Goal: Information Seeking & Learning: Learn about a topic

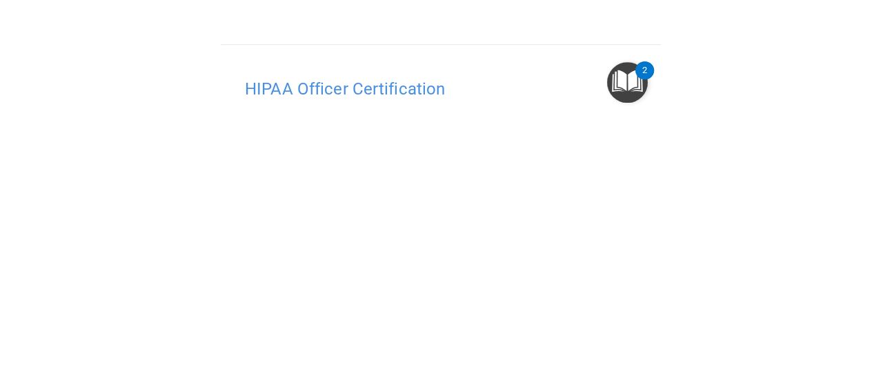
scroll to position [91, 0]
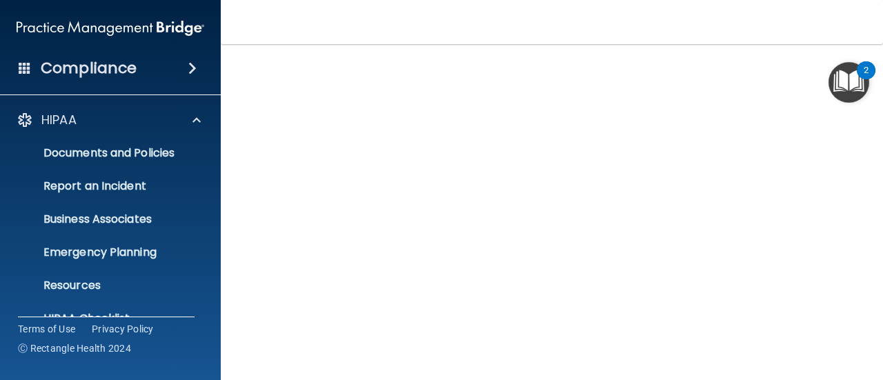
click at [439, 30] on nav "Toggle navigation Christine Lee leedentalstudios@gmail.com Manage My Enterprise…" at bounding box center [552, 22] width 662 height 44
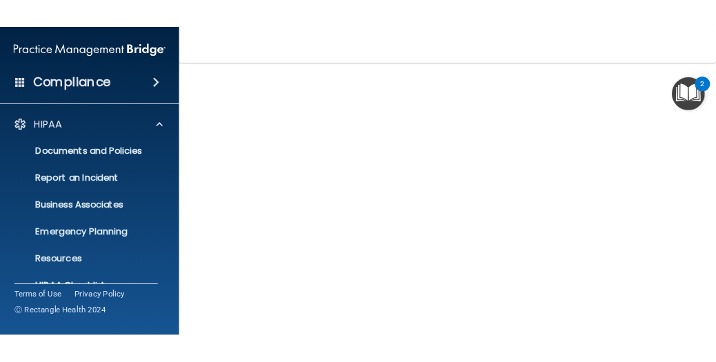
scroll to position [127, 0]
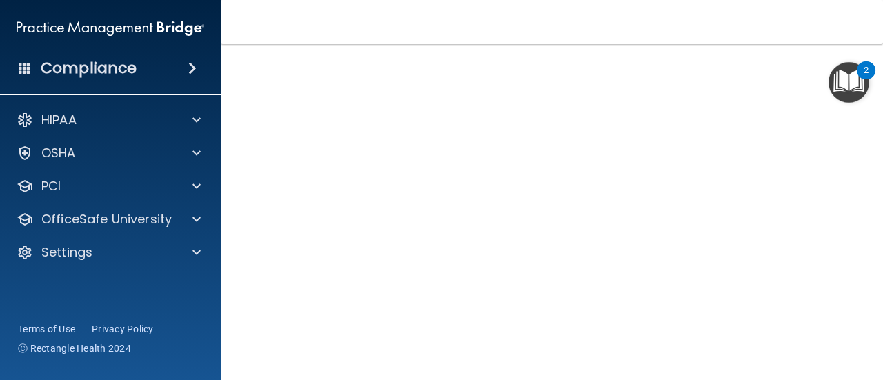
scroll to position [91, 0]
click at [790, 25] on nav "Toggle navigation [PERSON_NAME] [EMAIL_ADDRESS][DOMAIN_NAME] Manage My Enterpri…" at bounding box center [552, 22] width 662 height 44
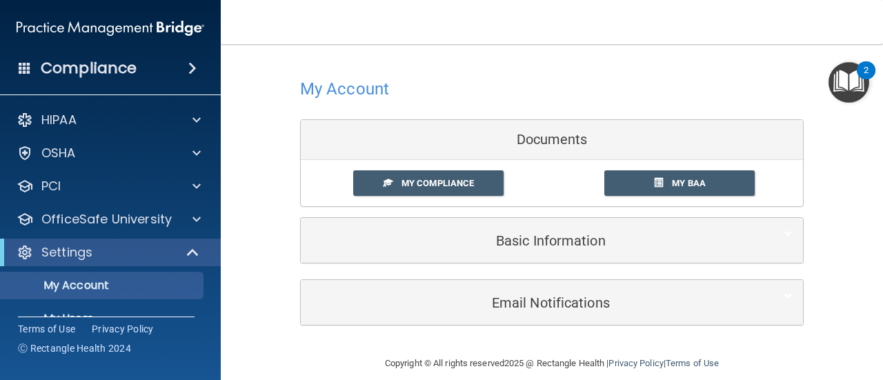
scroll to position [17, 0]
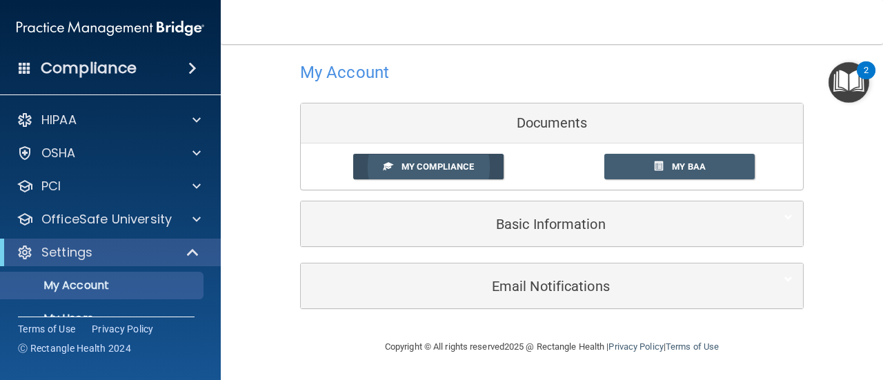
click at [477, 174] on link "My Compliance" at bounding box center [428, 167] width 151 height 26
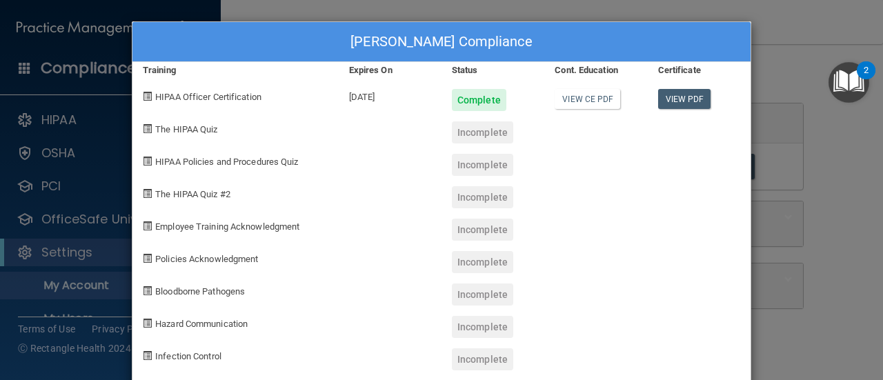
click at [794, 230] on div "Christine Lee's Compliance Training Expires On Status Cont. Education Certifica…" at bounding box center [441, 190] width 883 height 380
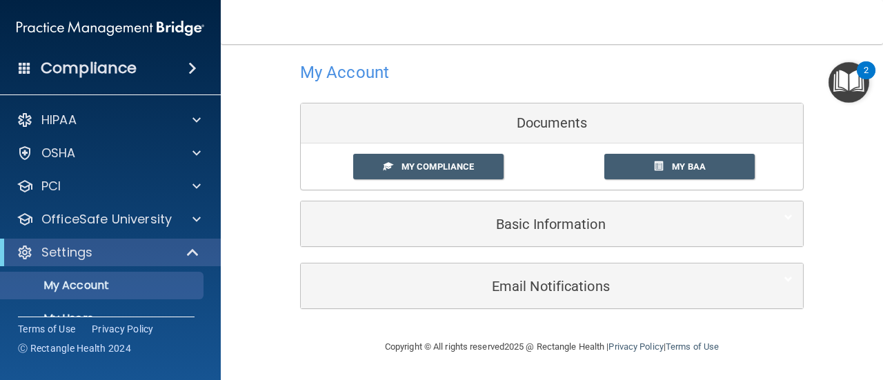
click at [848, 83] on img "Open Resource Center, 2 new notifications" at bounding box center [848, 82] width 41 height 41
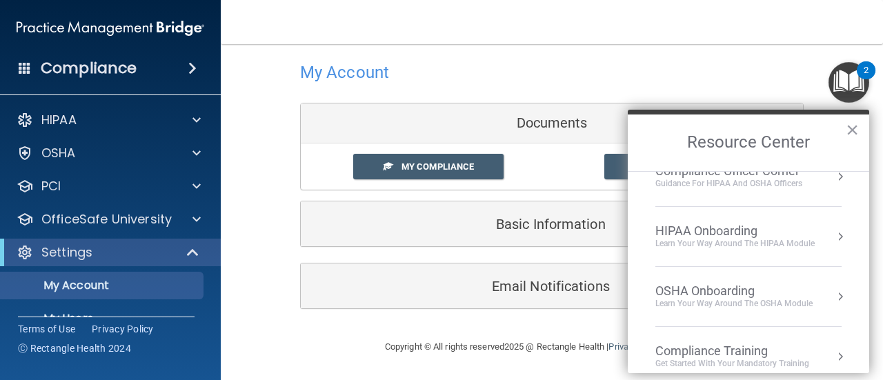
scroll to position [26, 0]
click at [833, 239] on button "Resource Center" at bounding box center [840, 235] width 14 height 14
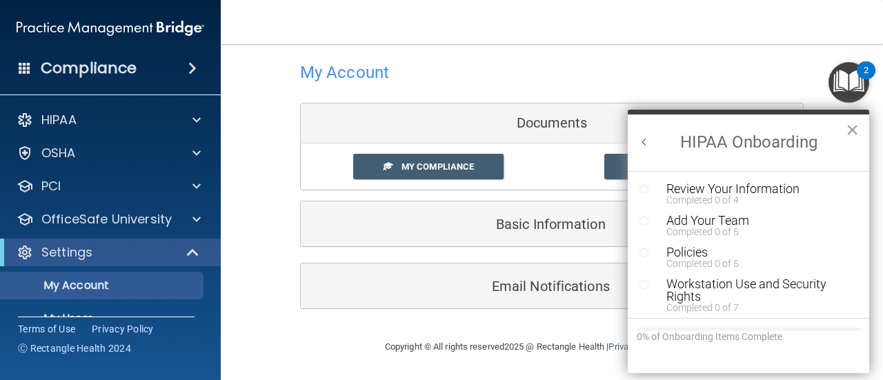
scroll to position [0, 0]
click at [780, 190] on div "Review Your Information" at bounding box center [753, 189] width 174 height 12
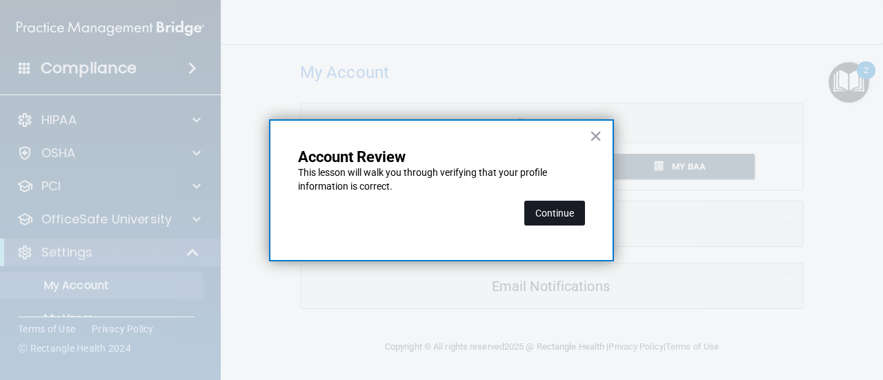
click at [550, 216] on button "Continue" at bounding box center [554, 213] width 61 height 25
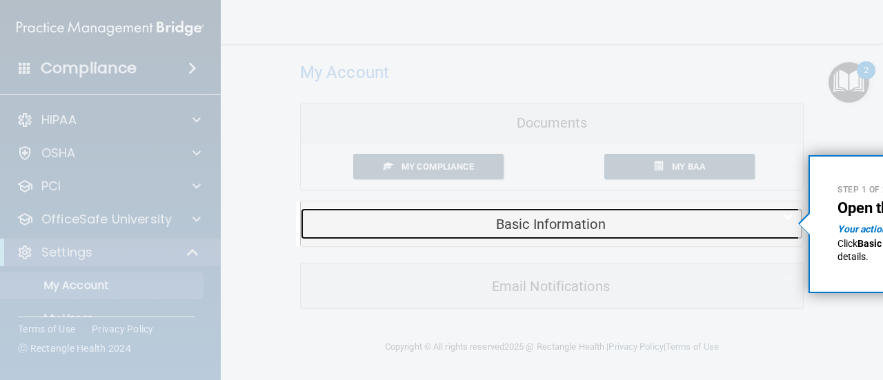
click at [656, 222] on h5 "Basic Information" at bounding box center [530, 224] width 439 height 15
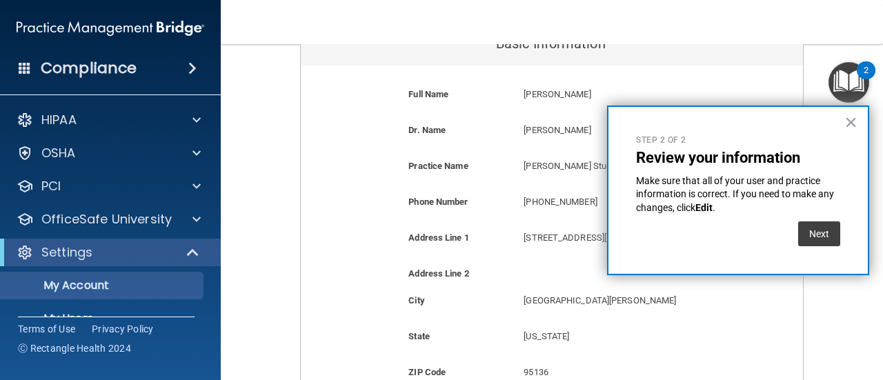
scroll to position [202, 0]
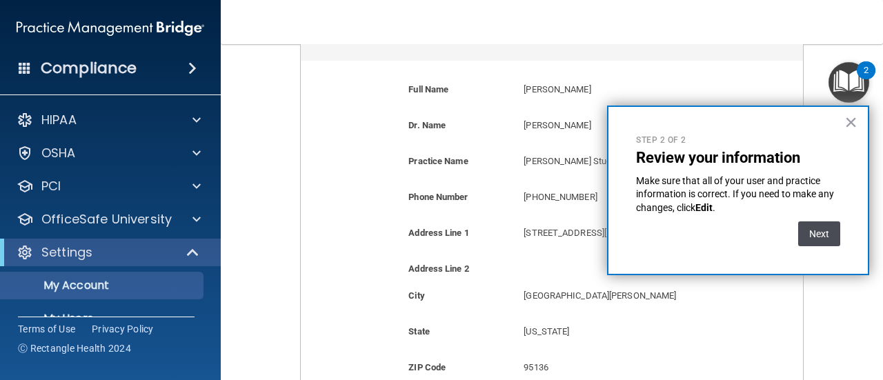
click at [821, 230] on button "Next" at bounding box center [819, 233] width 42 height 25
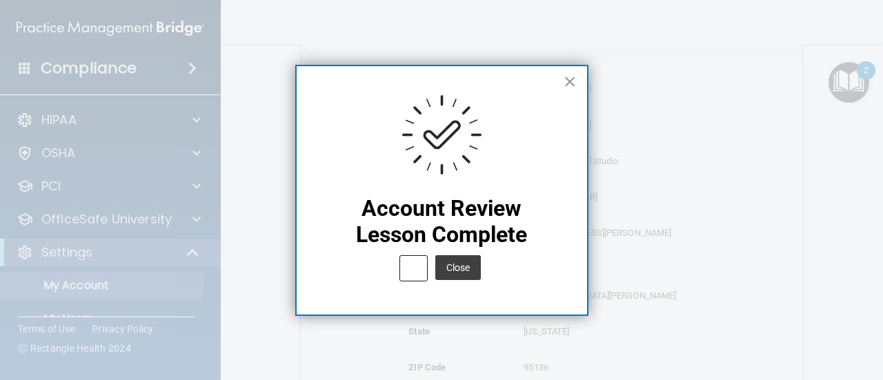
click at [412, 270] on button "<" at bounding box center [413, 268] width 28 height 26
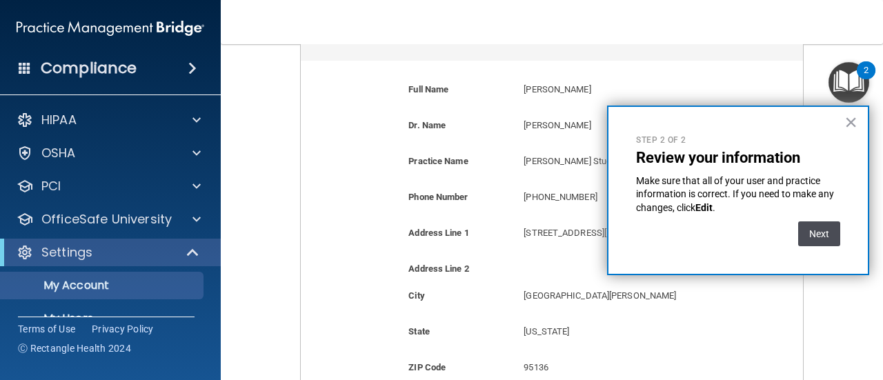
click at [826, 238] on button "Next" at bounding box center [819, 233] width 42 height 25
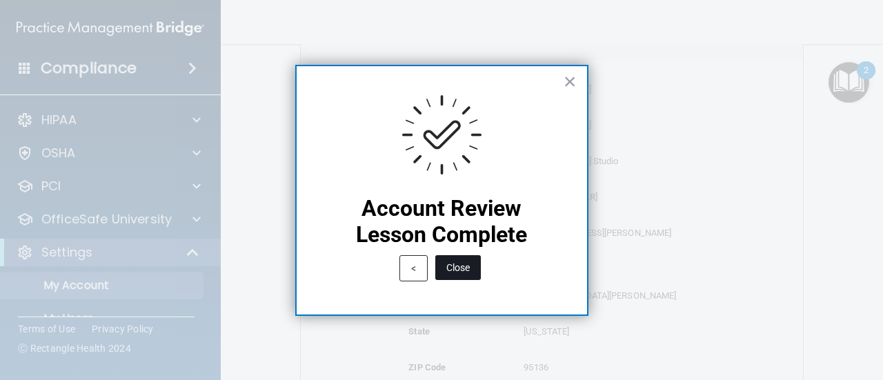
click at [456, 268] on button "Close" at bounding box center [458, 267] width 46 height 25
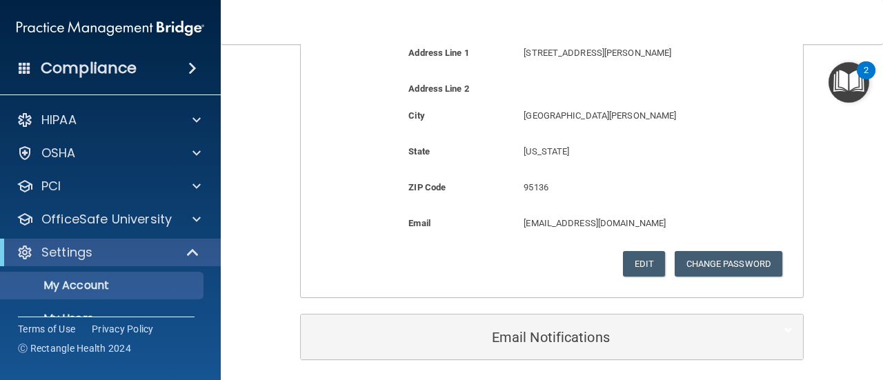
scroll to position [388, 0]
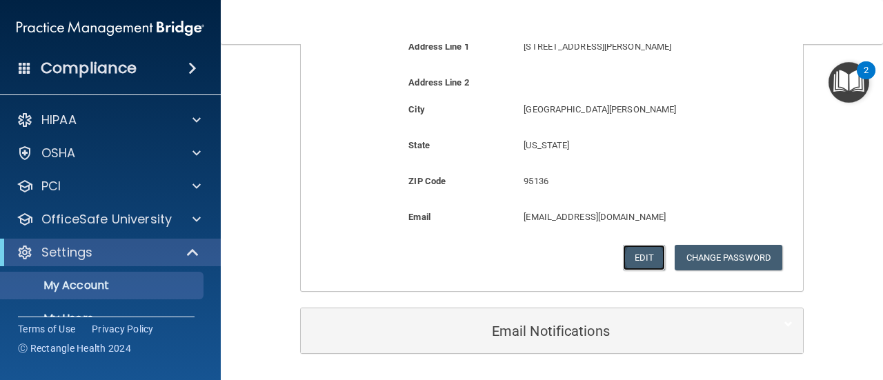
click at [639, 258] on button "Edit" at bounding box center [644, 258] width 42 height 26
select select "4"
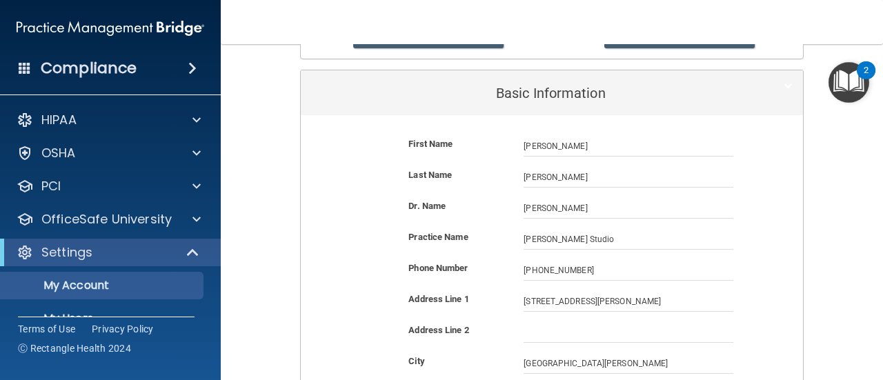
scroll to position [142, 0]
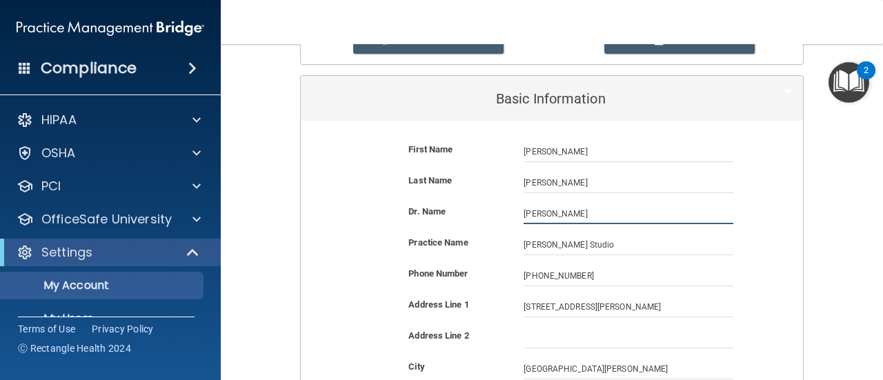
click at [601, 218] on input "[PERSON_NAME]" at bounding box center [628, 213] width 210 height 21
type input "S"
type input "Christine Lee"
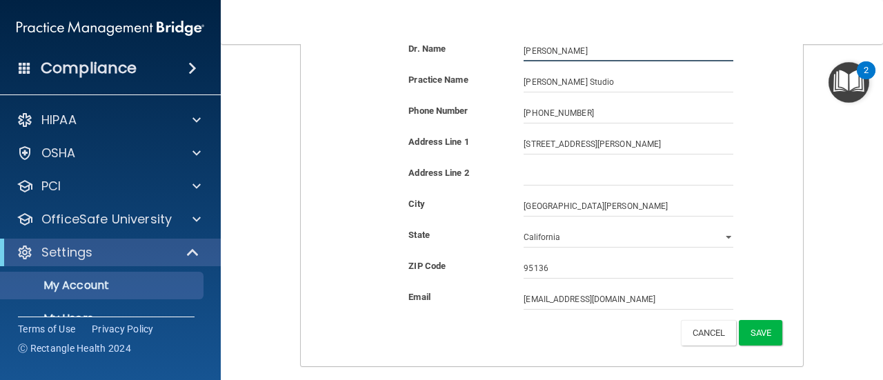
scroll to position [321, 0]
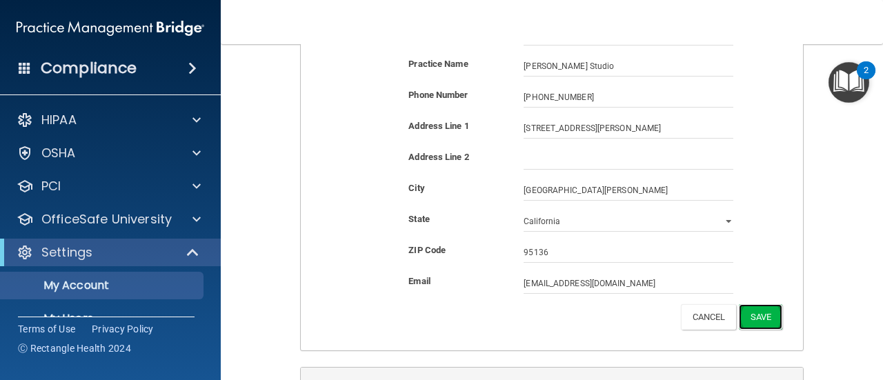
click at [761, 317] on button "Save" at bounding box center [760, 317] width 43 height 26
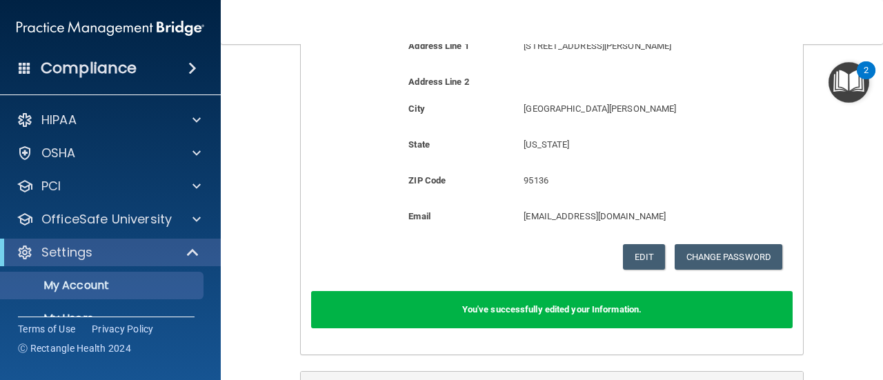
scroll to position [390, 0]
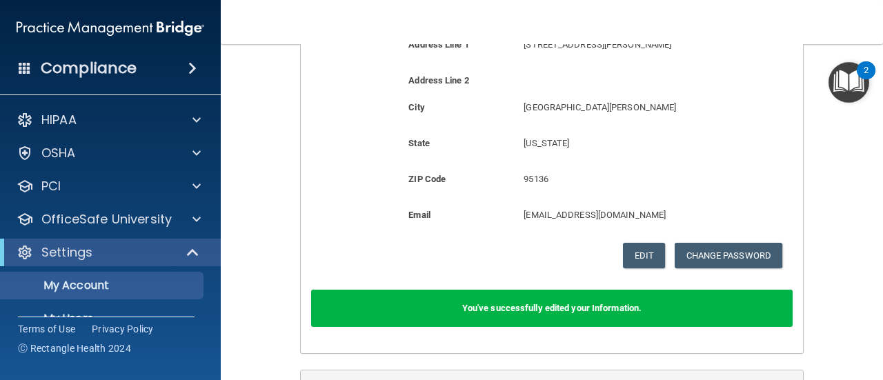
click at [846, 101] on img "Open Resource Center, 2 new notifications" at bounding box center [848, 82] width 41 height 41
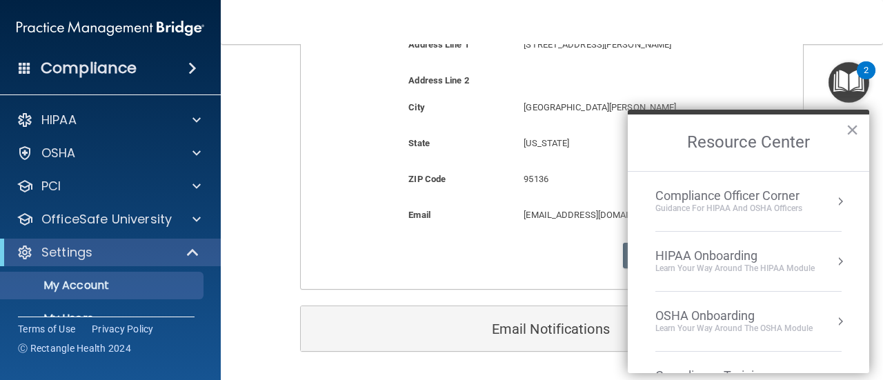
click at [833, 267] on button "Resource Center" at bounding box center [840, 261] width 14 height 14
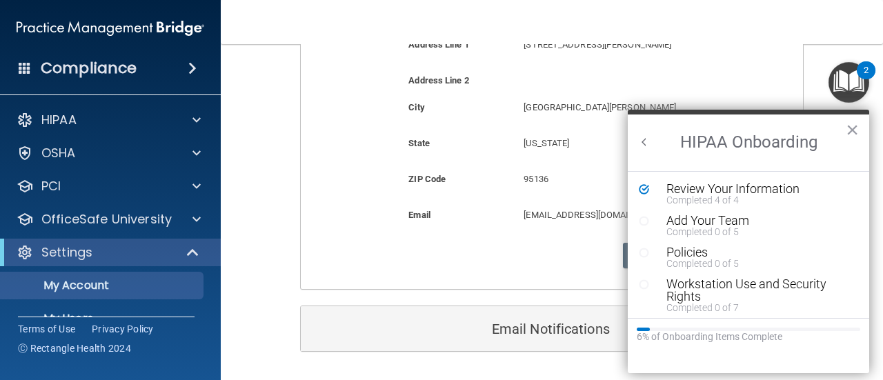
scroll to position [0, 0]
click at [739, 222] on div "Add Your Team" at bounding box center [753, 220] width 174 height 12
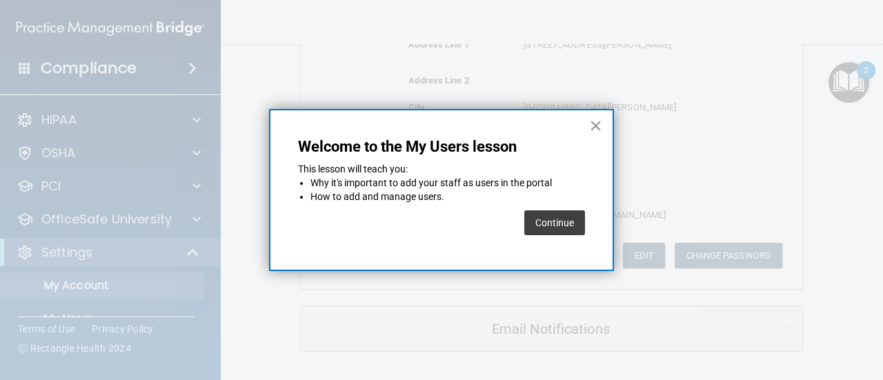
click at [599, 134] on button "×" at bounding box center [595, 125] width 13 height 22
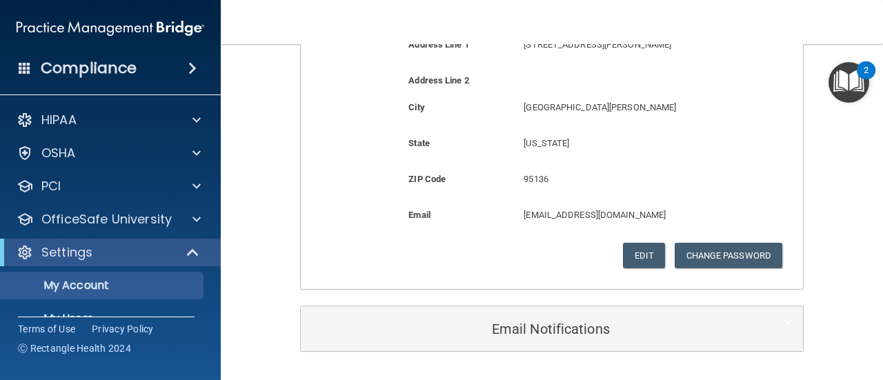
click at [848, 84] on img "Open Resource Center, 2 new notifications" at bounding box center [848, 82] width 41 height 41
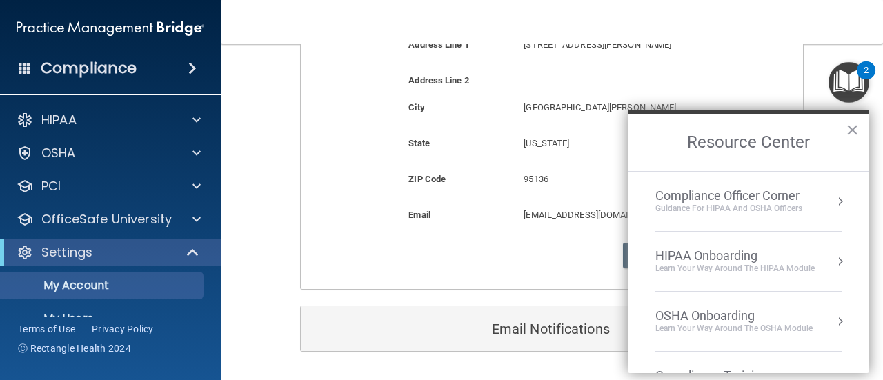
click at [833, 261] on button "Resource Center" at bounding box center [840, 261] width 14 height 14
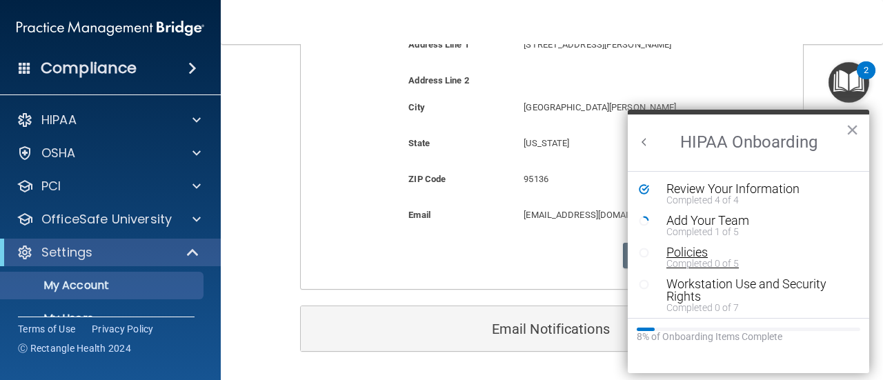
click at [693, 254] on div "Policies" at bounding box center [753, 252] width 174 height 12
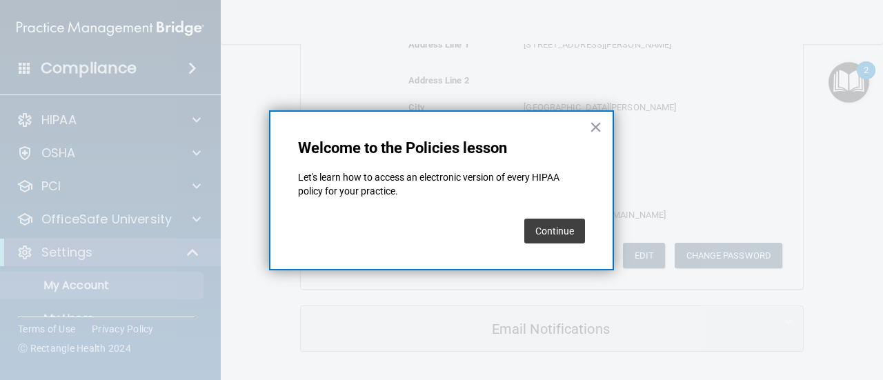
click at [558, 231] on button "Continue" at bounding box center [554, 231] width 61 height 25
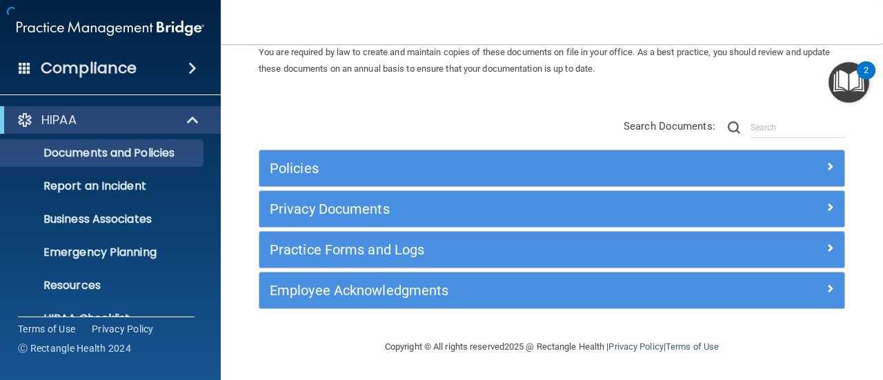
scroll to position [19, 0]
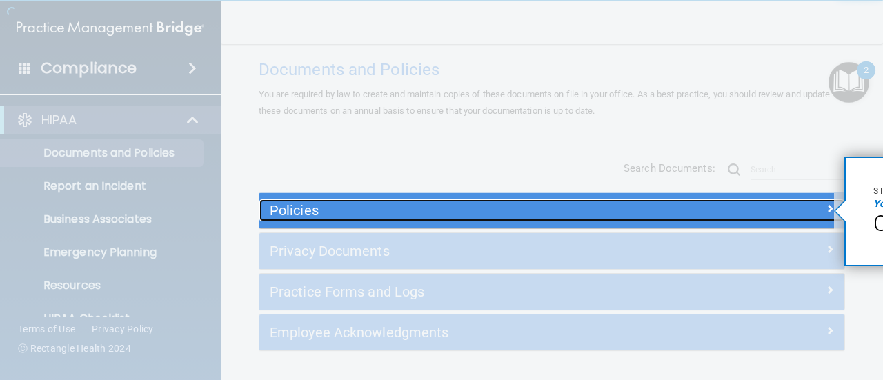
click at [618, 210] on h5 "Policies" at bounding box center [479, 210] width 418 height 15
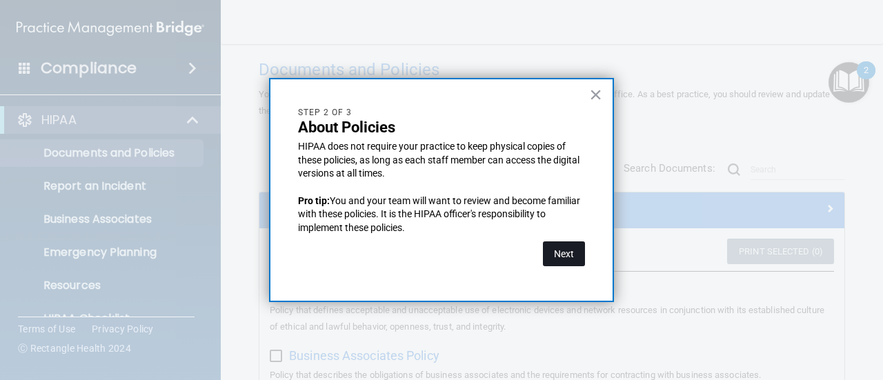
click at [563, 257] on button "Next" at bounding box center [564, 253] width 42 height 25
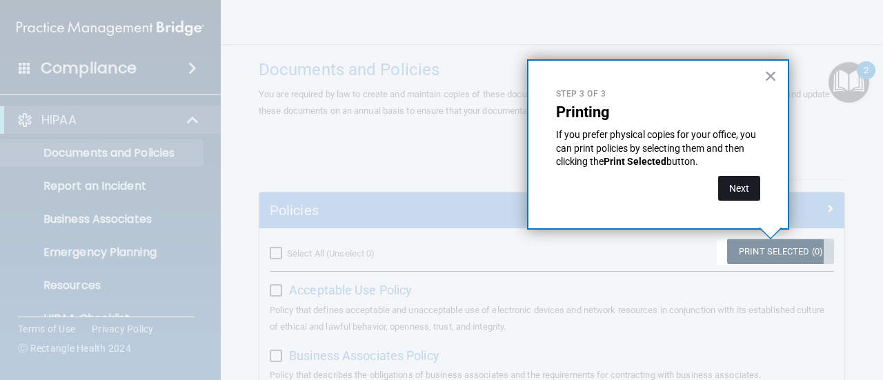
click at [744, 191] on button "Next" at bounding box center [739, 188] width 42 height 25
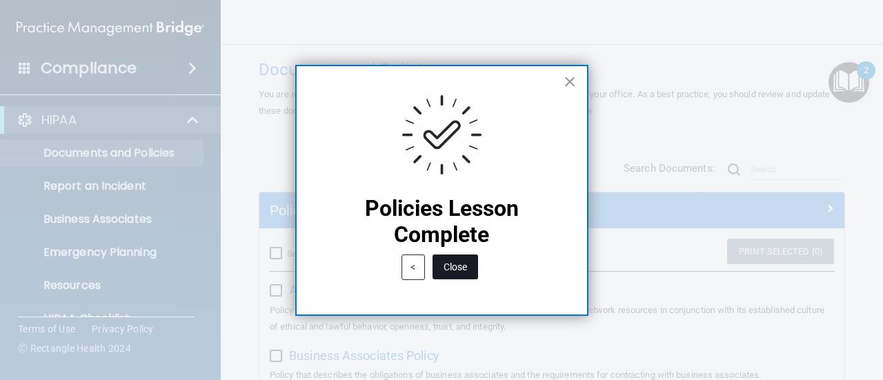
click at [457, 263] on button "Close" at bounding box center [455, 266] width 46 height 25
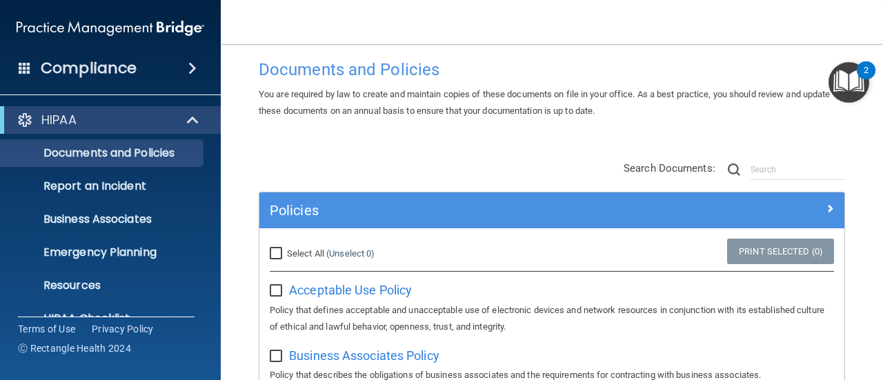
click at [833, 86] on img "Open Resource Center, 2 new notifications" at bounding box center [848, 82] width 41 height 41
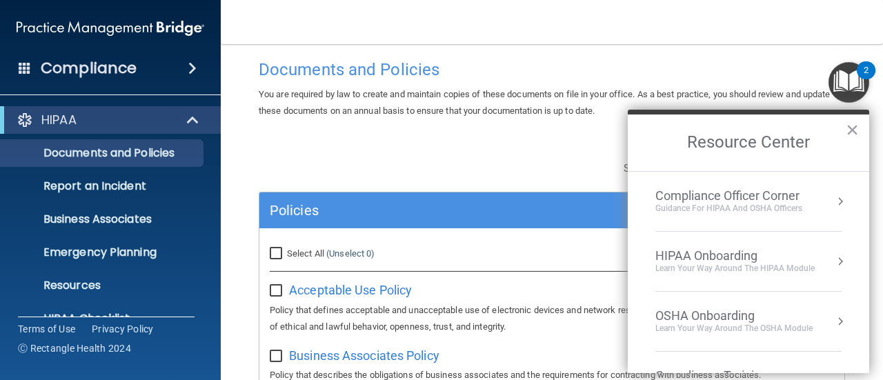
click at [833, 261] on button "Resource Center" at bounding box center [840, 261] width 14 height 14
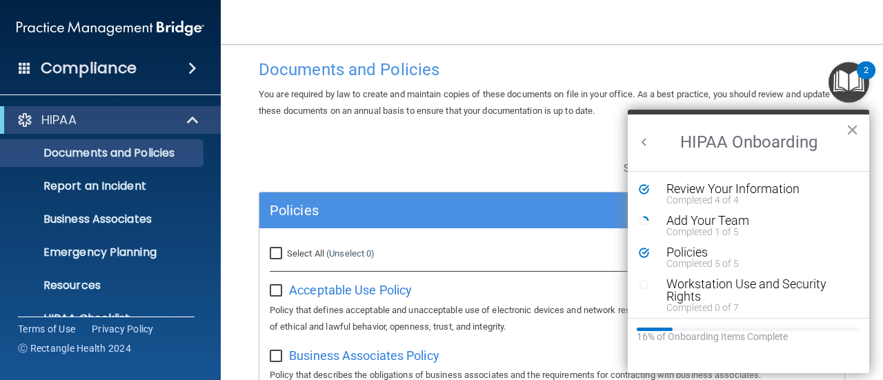
scroll to position [0, 0]
click at [783, 298] on div "Workstation Use and Security Rights" at bounding box center [753, 290] width 174 height 25
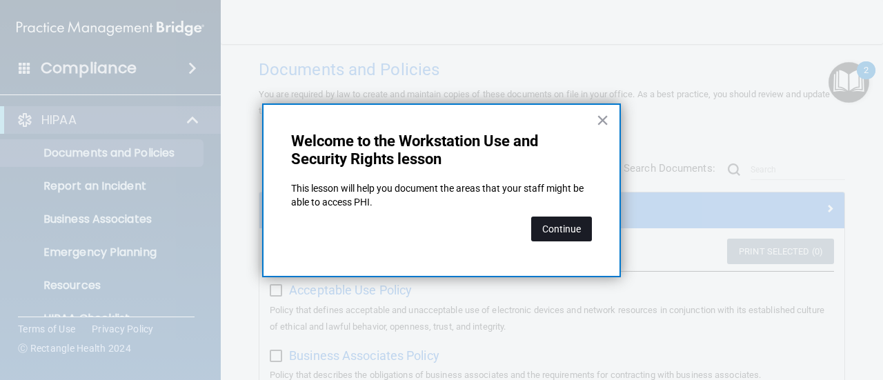
click at [568, 227] on button "Continue" at bounding box center [561, 229] width 61 height 25
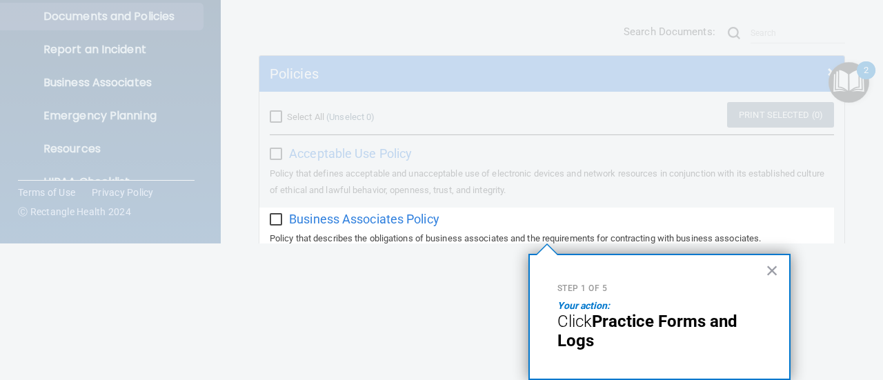
scroll to position [1263, 0]
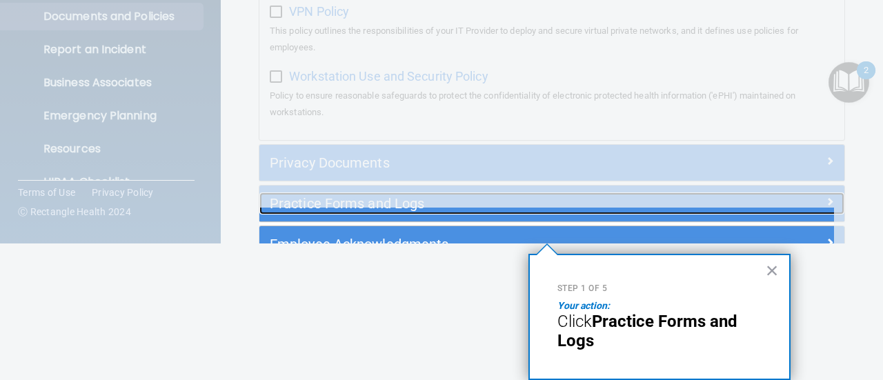
click at [668, 211] on h5 "Practice Forms and Logs" at bounding box center [479, 203] width 418 height 15
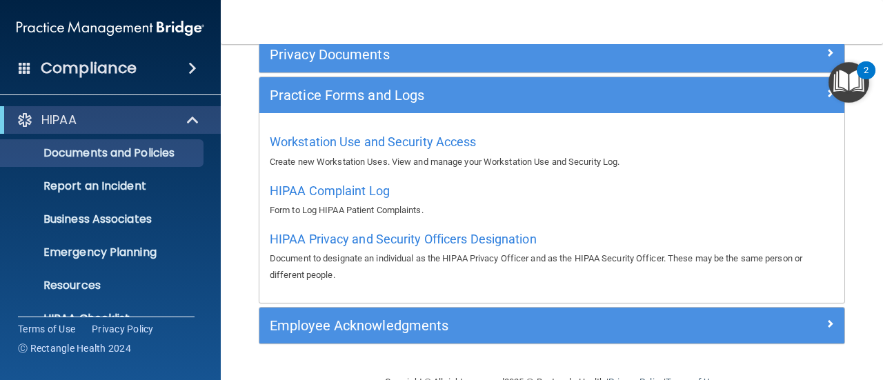
scroll to position [210, 0]
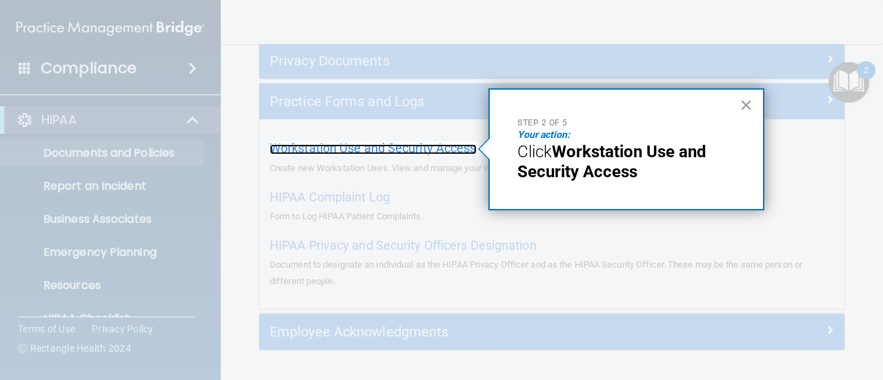
click at [437, 146] on span "Workstation Use and Security Access" at bounding box center [373, 148] width 207 height 14
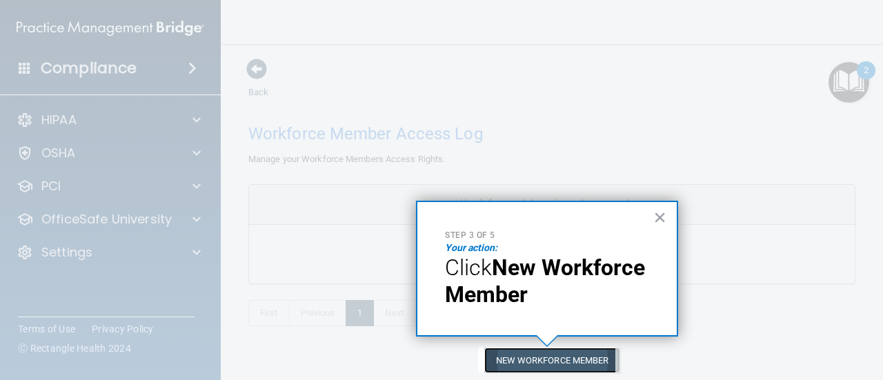
click at [604, 362] on button "New Workforce Member" at bounding box center [552, 361] width 136 height 26
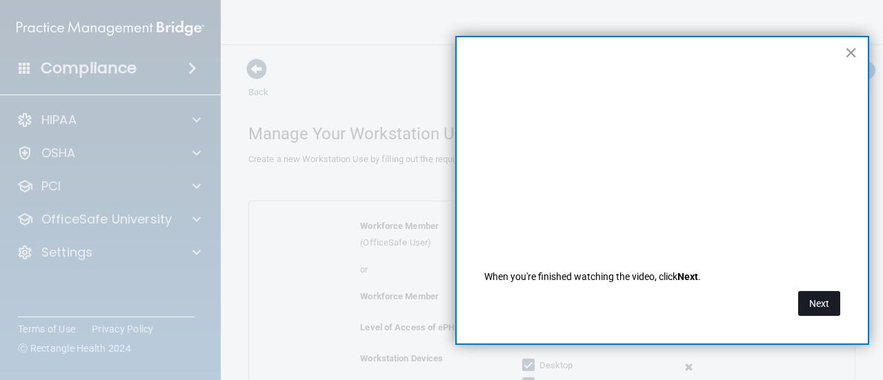
click at [810, 299] on button "Next" at bounding box center [819, 303] width 42 height 25
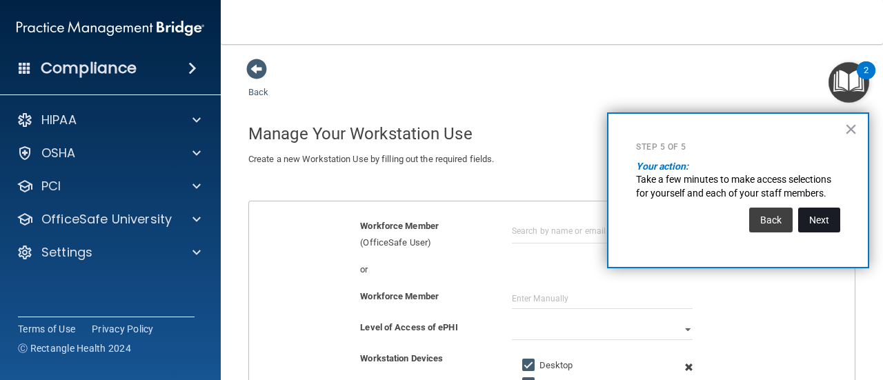
click at [808, 211] on button "Next" at bounding box center [819, 220] width 42 height 25
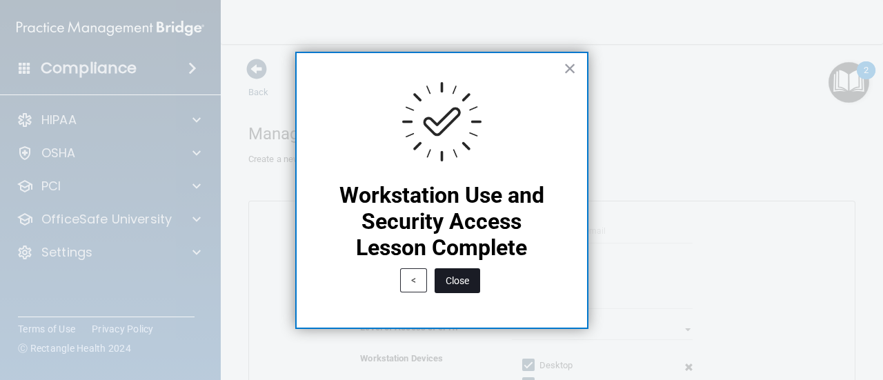
click at [457, 283] on button "Close" at bounding box center [457, 280] width 46 height 25
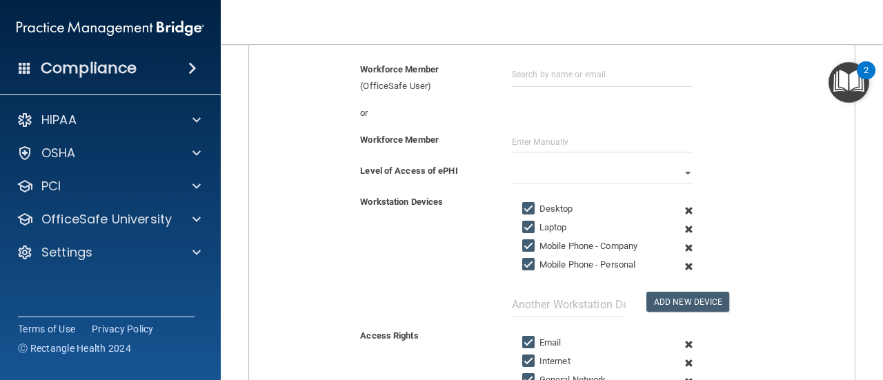
scroll to position [91, 0]
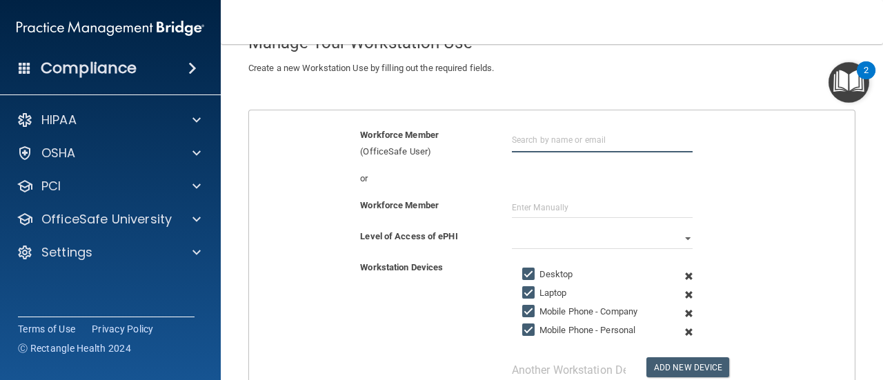
click at [532, 143] on input "text" at bounding box center [602, 140] width 181 height 26
type input "c"
click at [651, 97] on div "Back Manage Your Workstation Use Create a new Workstation Use by filling out th…" at bounding box center [551, 342] width 607 height 751
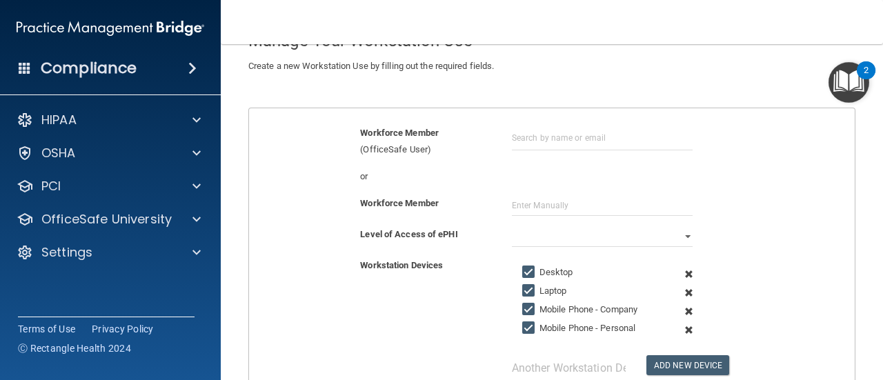
scroll to position [0, 0]
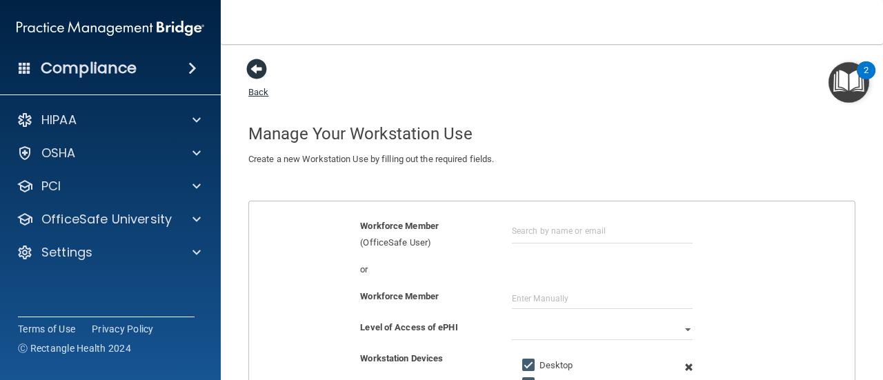
click at [263, 68] on span at bounding box center [256, 69] width 21 height 21
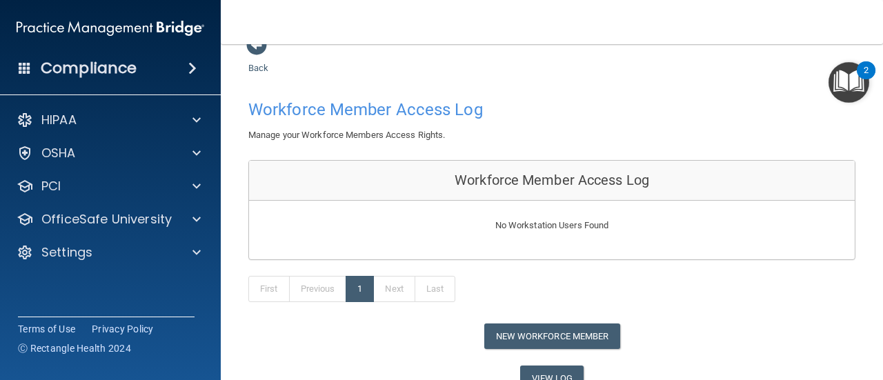
scroll to position [3, 0]
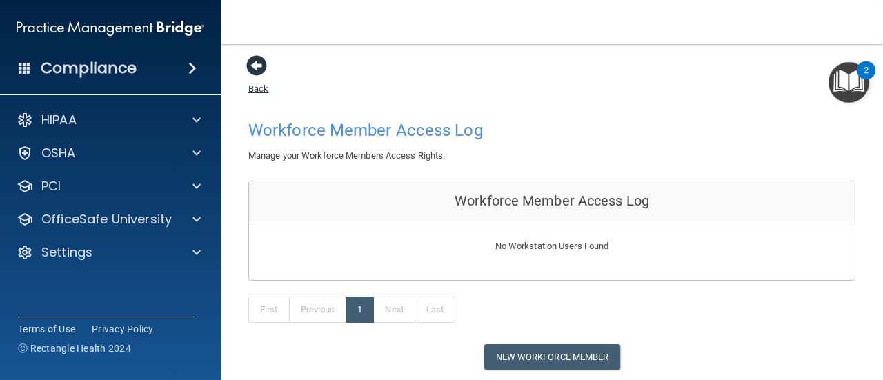
click at [252, 64] on span at bounding box center [256, 65] width 21 height 21
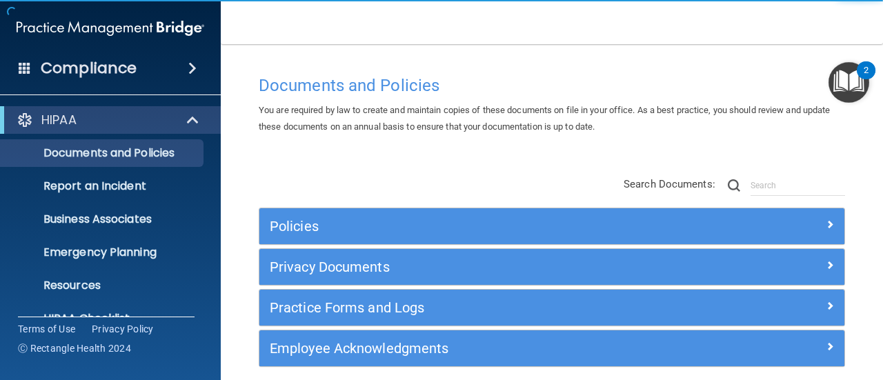
scroll to position [62, 0]
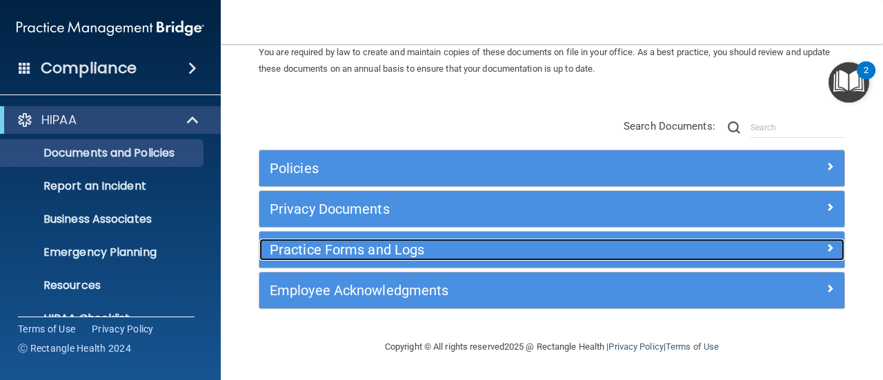
click at [395, 250] on h5 "Practice Forms and Logs" at bounding box center [479, 249] width 418 height 15
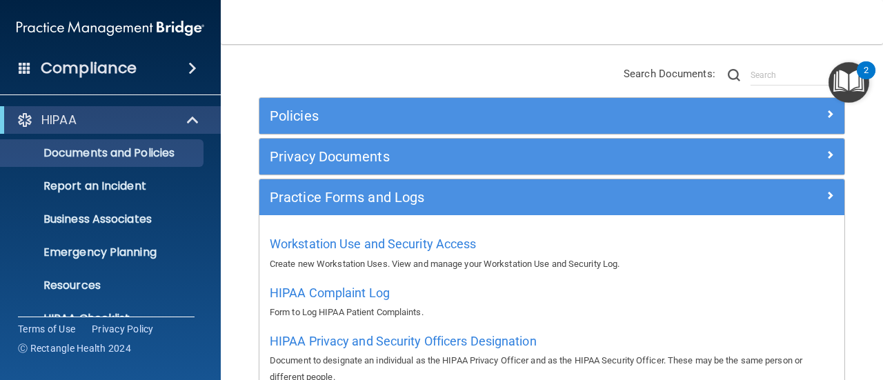
scroll to position [114, 0]
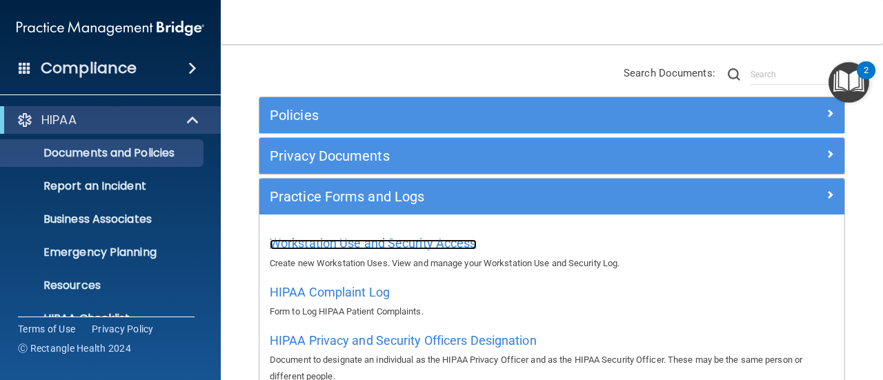
click at [383, 244] on span "Workstation Use and Security Access" at bounding box center [373, 243] width 207 height 14
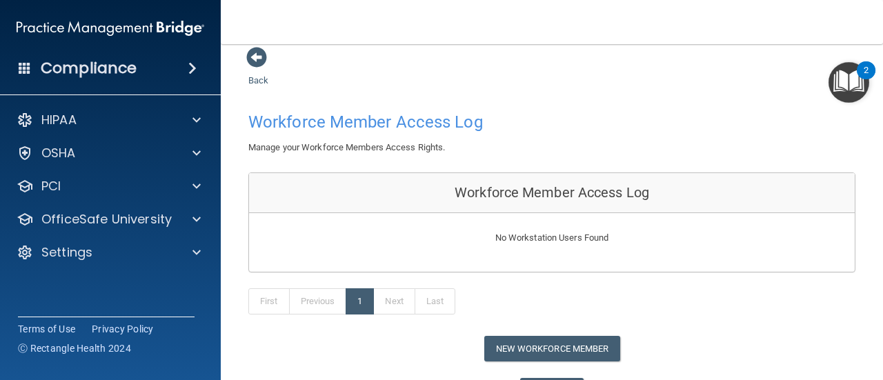
scroll to position [10, 0]
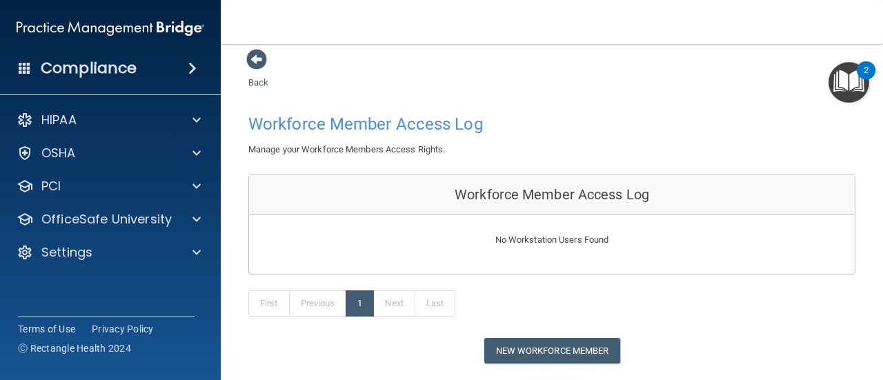
click at [562, 91] on div "Back Workforce Member Access Log Manage your Workforce Members Access Rights. W…" at bounding box center [551, 226] width 607 height 357
click at [841, 96] on img "Open Resource Center, 2 new notifications" at bounding box center [848, 82] width 41 height 41
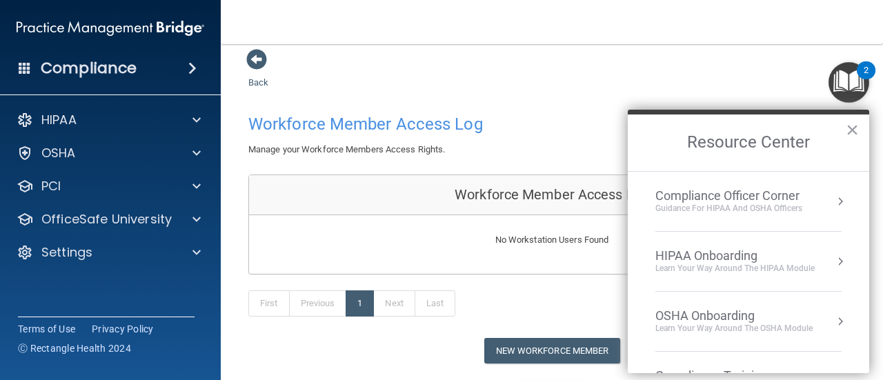
click at [803, 272] on div "Learn Your Way around the HIPAA module" at bounding box center [734, 269] width 159 height 12
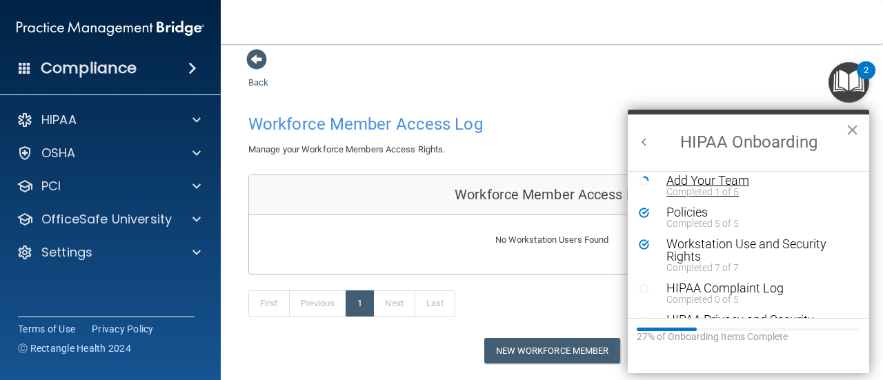
scroll to position [75, 0]
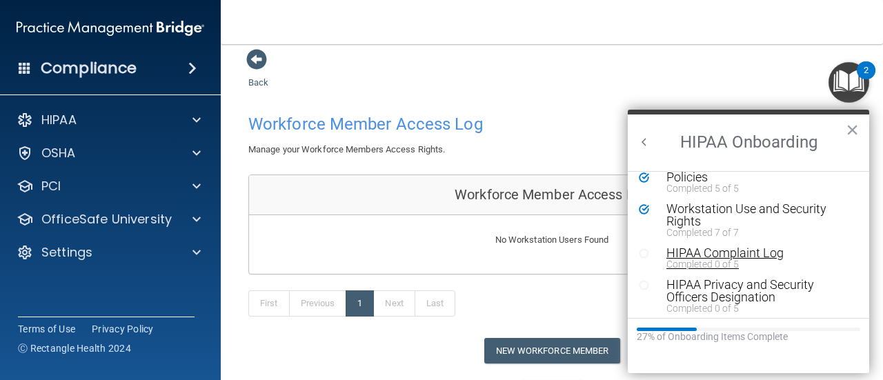
click at [730, 252] on div "HIPAA Complaint Log" at bounding box center [753, 253] width 174 height 12
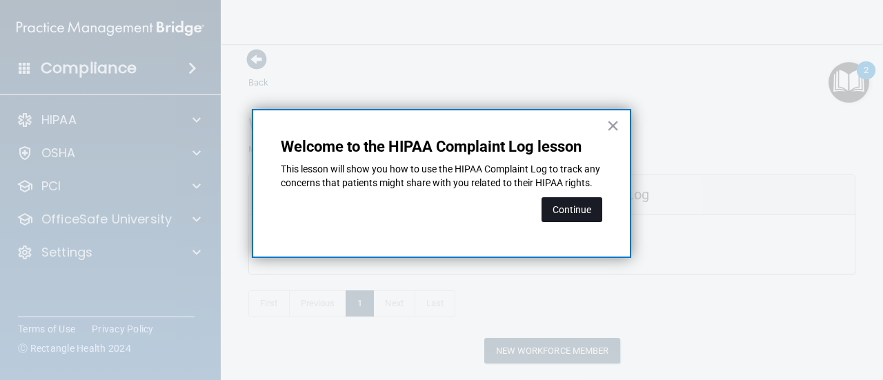
click at [579, 219] on button "Continue" at bounding box center [571, 209] width 61 height 25
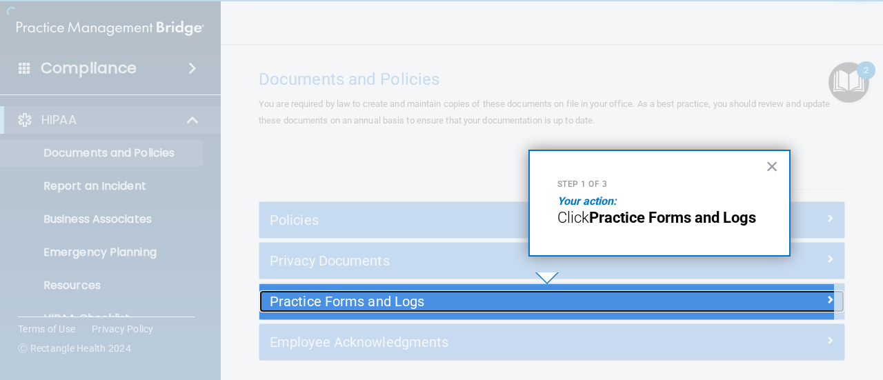
click at [563, 306] on h5 "Practice Forms and Logs" at bounding box center [479, 301] width 418 height 15
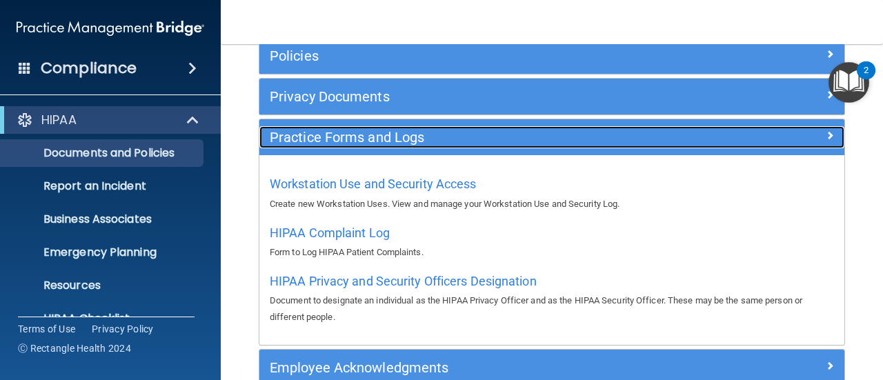
scroll to position [191, 0]
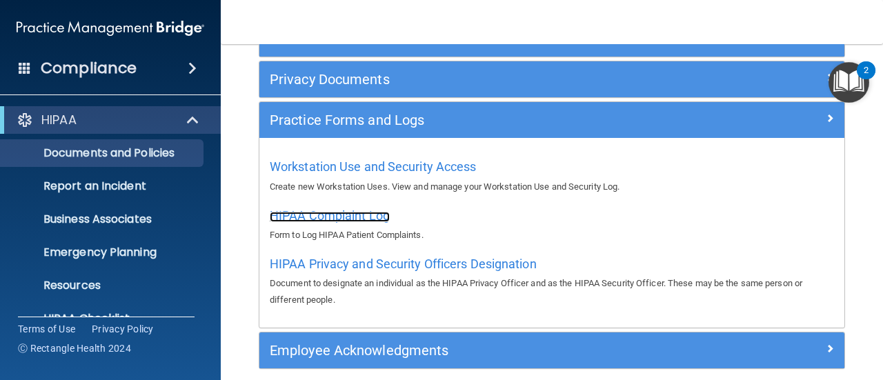
click at [352, 217] on span "HIPAA Complaint Log" at bounding box center [330, 215] width 120 height 14
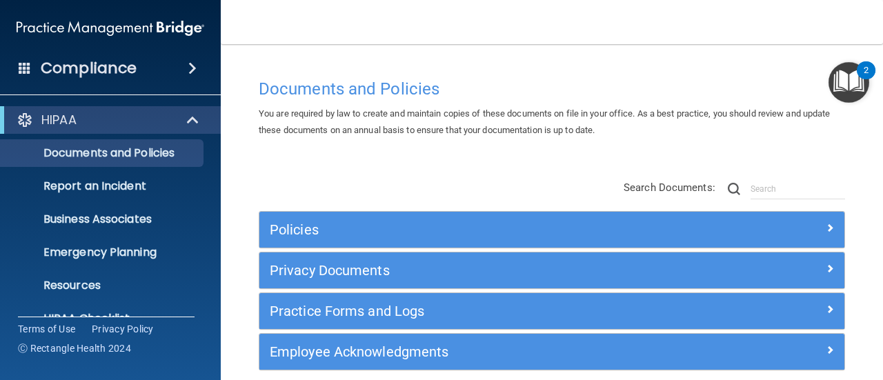
click at [855, 86] on img "Open Resource Center, 2 new notifications" at bounding box center [848, 82] width 41 height 41
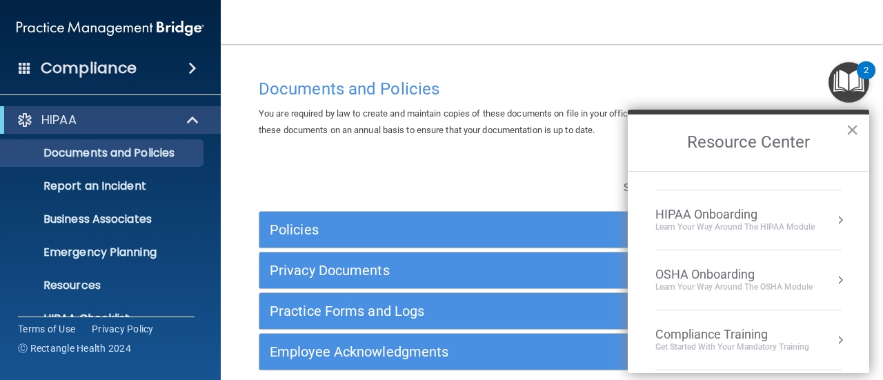
scroll to position [41, 0]
click at [787, 220] on div "HIPAA Onboarding" at bounding box center [734, 214] width 159 height 15
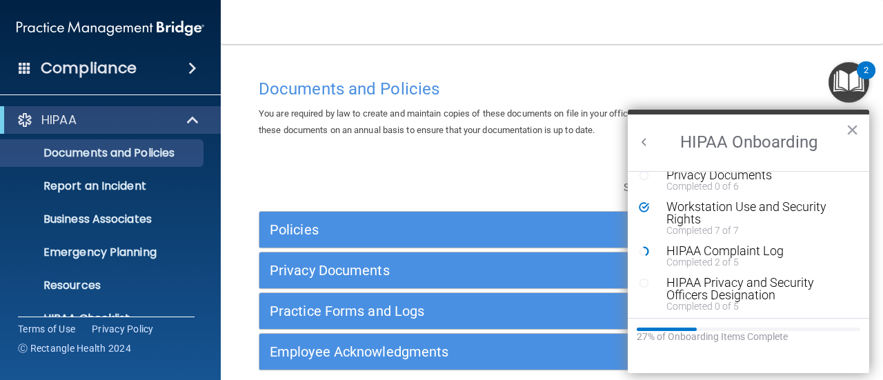
scroll to position [110, 0]
click at [740, 252] on div "HIPAA Complaint Log" at bounding box center [753, 250] width 174 height 12
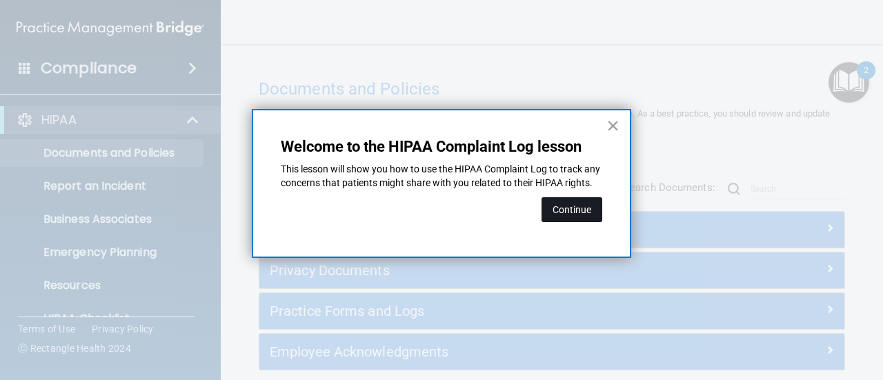
click at [565, 220] on button "Continue" at bounding box center [571, 209] width 61 height 25
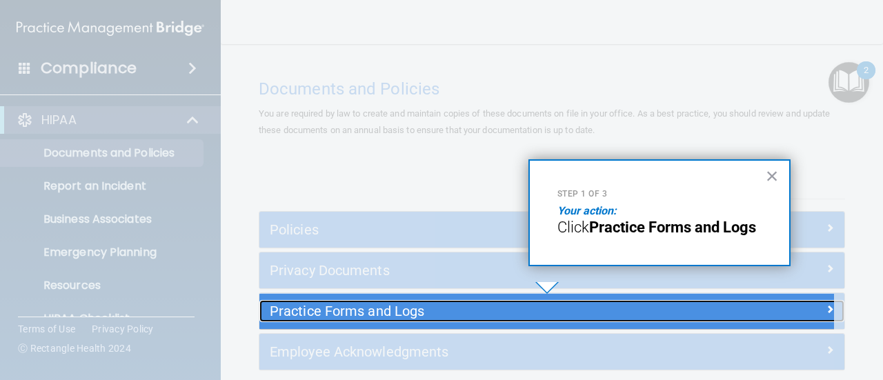
click at [517, 317] on h5 "Practice Forms and Logs" at bounding box center [479, 310] width 418 height 15
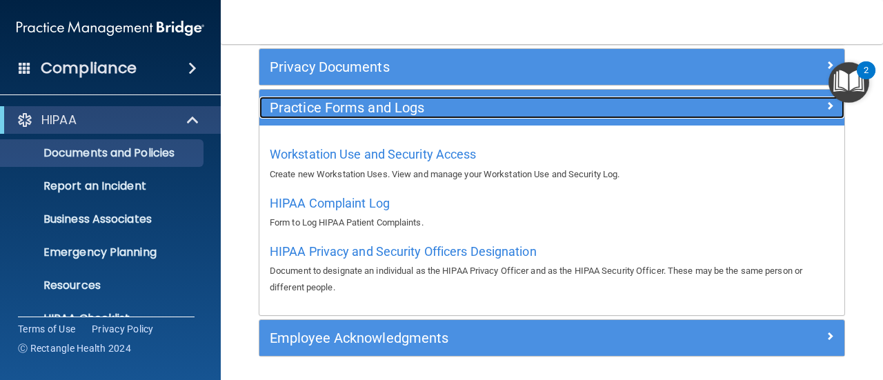
scroll to position [203, 0]
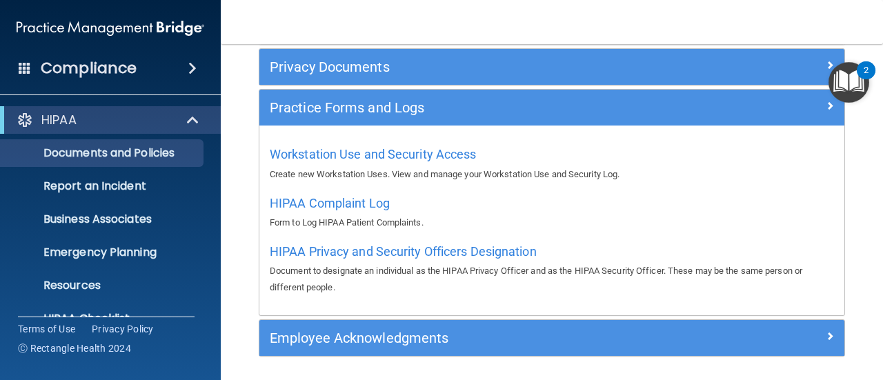
click at [850, 71] on img "Open Resource Center, 2 new notifications" at bounding box center [848, 82] width 41 height 41
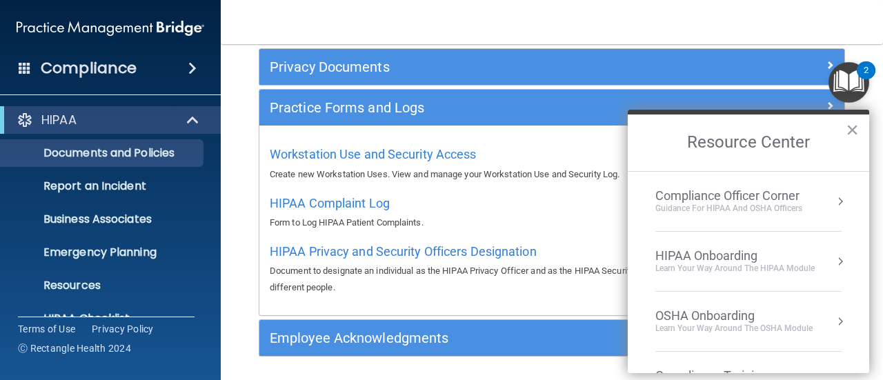
click at [770, 263] on div "Learn Your Way around the HIPAA module" at bounding box center [734, 269] width 159 height 12
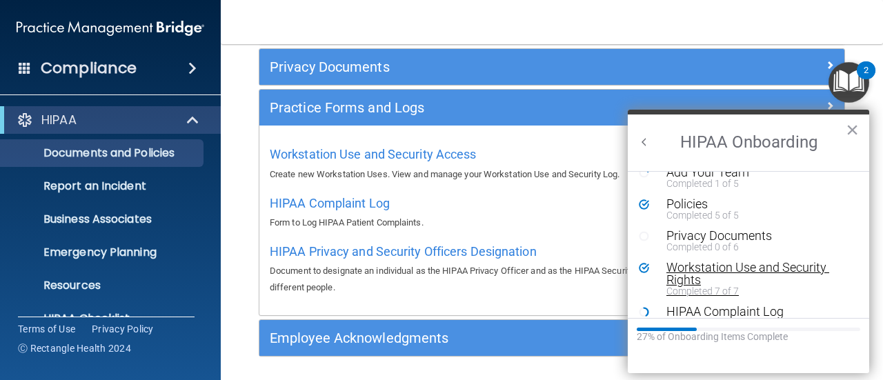
scroll to position [84, 0]
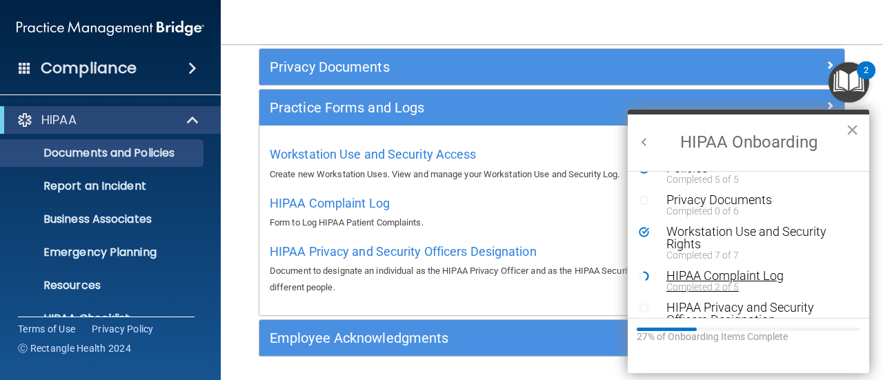
click at [693, 273] on div "HIPAA Complaint Log" at bounding box center [753, 276] width 174 height 12
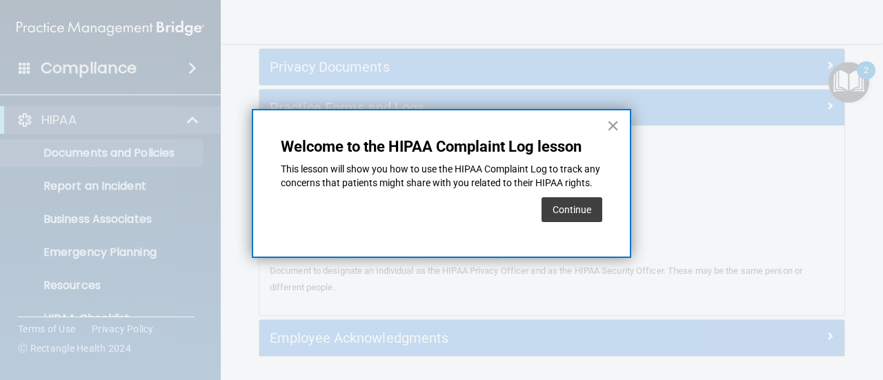
click at [561, 207] on div "Continue" at bounding box center [571, 209] width 61 height 39
click at [561, 213] on button "Continue" at bounding box center [571, 209] width 61 height 25
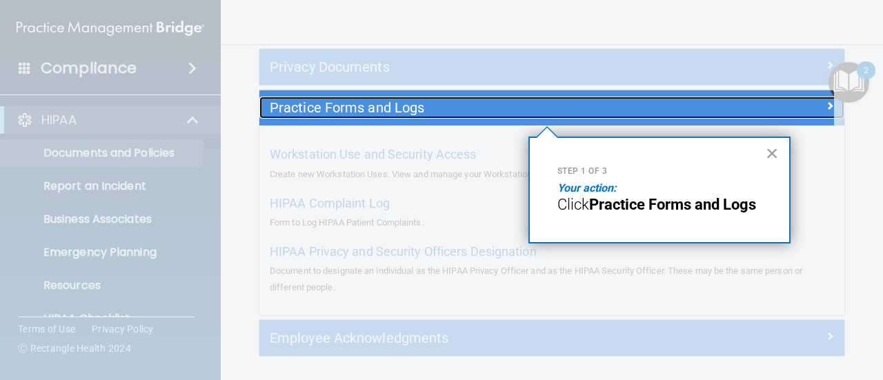
click at [559, 111] on h5 "Practice Forms and Logs" at bounding box center [479, 107] width 418 height 15
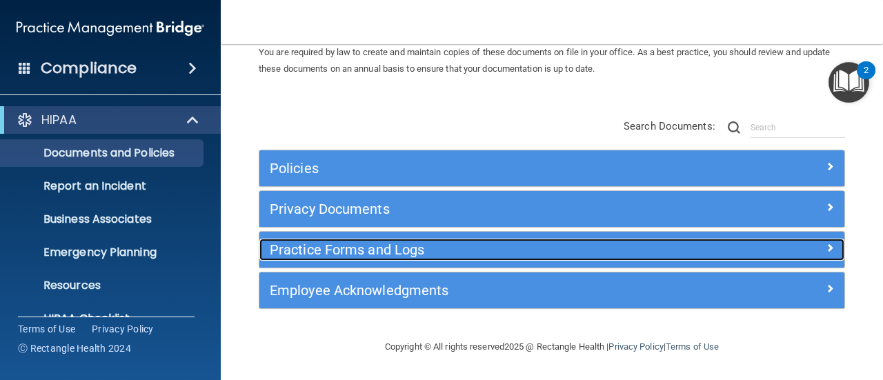
scroll to position [62, 0]
click at [645, 252] on h5 "Practice Forms and Logs" at bounding box center [479, 249] width 418 height 15
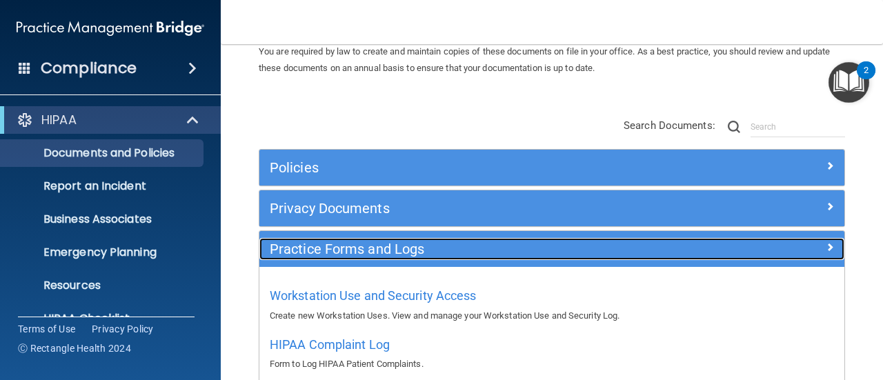
scroll to position [203, 0]
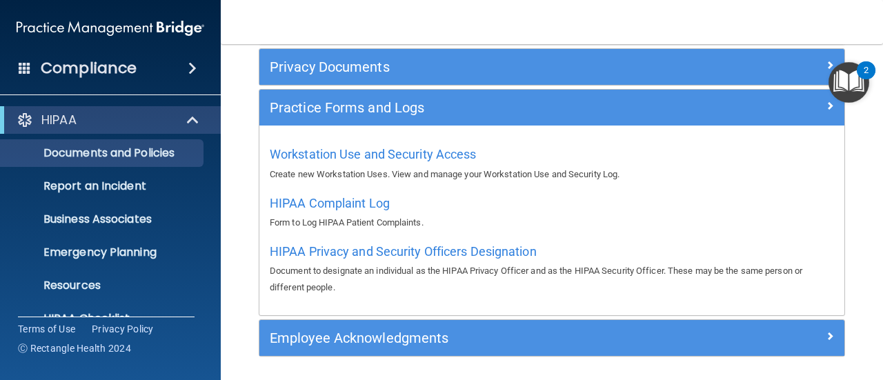
click at [854, 89] on img "Open Resource Center, 2 new notifications" at bounding box center [848, 82] width 41 height 41
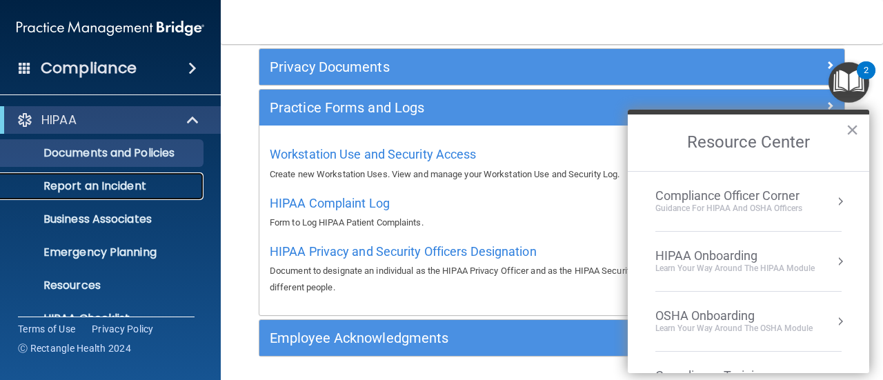
click at [141, 188] on p "Report an Incident" at bounding box center [103, 186] width 188 height 14
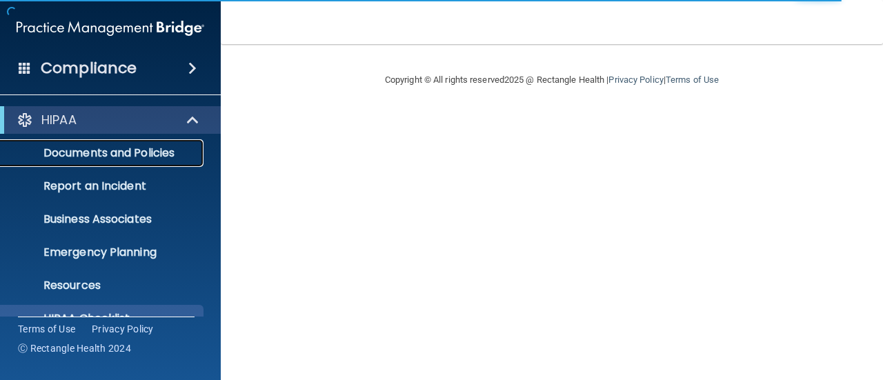
click at [164, 164] on link "Documents and Policies" at bounding box center [94, 153] width 217 height 28
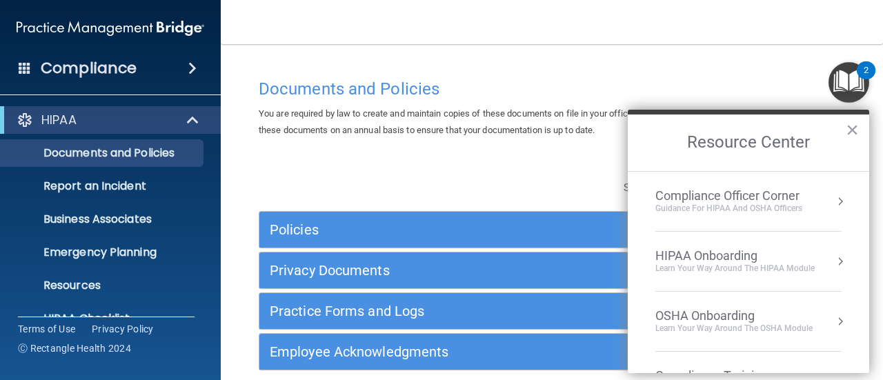
click at [843, 72] on img "Open Resource Center, 2 new notifications" at bounding box center [848, 82] width 41 height 41
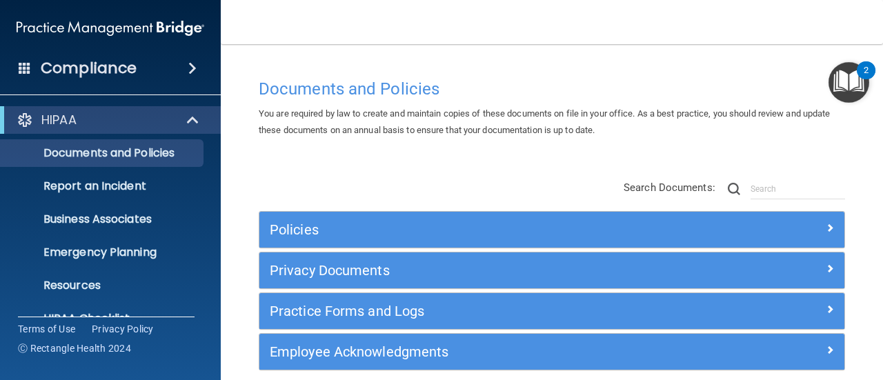
click at [857, 79] on img "Open Resource Center, 2 new notifications" at bounding box center [848, 82] width 41 height 41
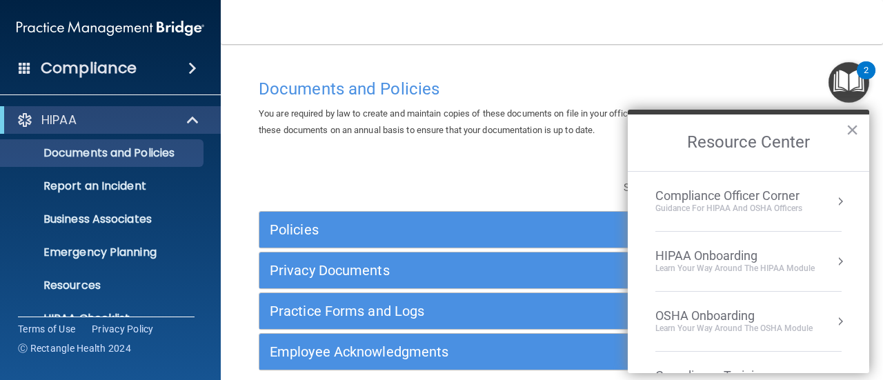
click at [833, 262] on button "Resource Center" at bounding box center [840, 261] width 14 height 14
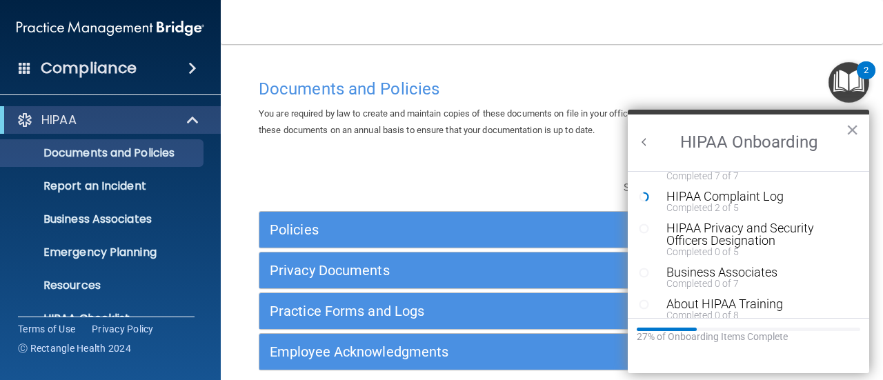
scroll to position [171, 0]
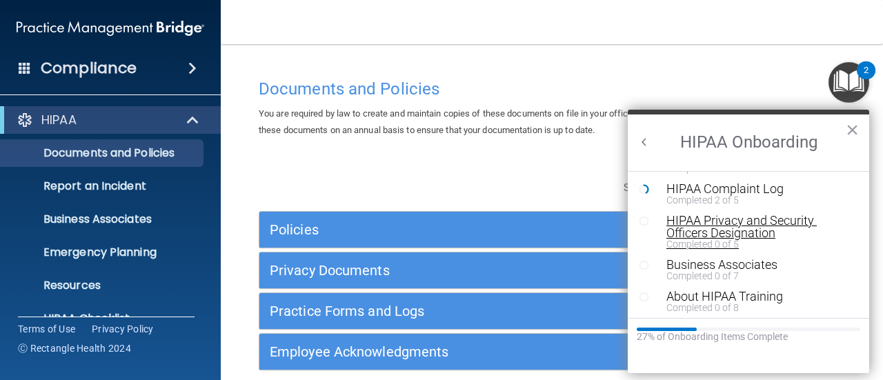
click at [760, 232] on div "HIPAA Privacy and Security Officers Designation" at bounding box center [753, 226] width 174 height 25
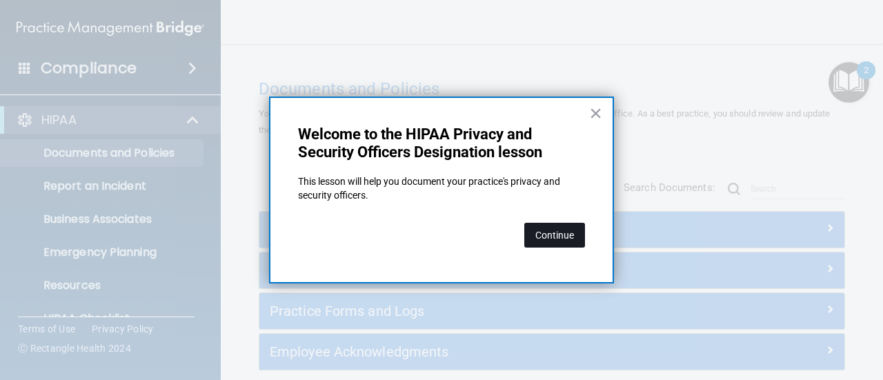
click at [563, 238] on button "Continue" at bounding box center [554, 235] width 61 height 25
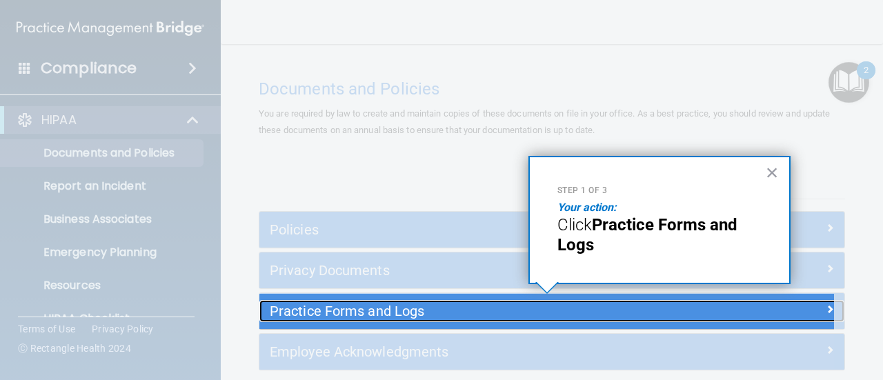
click at [689, 315] on div "Practice Forms and Logs" at bounding box center [478, 311] width 439 height 22
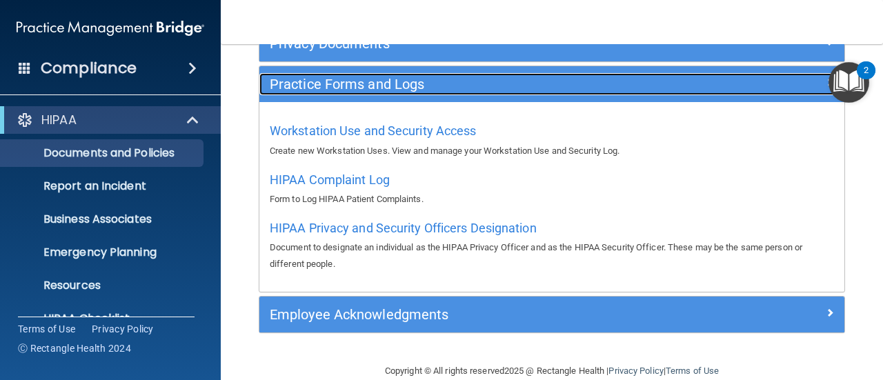
scroll to position [226, 0]
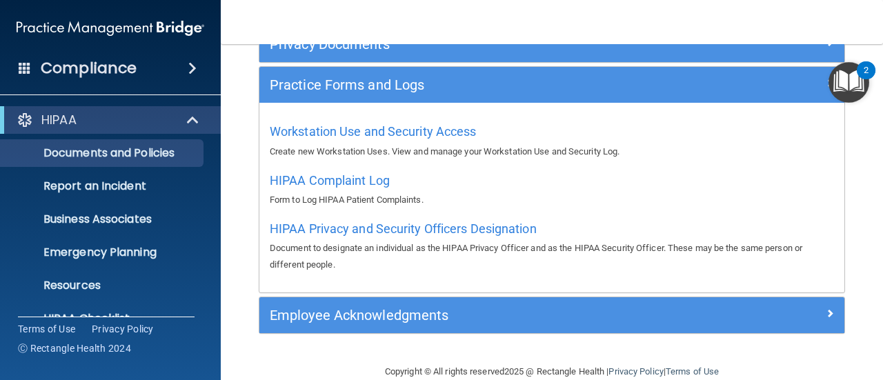
click at [859, 86] on img "Open Resource Center, 2 new notifications" at bounding box center [848, 82] width 41 height 41
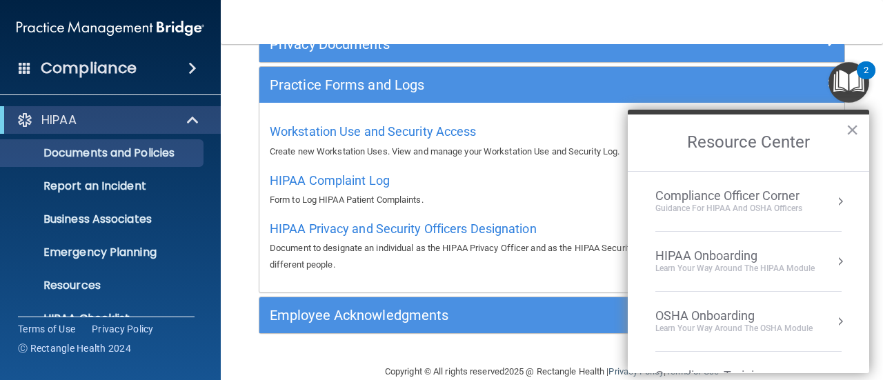
click at [833, 262] on button "Resource Center" at bounding box center [840, 261] width 14 height 14
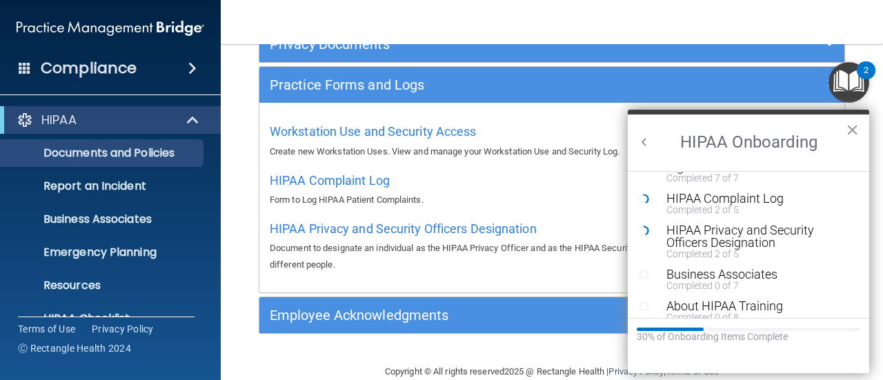
scroll to position [165, 0]
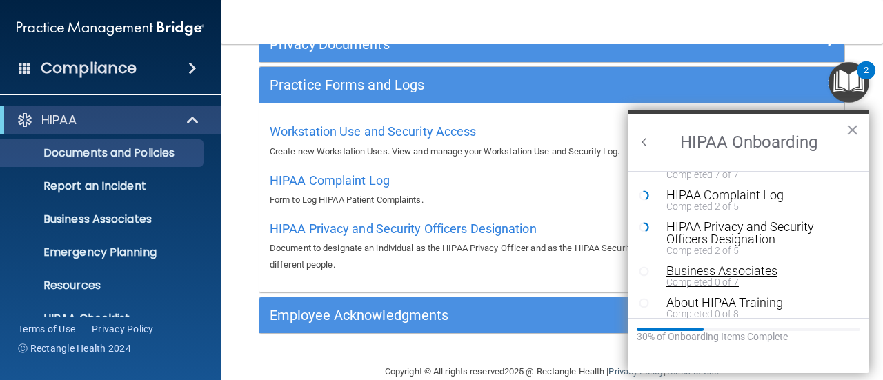
click at [752, 275] on div "Business Associates" at bounding box center [753, 271] width 174 height 12
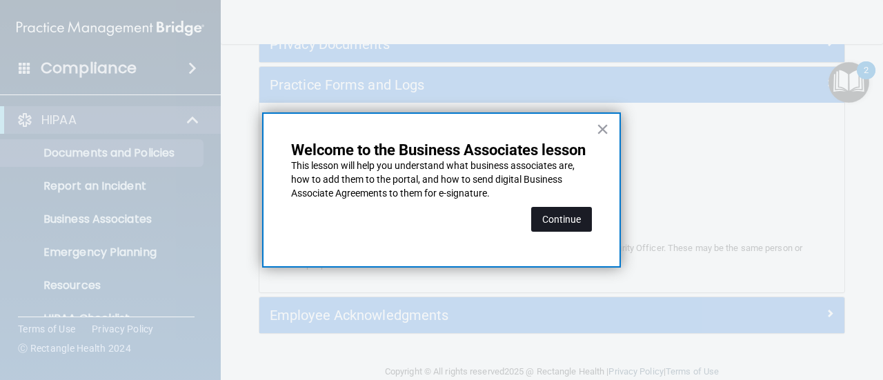
click at [552, 216] on button "Continue" at bounding box center [561, 219] width 61 height 25
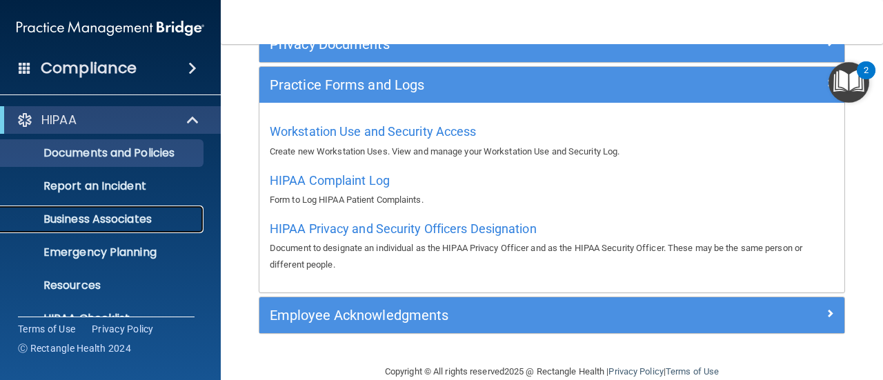
click at [163, 219] on p "Business Associates" at bounding box center [103, 219] width 188 height 14
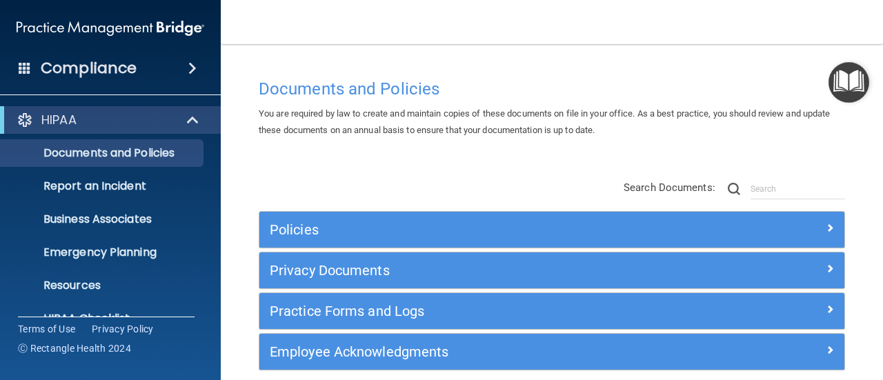
click at [851, 87] on img "Open Resource Center" at bounding box center [848, 82] width 41 height 41
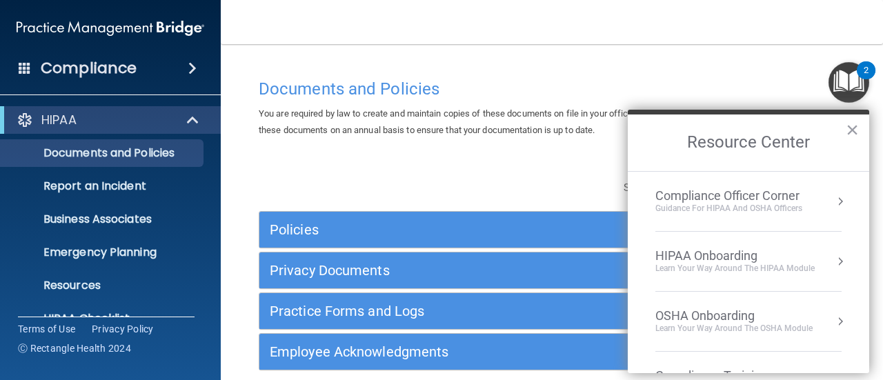
click at [833, 261] on button "Resource Center" at bounding box center [840, 261] width 14 height 14
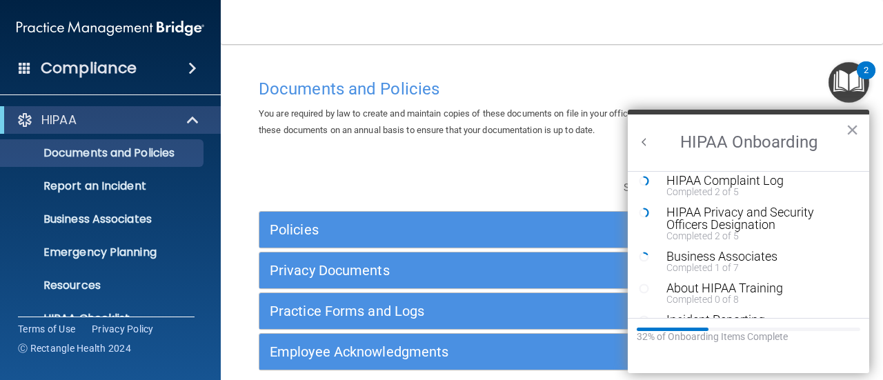
scroll to position [194, 0]
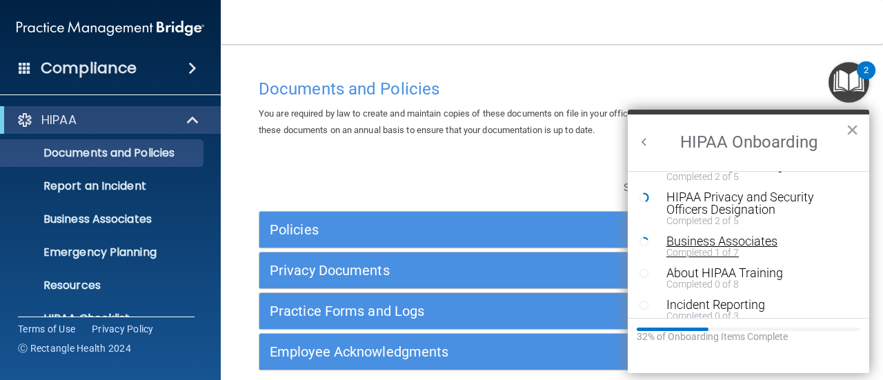
click at [766, 243] on div "Business Associates" at bounding box center [753, 241] width 174 height 12
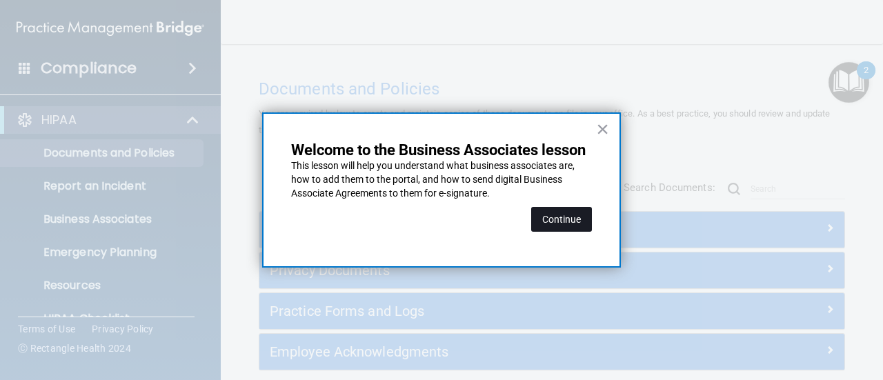
click at [556, 228] on button "Continue" at bounding box center [561, 219] width 61 height 25
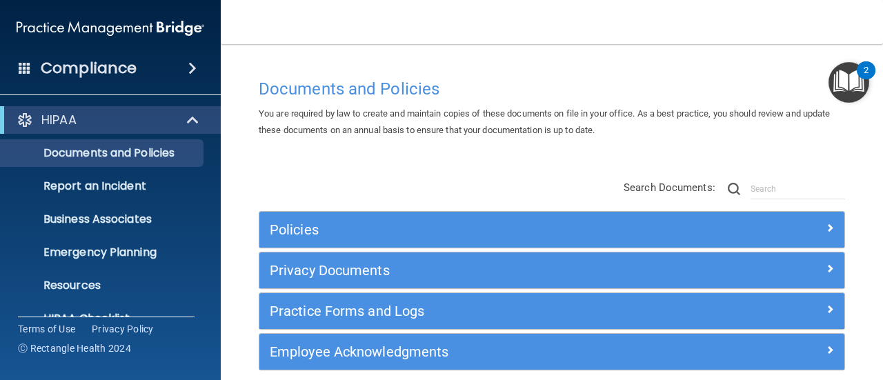
click at [433, 123] on div "You are required by law to create and maintain copies of these documents on fil…" at bounding box center [551, 122] width 607 height 33
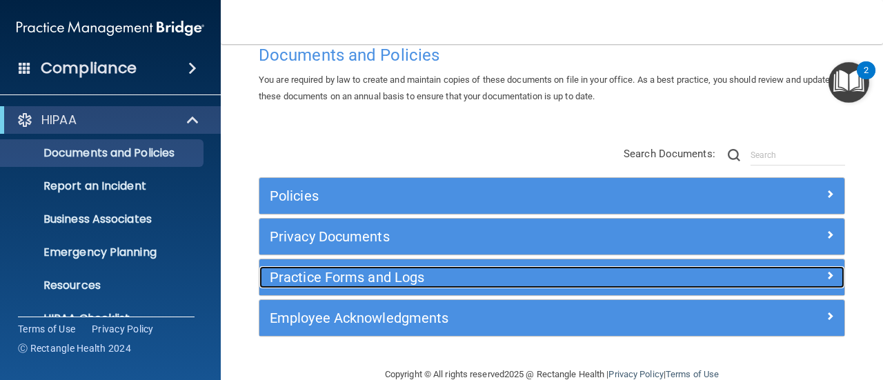
click at [389, 276] on h5 "Practice Forms and Logs" at bounding box center [479, 277] width 418 height 15
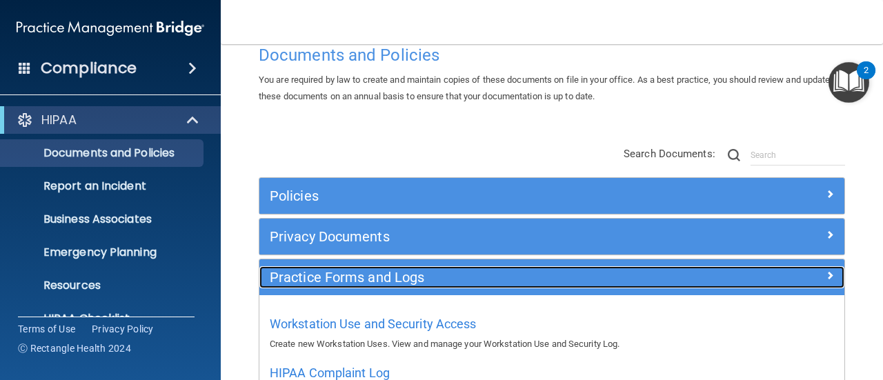
scroll to position [202, 0]
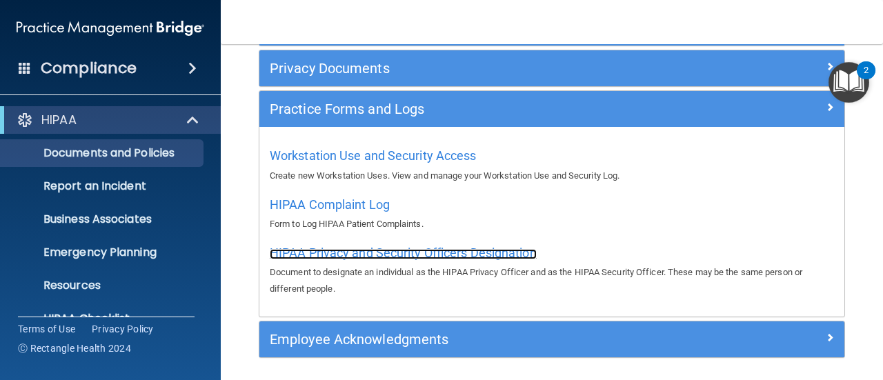
click at [387, 251] on span "HIPAA Privacy and Security Officers Designation" at bounding box center [403, 253] width 267 height 14
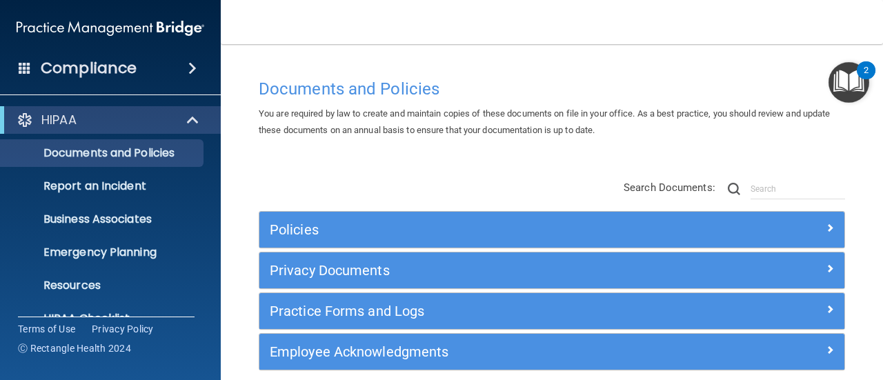
click at [859, 70] on div "2" at bounding box center [866, 70] width 19 height 18
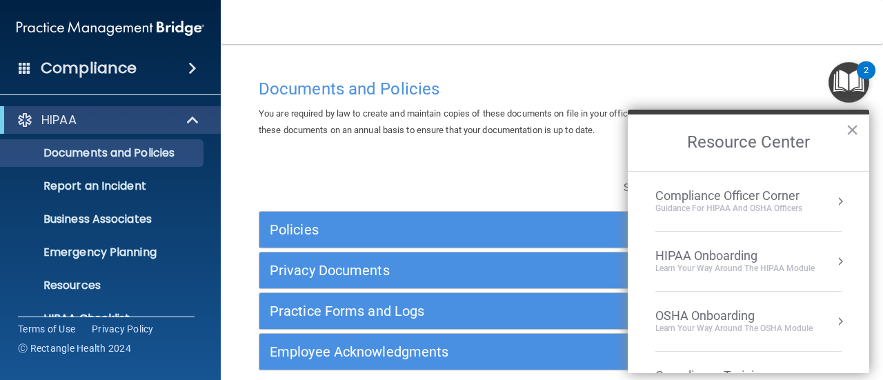
click at [795, 257] on div "HIPAA Onboarding" at bounding box center [734, 255] width 159 height 15
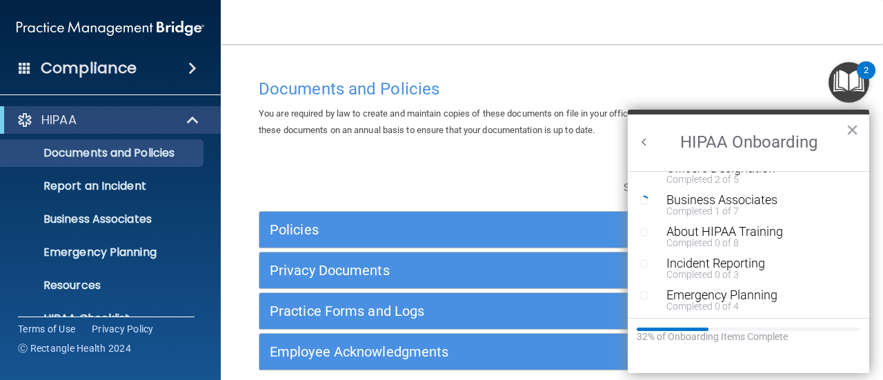
scroll to position [250, 0]
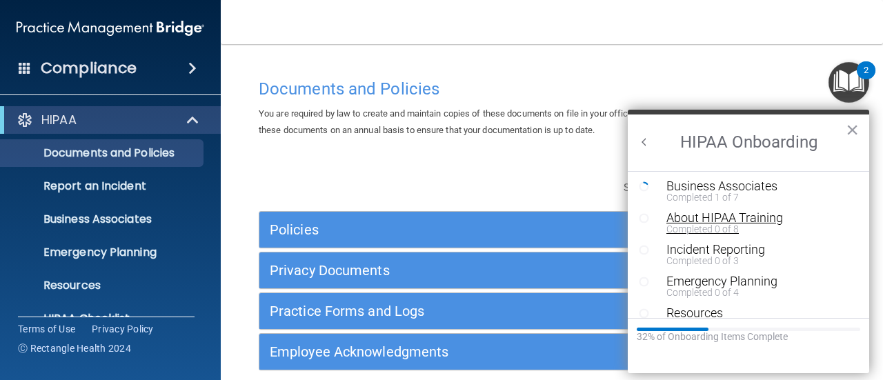
click at [759, 220] on div "About HIPAA Training" at bounding box center [753, 218] width 174 height 12
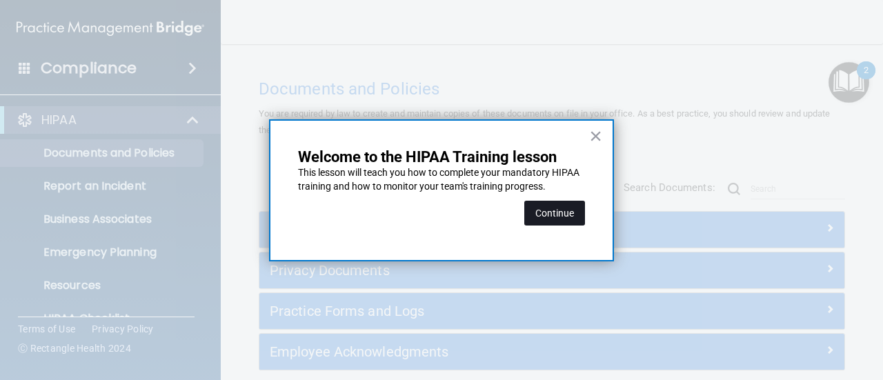
click at [542, 217] on button "Continue" at bounding box center [554, 213] width 61 height 25
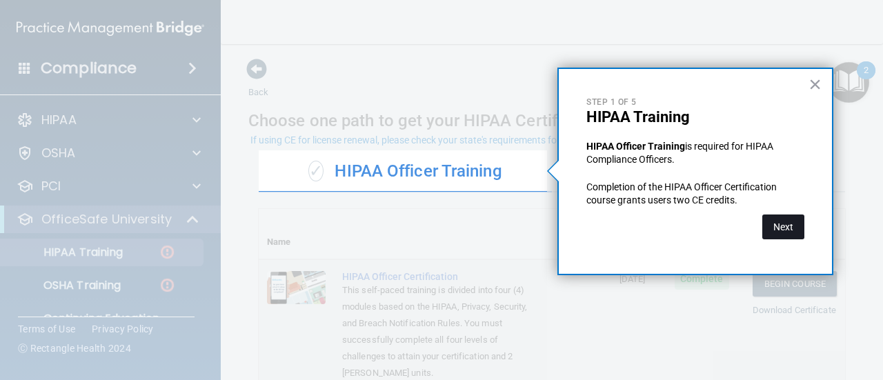
click at [781, 225] on button "Next" at bounding box center [783, 226] width 42 height 25
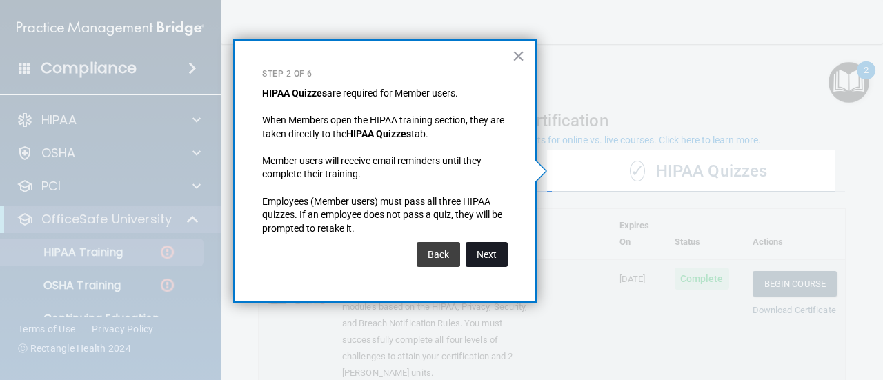
click at [494, 255] on button "Next" at bounding box center [486, 254] width 42 height 25
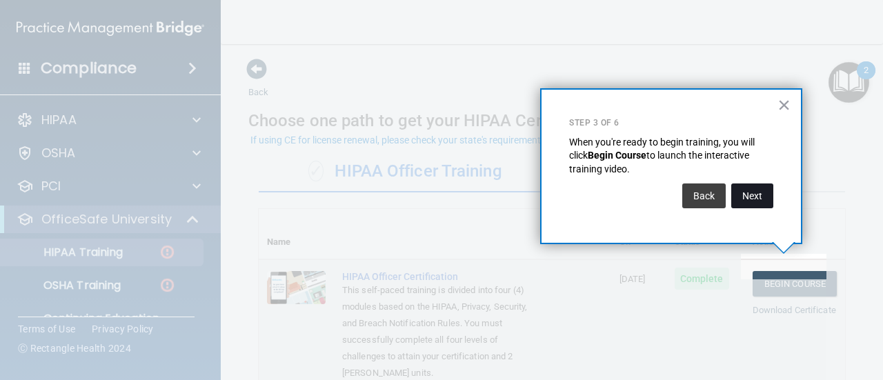
click at [752, 198] on button "Next" at bounding box center [752, 195] width 42 height 25
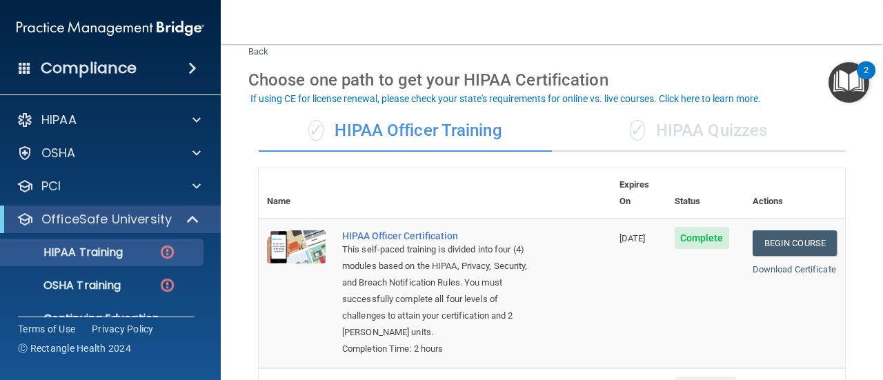
scroll to position [41, 0]
click at [725, 141] on div "✓ HIPAA Quizzes" at bounding box center [698, 130] width 293 height 41
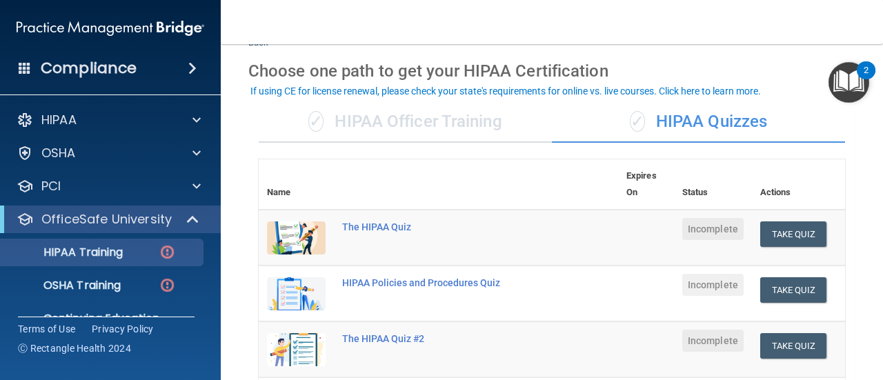
scroll to position [49, 0]
click at [840, 91] on img "Open Resource Center, 2 new notifications" at bounding box center [848, 82] width 41 height 41
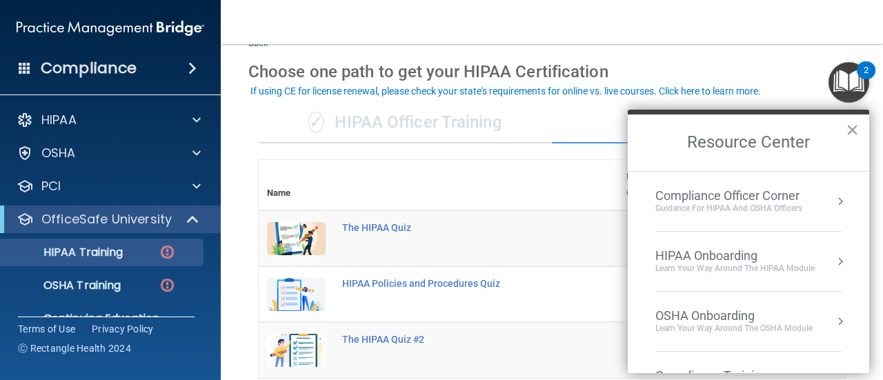
click at [833, 261] on button "Resource Center" at bounding box center [840, 261] width 14 height 14
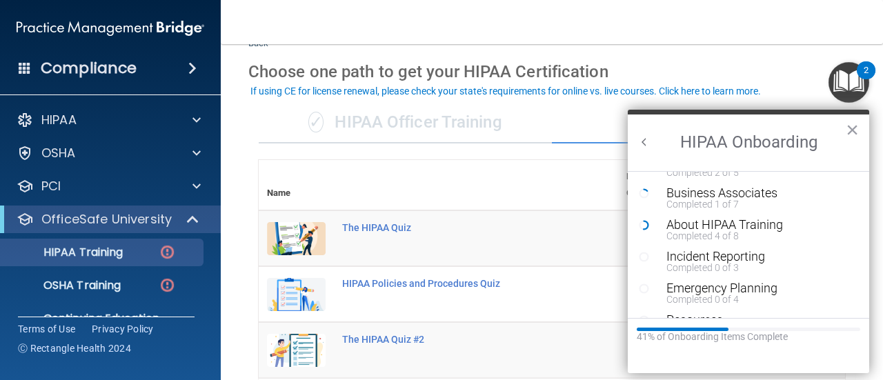
scroll to position [212, 0]
click at [778, 250] on div "Incident Reporting" at bounding box center [753, 256] width 174 height 12
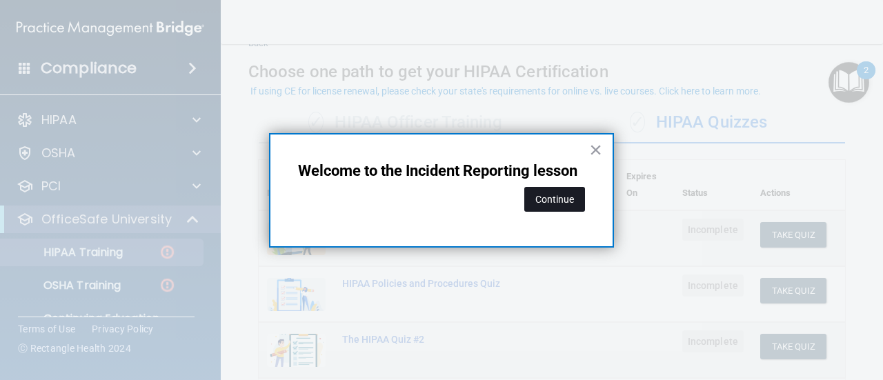
click at [562, 208] on button "Continue" at bounding box center [554, 199] width 61 height 25
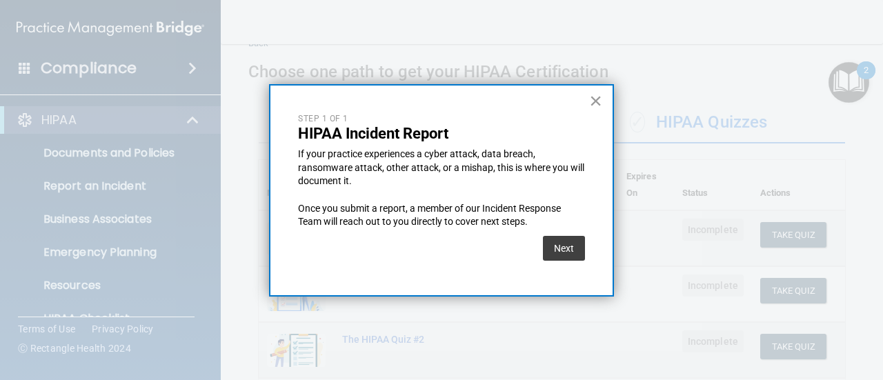
click at [598, 109] on button "×" at bounding box center [595, 101] width 13 height 22
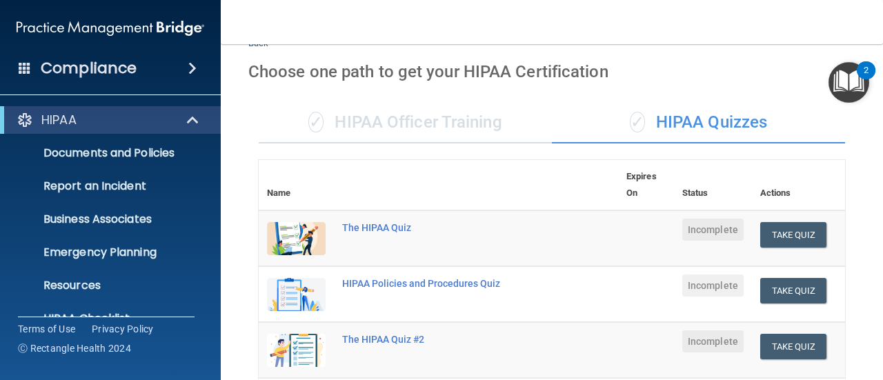
click at [855, 86] on img "Open Resource Center, 2 new notifications" at bounding box center [848, 82] width 41 height 41
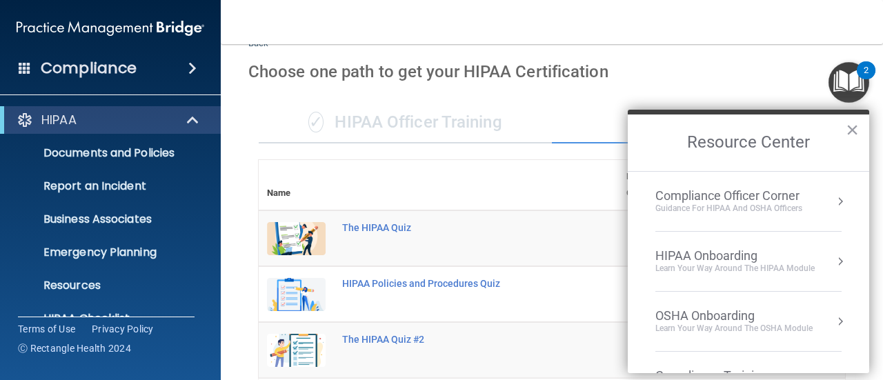
click at [808, 265] on div "Learn Your Way around the HIPAA module" at bounding box center [734, 269] width 159 height 12
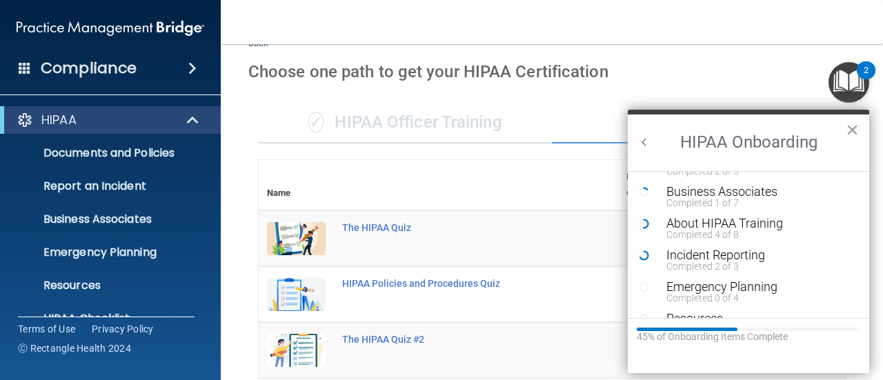
scroll to position [213, 0]
click at [715, 223] on div "About HIPAA Training" at bounding box center [753, 223] width 174 height 12
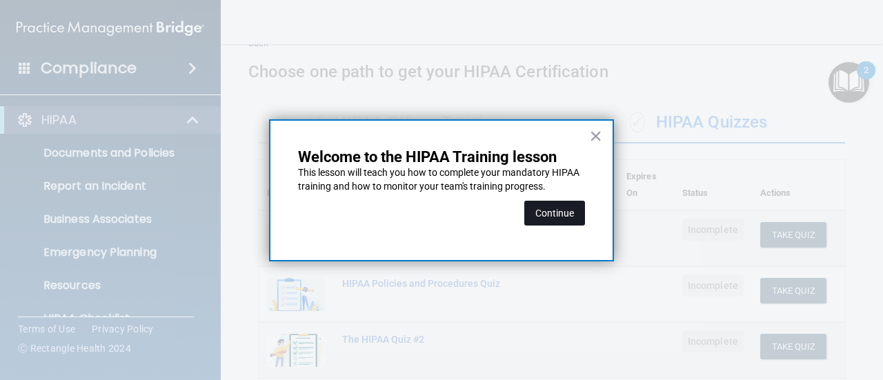
click at [565, 213] on button "Continue" at bounding box center [554, 213] width 61 height 25
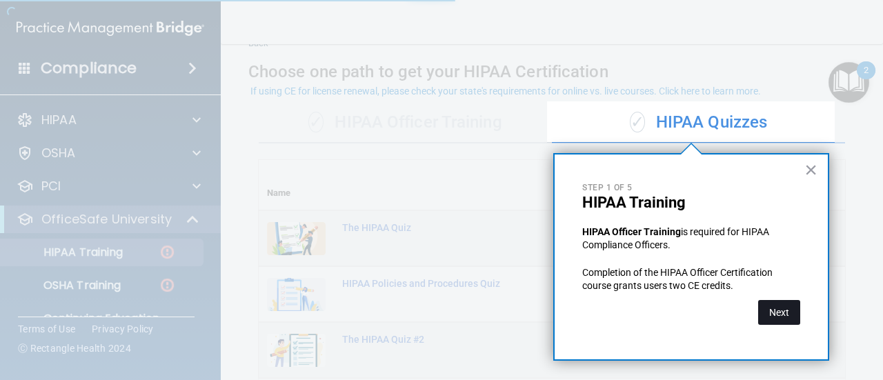
click at [782, 317] on button "Next" at bounding box center [779, 312] width 42 height 25
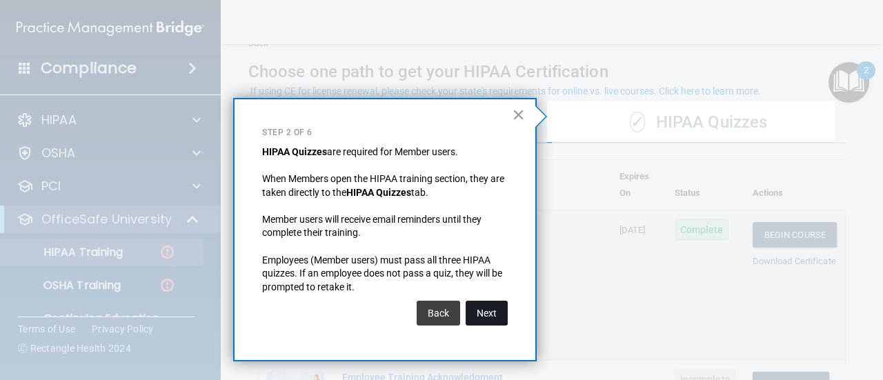
click at [488, 318] on button "Next" at bounding box center [486, 313] width 42 height 25
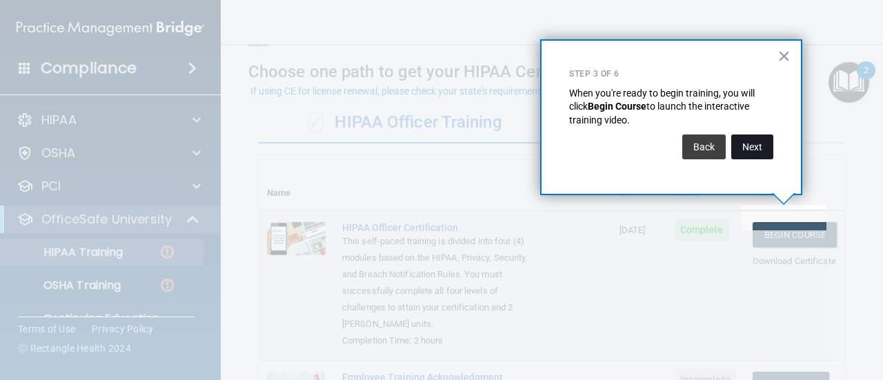
click at [757, 155] on button "Next" at bounding box center [752, 146] width 42 height 25
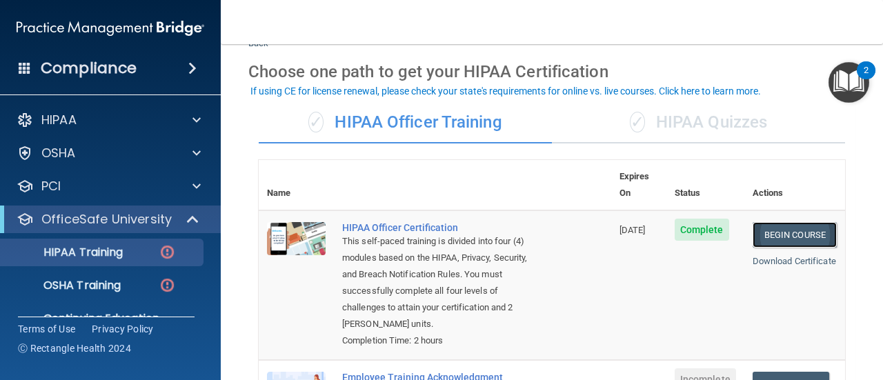
click at [789, 226] on link "Begin Course" at bounding box center [794, 235] width 84 height 26
click at [865, 79] on div "2" at bounding box center [865, 79] width 5 height 18
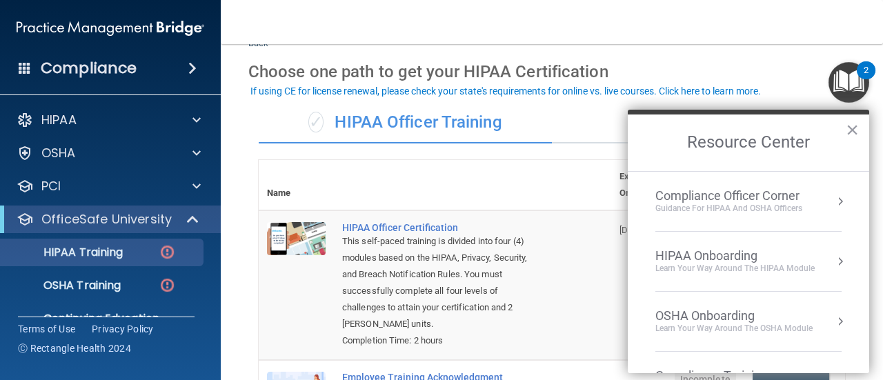
click at [833, 266] on button "Resource Center" at bounding box center [840, 261] width 14 height 14
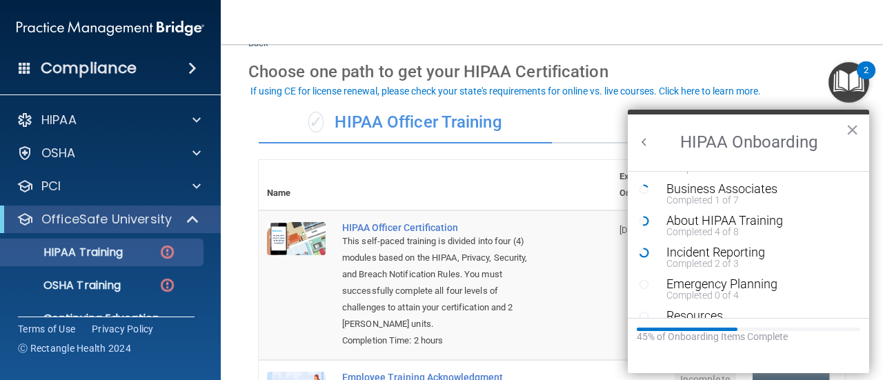
scroll to position [242, 0]
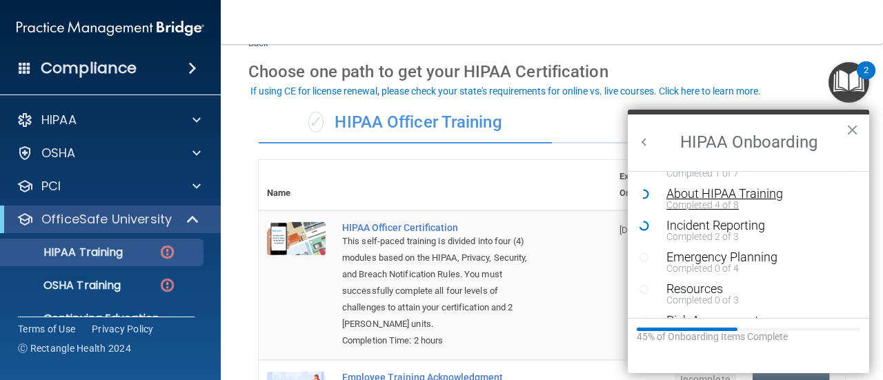
click at [742, 199] on div "About HIPAA Training" at bounding box center [753, 194] width 174 height 12
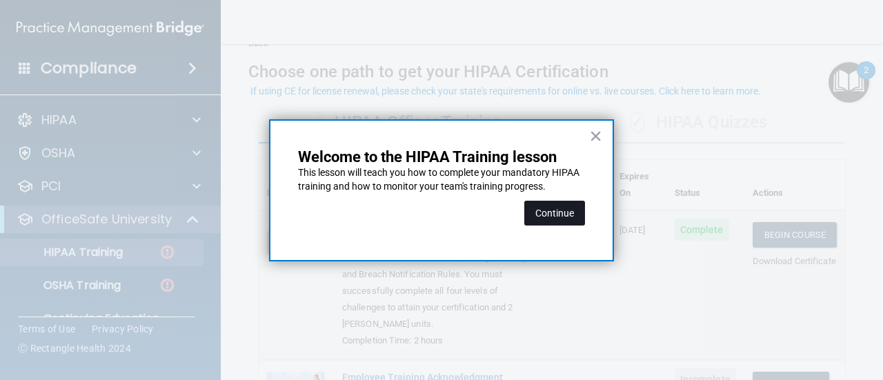
click at [561, 214] on button "Continue" at bounding box center [554, 213] width 61 height 25
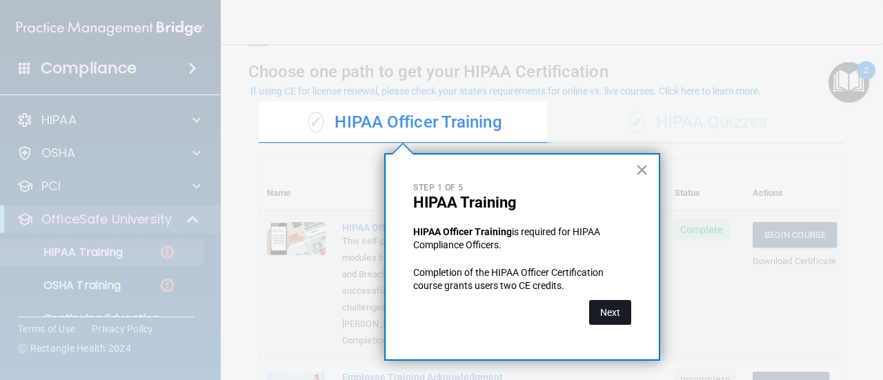
click at [614, 321] on button "Next" at bounding box center [610, 312] width 42 height 25
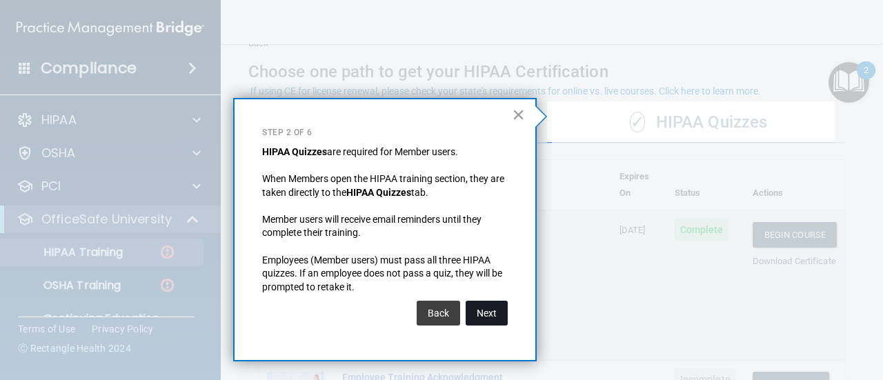
click at [487, 313] on button "Next" at bounding box center [486, 313] width 42 height 25
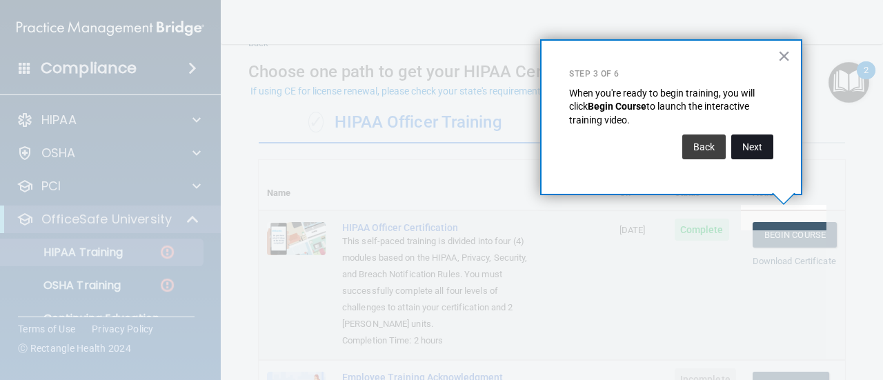
click at [757, 154] on button "Next" at bounding box center [752, 146] width 42 height 25
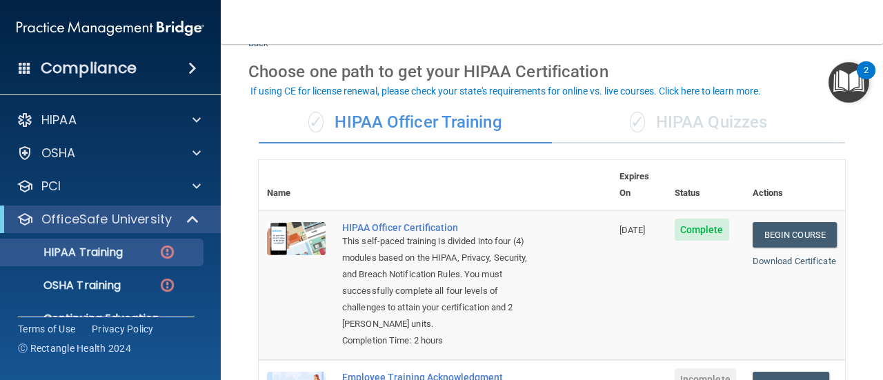
click at [717, 127] on div "✓ HIPAA Quizzes" at bounding box center [698, 122] width 293 height 41
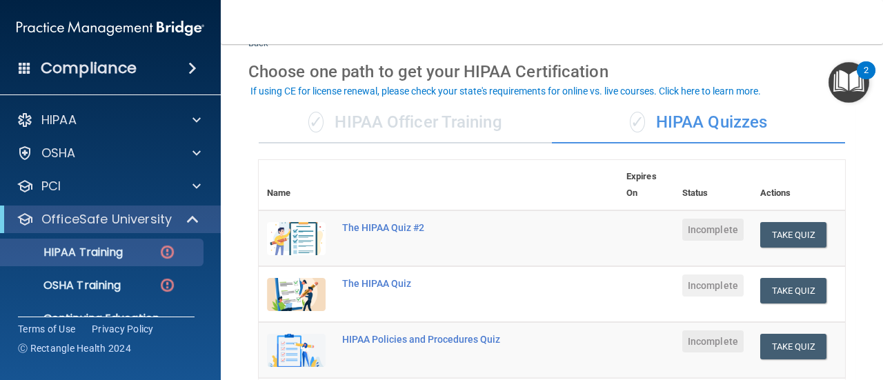
click at [850, 86] on img "Open Resource Center, 2 new notifications" at bounding box center [848, 82] width 41 height 41
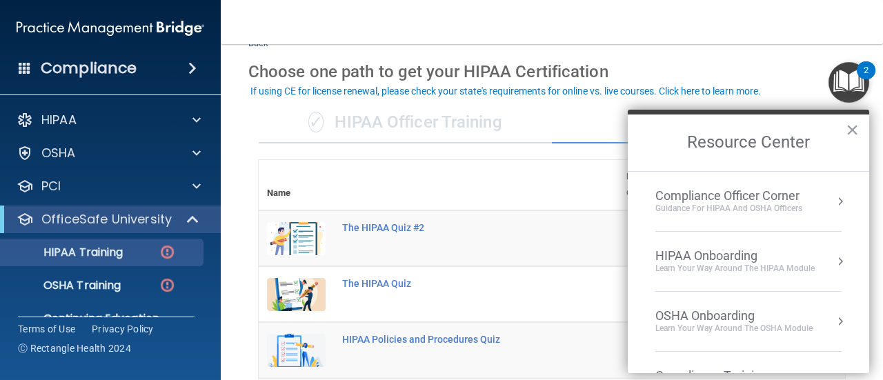
click at [788, 264] on div "Learn Your Way around the HIPAA module" at bounding box center [734, 269] width 159 height 12
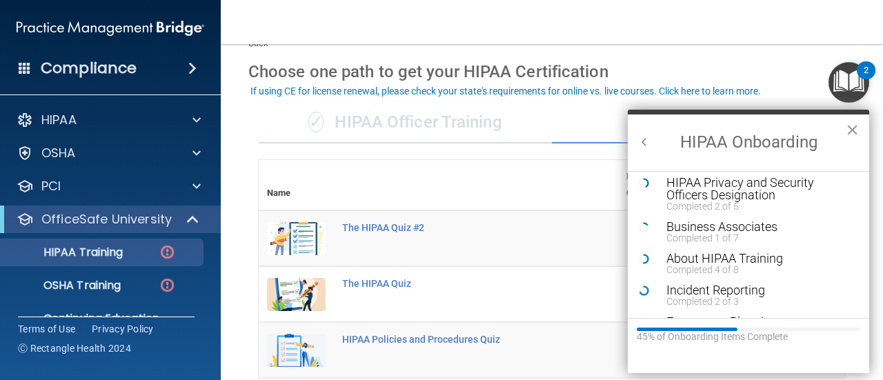
scroll to position [181, 0]
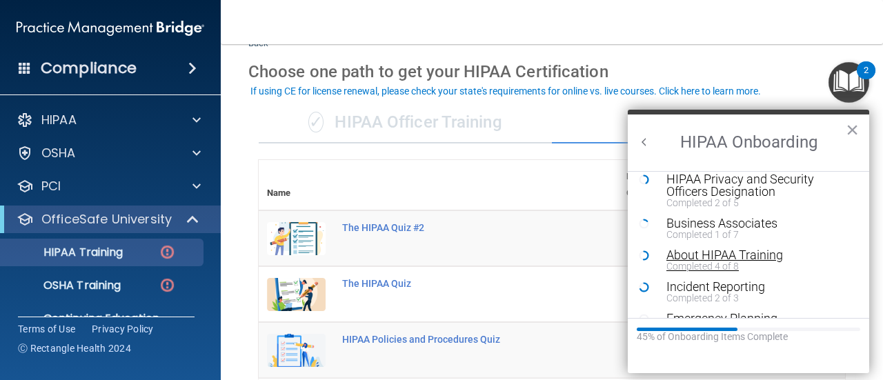
click at [699, 261] on div "Completed 4 of 8" at bounding box center [753, 266] width 174 height 10
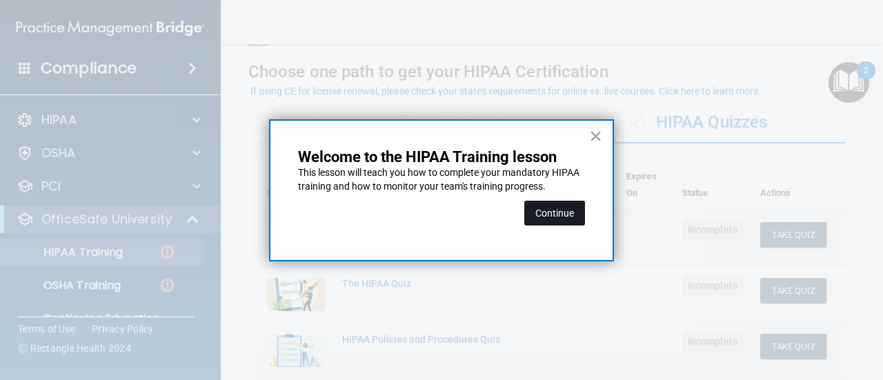
click at [548, 208] on button "Continue" at bounding box center [554, 213] width 61 height 25
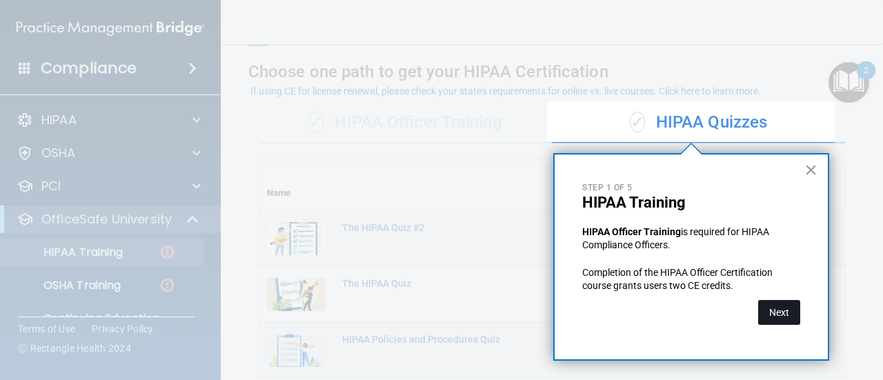
click at [778, 307] on button "Next" at bounding box center [779, 312] width 42 height 25
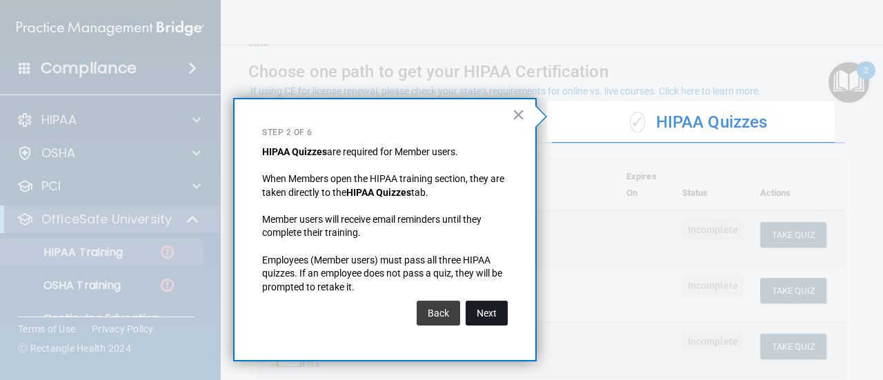
click at [483, 304] on button "Next" at bounding box center [486, 313] width 42 height 25
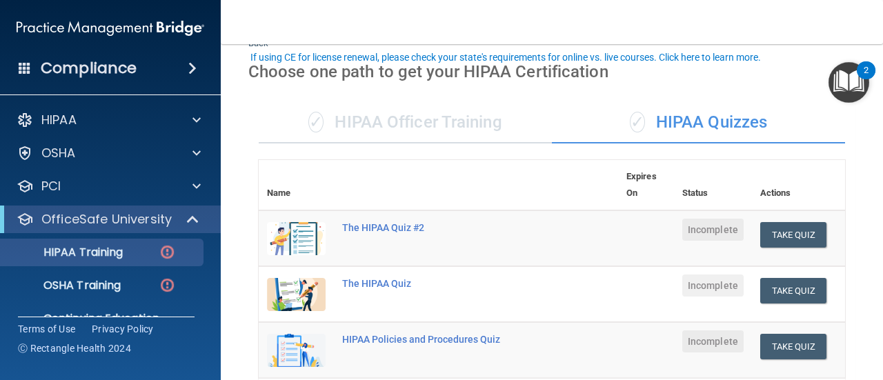
scroll to position [105, 0]
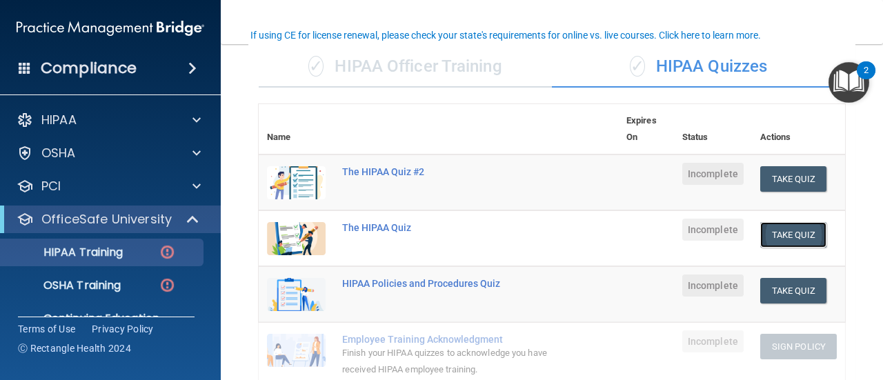
click at [792, 236] on button "Take Quiz" at bounding box center [793, 235] width 66 height 26
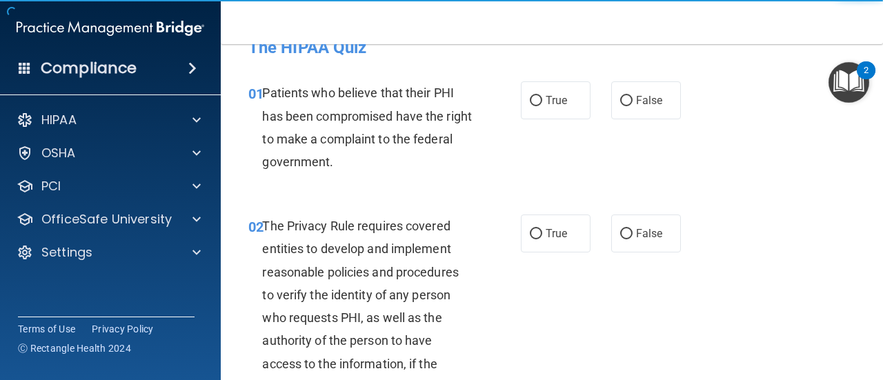
scroll to position [12, 0]
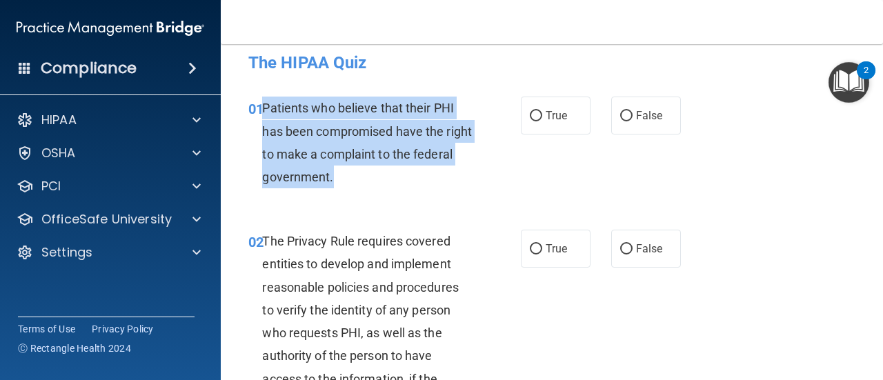
drag, startPoint x: 262, startPoint y: 106, endPoint x: 380, endPoint y: 183, distance: 141.3
click at [380, 183] on div "Patients who believe that their PHI has been compromised have the right to make…" at bounding box center [372, 143] width 220 height 92
copy span "Patients who believe that their PHI has been compromised have the right to make…"
click at [395, 130] on span "Patients who believe that their PHI has been compromised have the right to make…" at bounding box center [367, 142] width 210 height 83
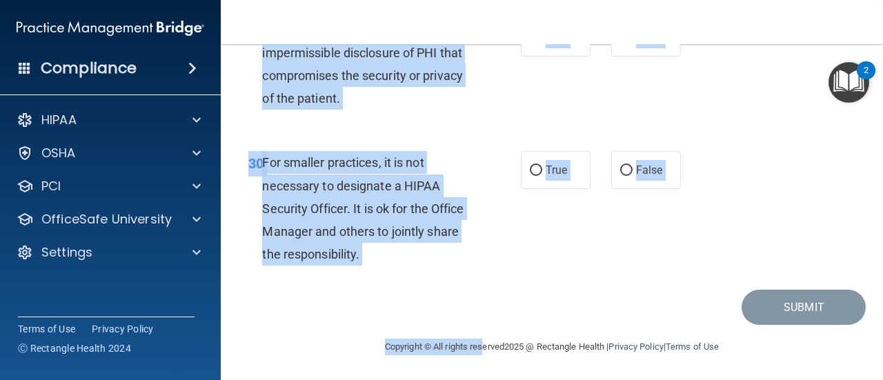
scroll to position [4159, 0]
drag, startPoint x: 260, startPoint y: 85, endPoint x: 389, endPoint y: 259, distance: 217.0
copy div "Patients who believe that their PHI has been compromised have the right to make…"
click at [400, 93] on div "A breach is defined as an impermissible disclosure of PHI that compromises the …" at bounding box center [372, 65] width 220 height 92
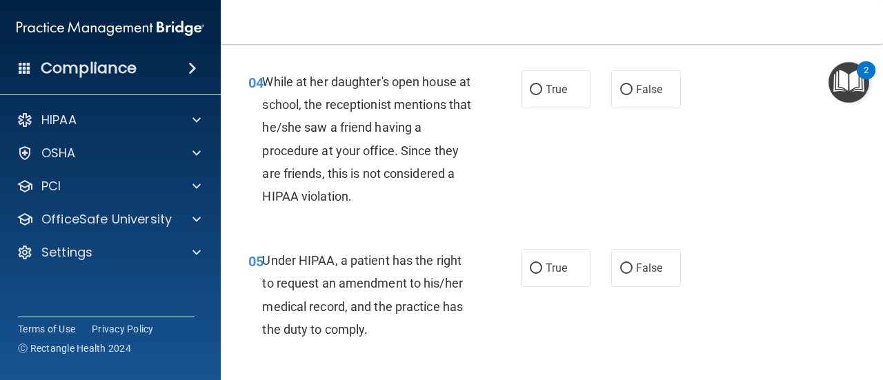
scroll to position [511, 0]
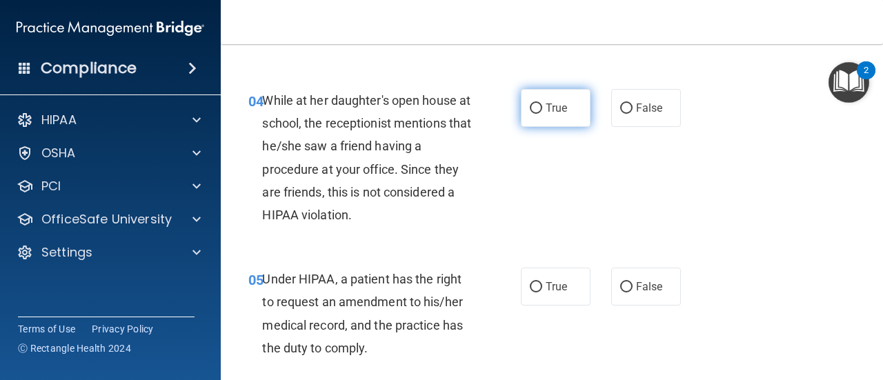
click at [530, 106] on input "True" at bounding box center [536, 108] width 12 height 10
radio input "true"
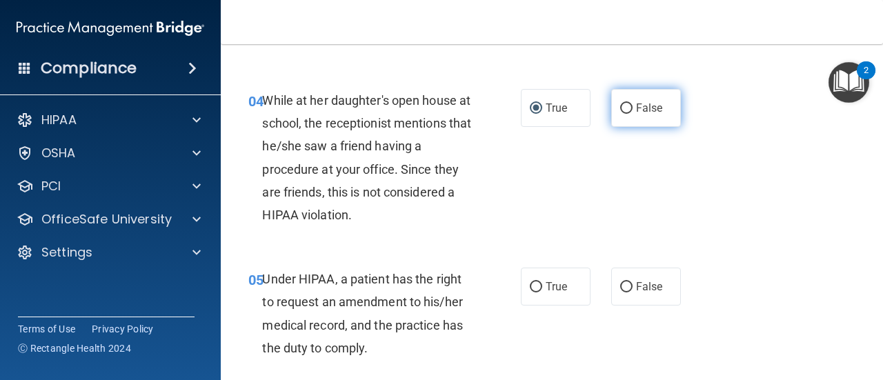
click at [641, 119] on label "False" at bounding box center [646, 108] width 70 height 38
click at [632, 114] on input "False" at bounding box center [626, 108] width 12 height 10
radio input "true"
radio input "false"
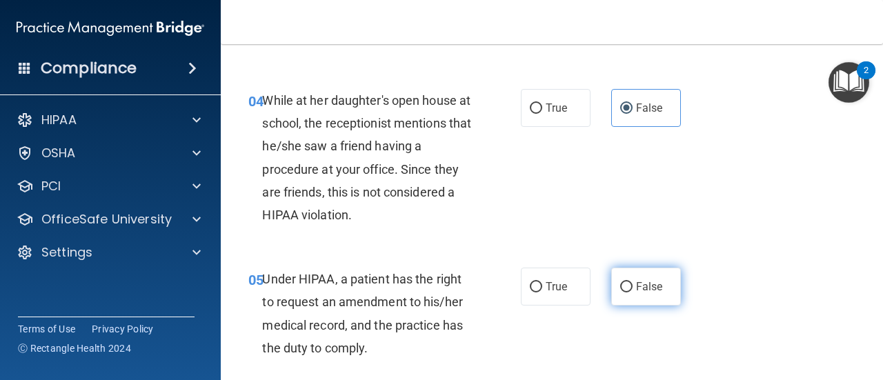
click at [638, 300] on label "False" at bounding box center [646, 287] width 70 height 38
click at [632, 292] on input "False" at bounding box center [626, 287] width 12 height 10
radio input "true"
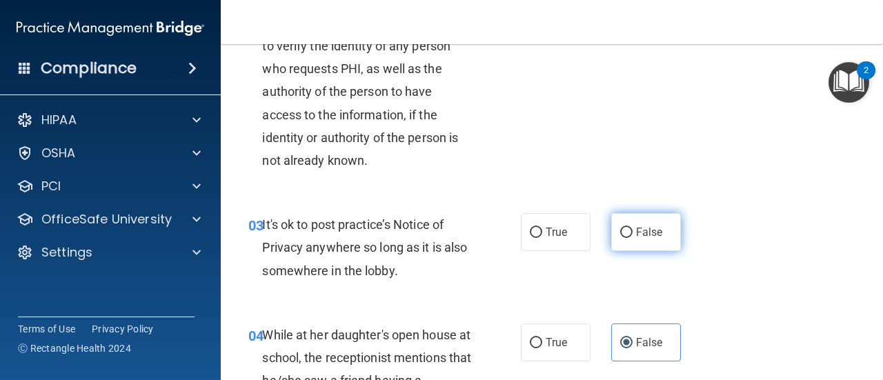
click at [654, 239] on label "False" at bounding box center [646, 232] width 70 height 38
click at [632, 238] on input "False" at bounding box center [626, 233] width 12 height 10
radio input "true"
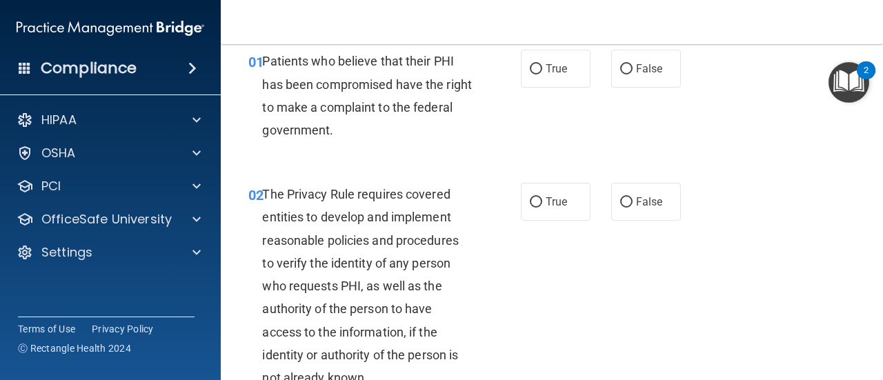
scroll to position [50, 0]
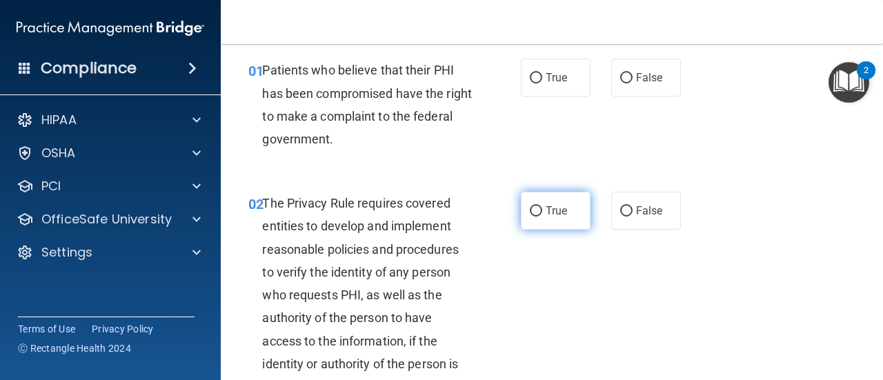
click at [565, 210] on label "True" at bounding box center [556, 211] width 70 height 38
click at [542, 210] on input "True" at bounding box center [536, 211] width 12 height 10
radio input "true"
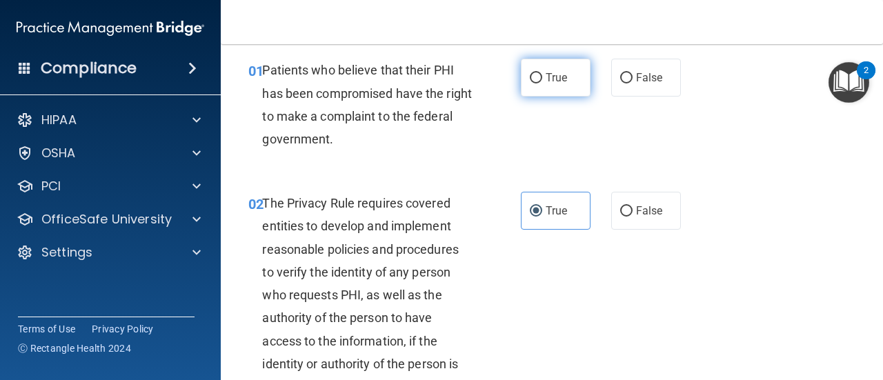
click at [557, 82] on span "True" at bounding box center [555, 77] width 21 height 13
click at [542, 82] on input "True" at bounding box center [536, 78] width 12 height 10
radio input "true"
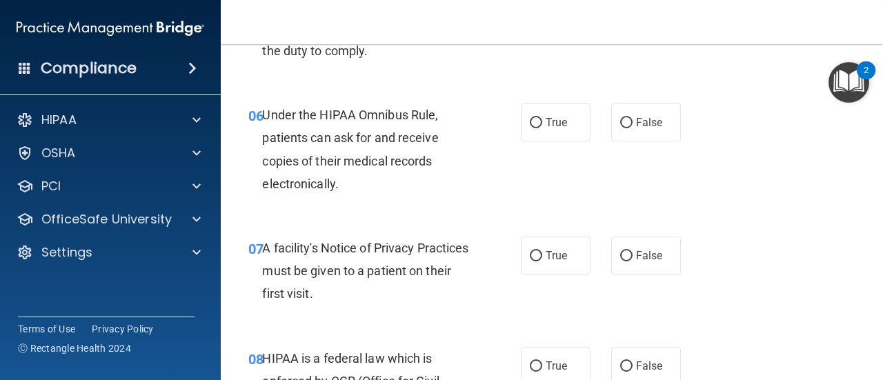
scroll to position [808, 0]
click at [560, 126] on span "True" at bounding box center [555, 122] width 21 height 13
click at [542, 126] on input "True" at bounding box center [536, 123] width 12 height 10
radio input "true"
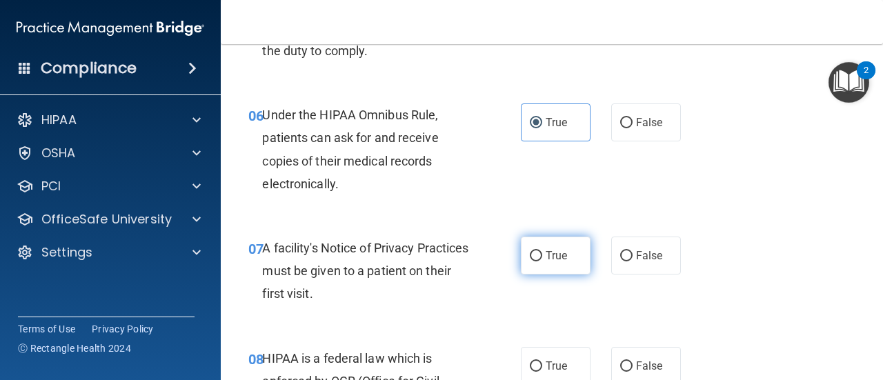
click at [554, 257] on span "True" at bounding box center [555, 255] width 21 height 13
click at [542, 257] on input "True" at bounding box center [536, 256] width 12 height 10
radio input "true"
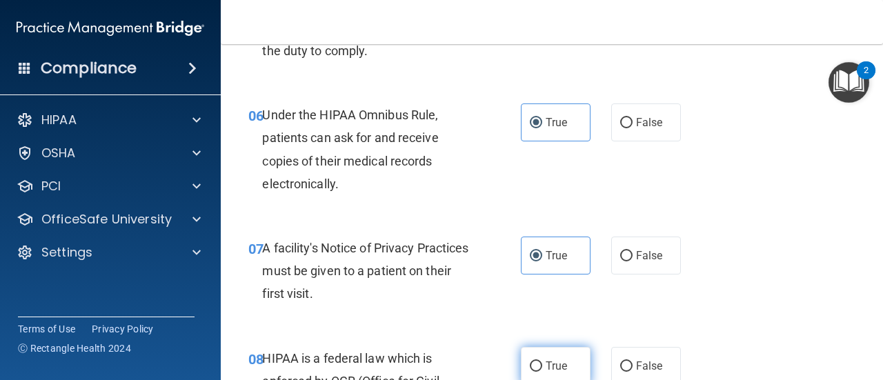
click at [551, 361] on span "True" at bounding box center [555, 365] width 21 height 13
click at [542, 361] on input "True" at bounding box center [536, 366] width 12 height 10
radio input "true"
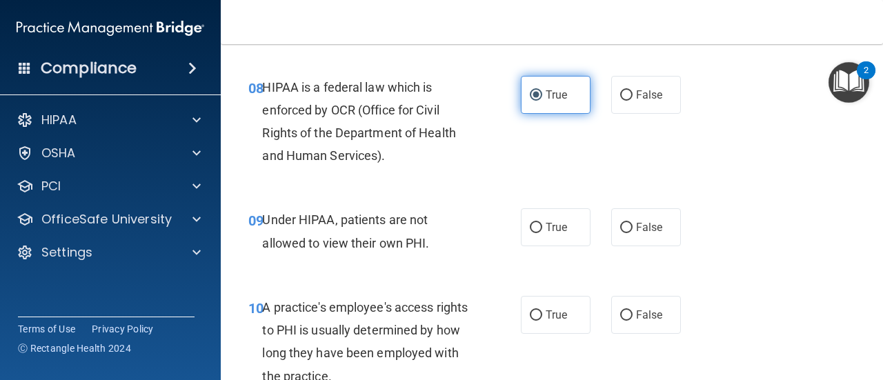
scroll to position [1125, 0]
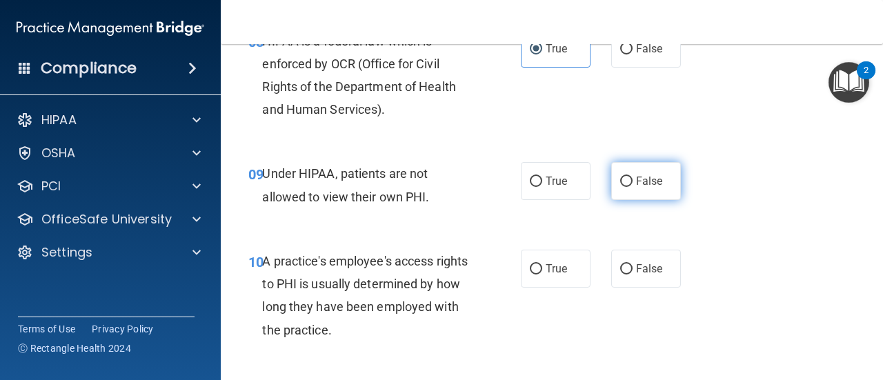
click at [637, 188] on label "False" at bounding box center [646, 181] width 70 height 38
click at [632, 187] on input "False" at bounding box center [626, 182] width 12 height 10
radio input "true"
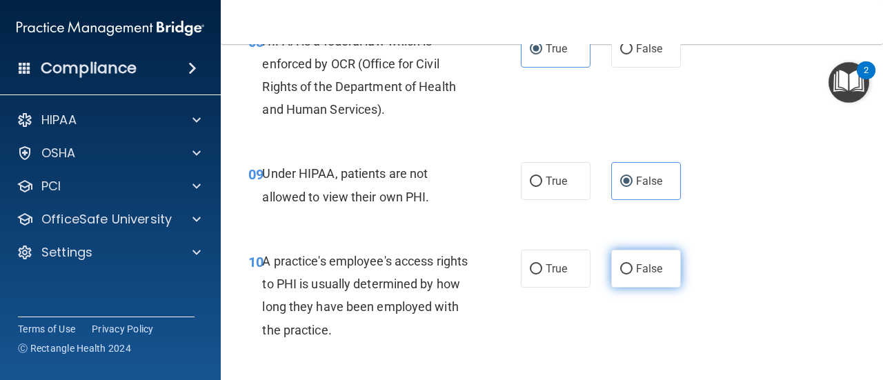
click at [645, 268] on span "False" at bounding box center [649, 268] width 27 height 13
click at [632, 268] on input "False" at bounding box center [626, 269] width 12 height 10
radio input "true"
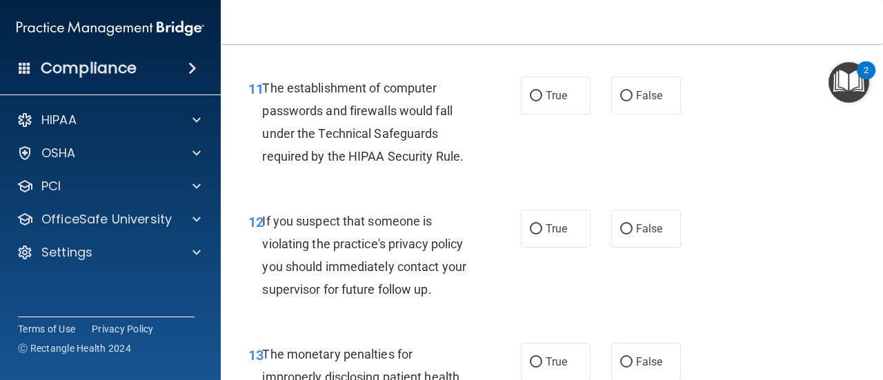
scroll to position [1433, 0]
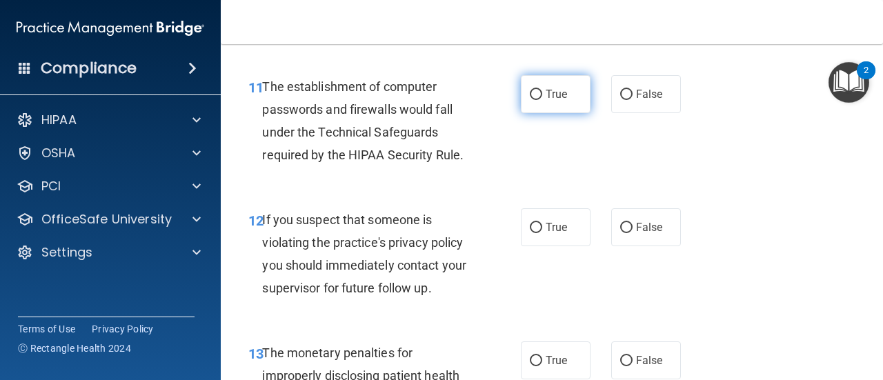
click at [561, 101] on label "True" at bounding box center [556, 94] width 70 height 38
click at [542, 100] on input "True" at bounding box center [536, 95] width 12 height 10
radio input "true"
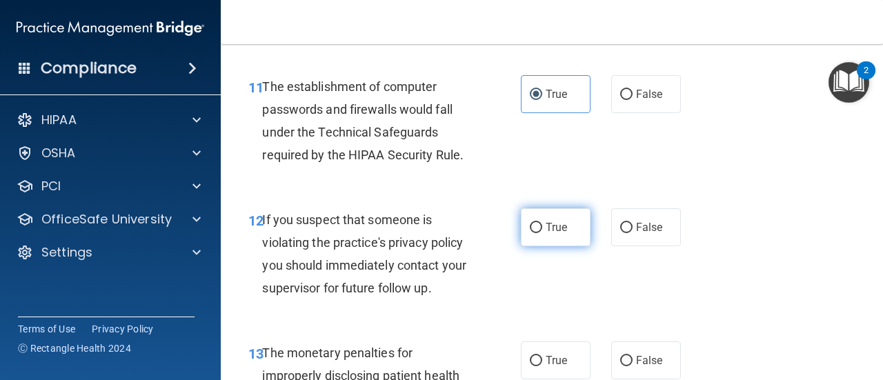
click at [554, 239] on label "True" at bounding box center [556, 227] width 70 height 38
click at [542, 233] on input "True" at bounding box center [536, 228] width 12 height 10
radio input "true"
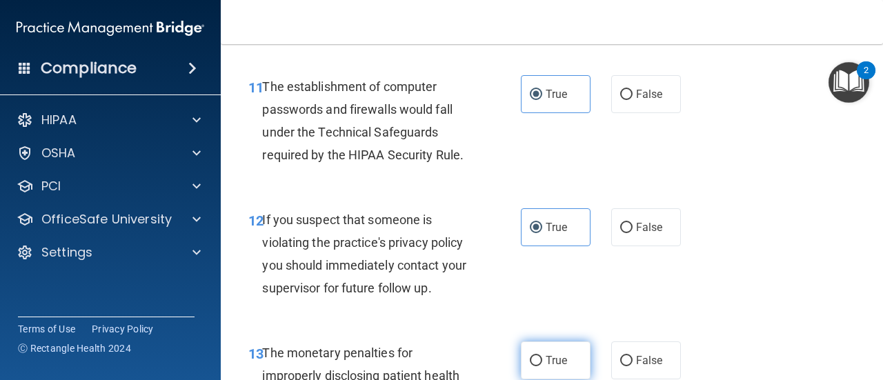
click at [561, 364] on span "True" at bounding box center [555, 360] width 21 height 13
click at [542, 364] on input "True" at bounding box center [536, 361] width 12 height 10
radio input "true"
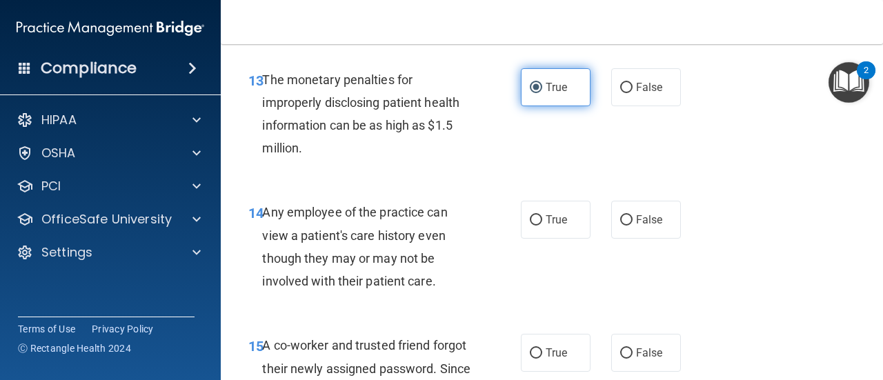
scroll to position [1725, 0]
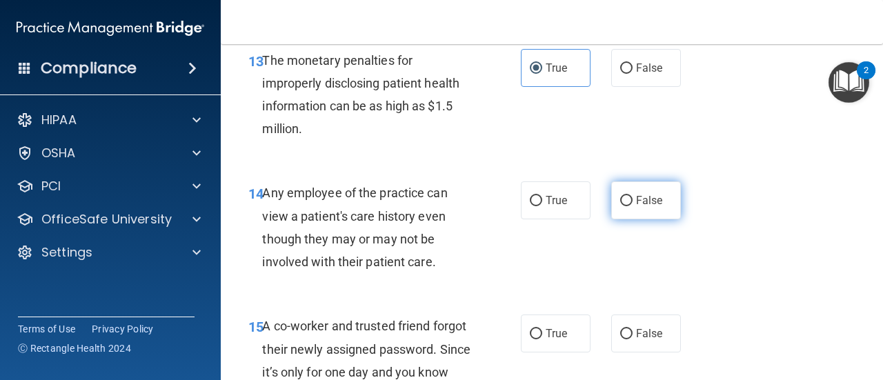
click at [641, 203] on span "False" at bounding box center [649, 200] width 27 height 13
click at [632, 203] on input "False" at bounding box center [626, 201] width 12 height 10
radio input "true"
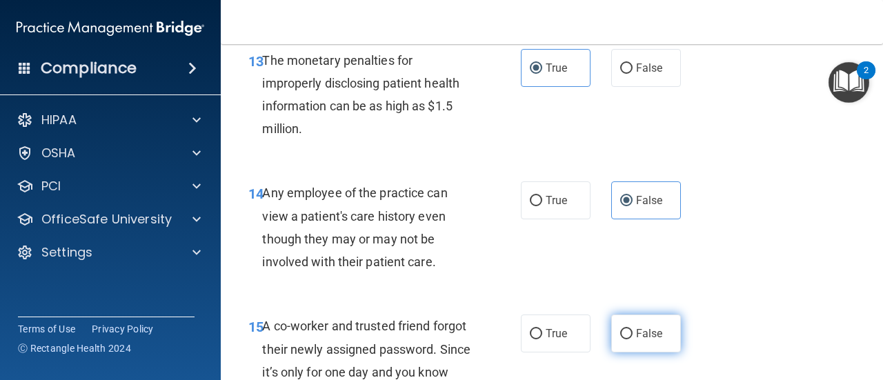
click at [643, 341] on label "False" at bounding box center [646, 333] width 70 height 38
click at [632, 339] on input "False" at bounding box center [626, 334] width 12 height 10
radio input "true"
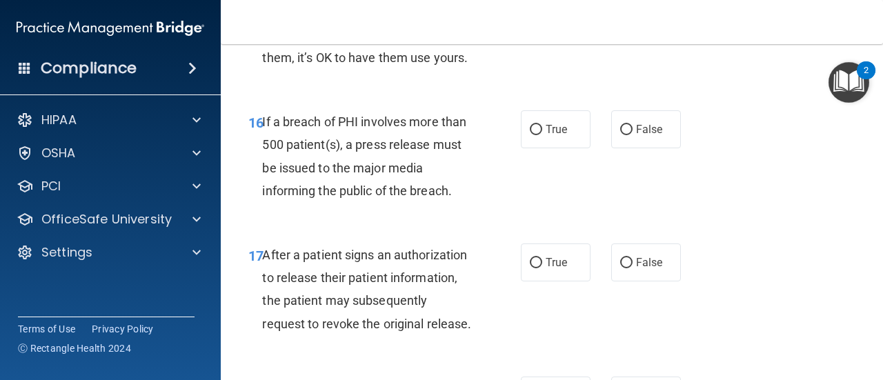
scroll to position [2062, 0]
click at [556, 137] on span "True" at bounding box center [555, 129] width 21 height 13
click at [542, 136] on input "True" at bounding box center [536, 131] width 12 height 10
radio input "true"
click at [554, 282] on label "True" at bounding box center [556, 263] width 70 height 38
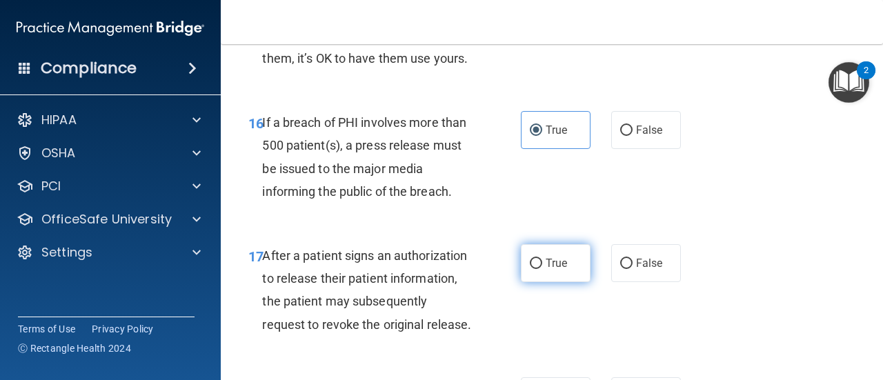
click at [542, 269] on input "True" at bounding box center [536, 264] width 12 height 10
radio input "true"
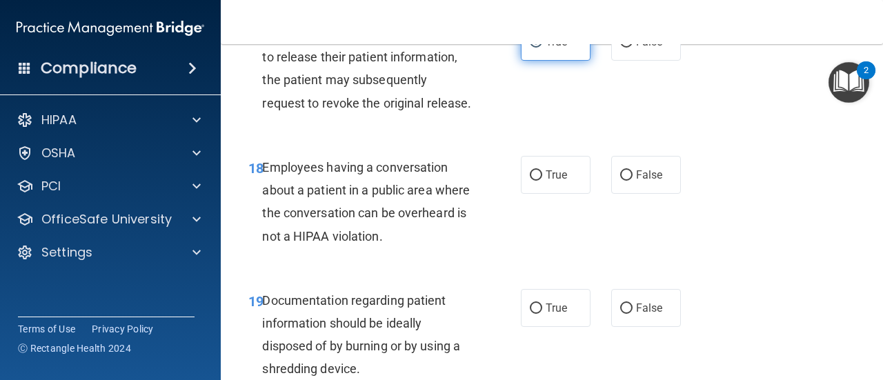
scroll to position [2288, 0]
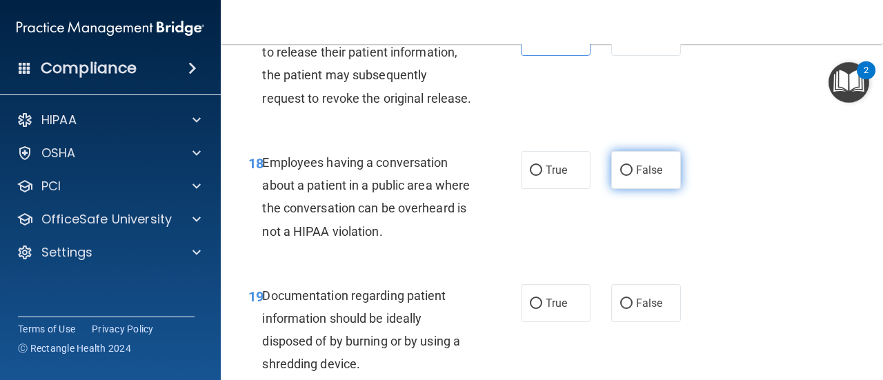
click at [638, 177] on span "False" at bounding box center [649, 169] width 27 height 13
click at [632, 176] on input "False" at bounding box center [626, 171] width 12 height 10
radio input "true"
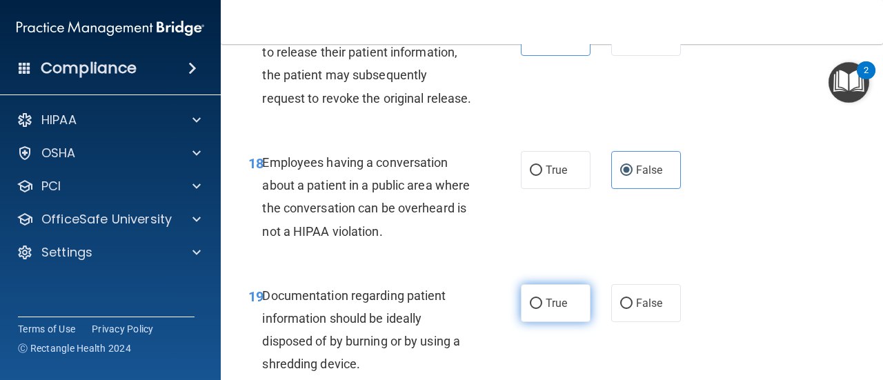
click at [554, 310] on span "True" at bounding box center [555, 303] width 21 height 13
click at [542, 309] on input "True" at bounding box center [536, 304] width 12 height 10
radio input "true"
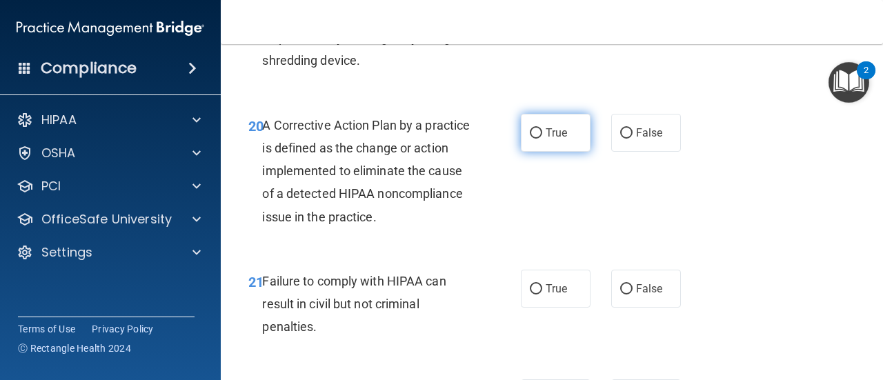
click at [552, 139] on span "True" at bounding box center [555, 132] width 21 height 13
click at [542, 139] on input "True" at bounding box center [536, 133] width 12 height 10
radio input "true"
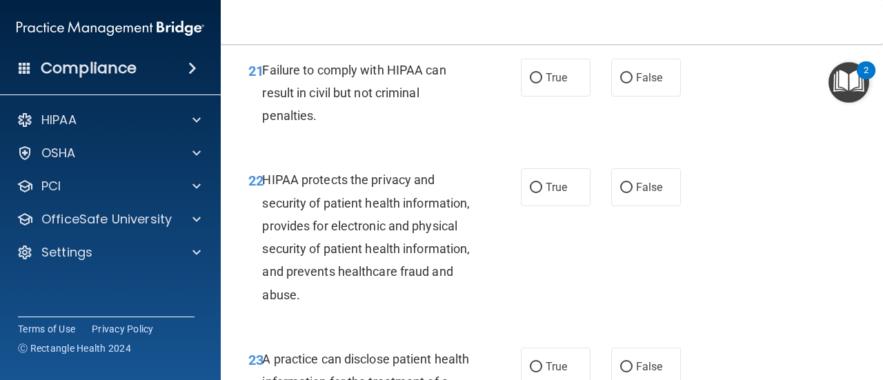
scroll to position [2810, 0]
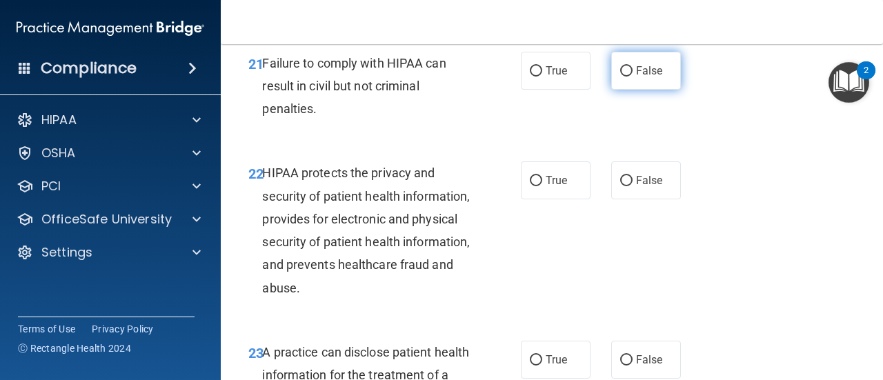
click at [641, 77] on span "False" at bounding box center [649, 70] width 27 height 13
click at [632, 77] on input "False" at bounding box center [626, 71] width 12 height 10
radio input "true"
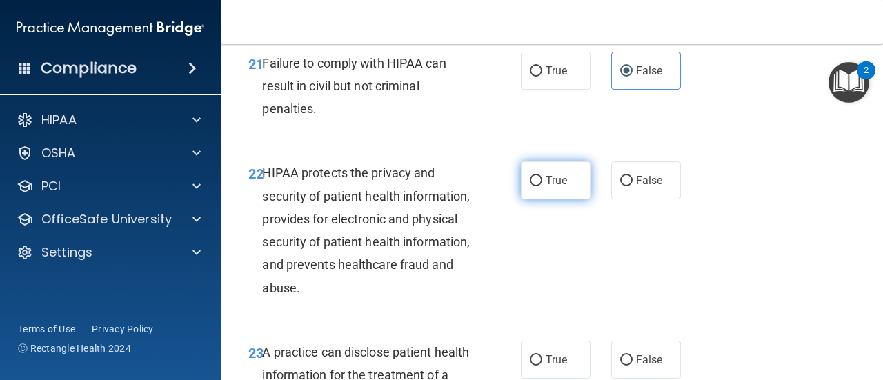
click at [554, 199] on label "True" at bounding box center [556, 180] width 70 height 38
click at [542, 186] on input "True" at bounding box center [536, 181] width 12 height 10
radio input "true"
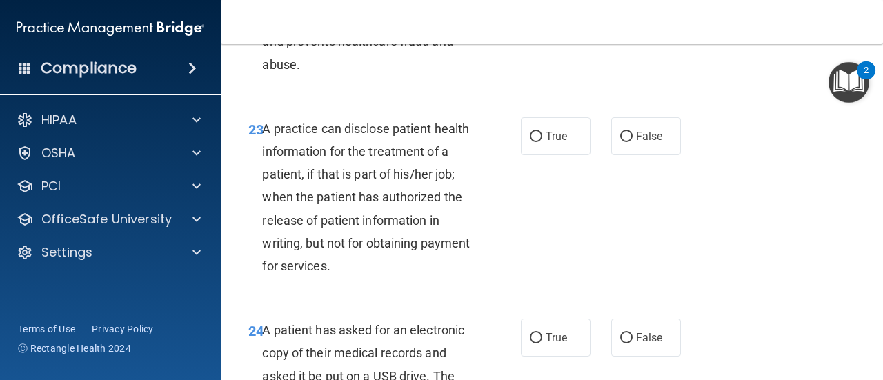
scroll to position [3058, 0]
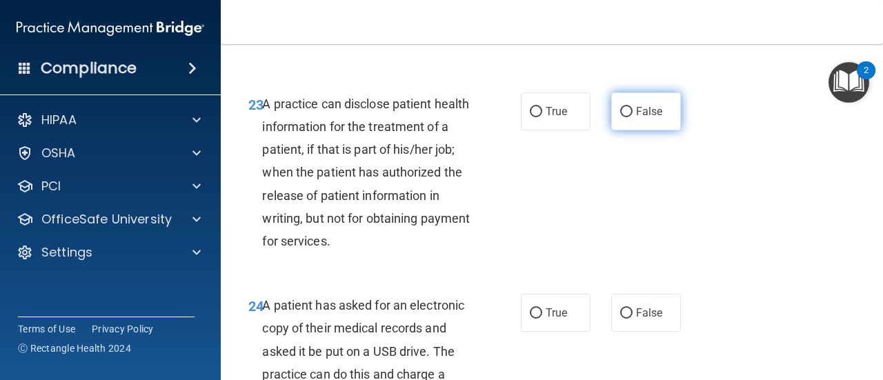
click at [640, 118] on span "False" at bounding box center [649, 111] width 27 height 13
click at [632, 117] on input "False" at bounding box center [626, 112] width 12 height 10
radio input "true"
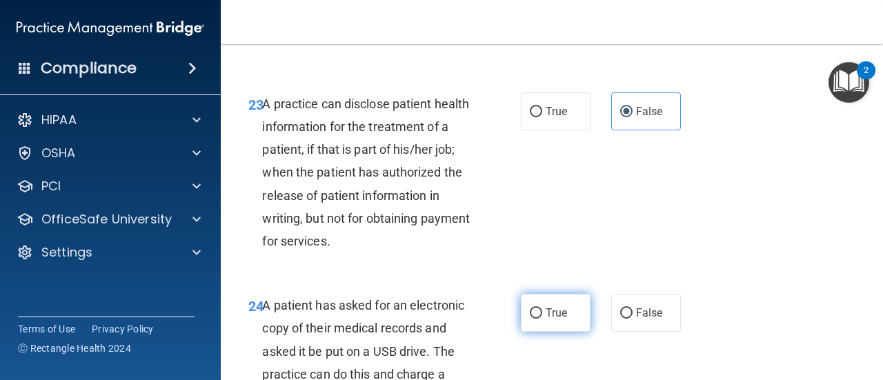
click at [558, 332] on label "True" at bounding box center [556, 313] width 70 height 38
click at [542, 319] on input "True" at bounding box center [536, 313] width 12 height 10
radio input "true"
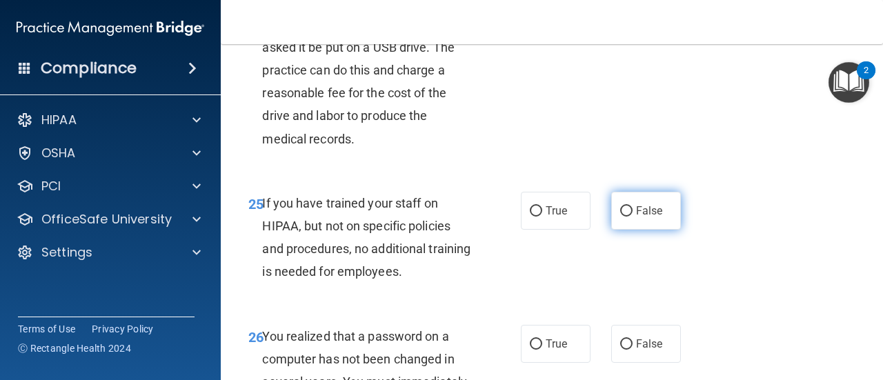
click at [622, 217] on input "False" at bounding box center [626, 211] width 12 height 10
radio input "true"
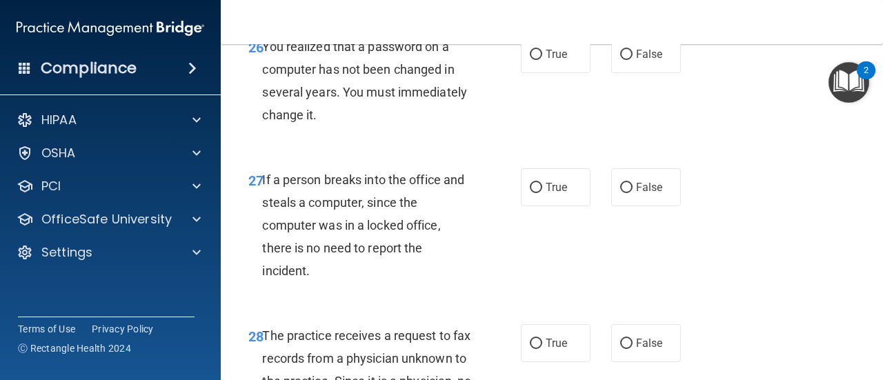
scroll to position [3665, 0]
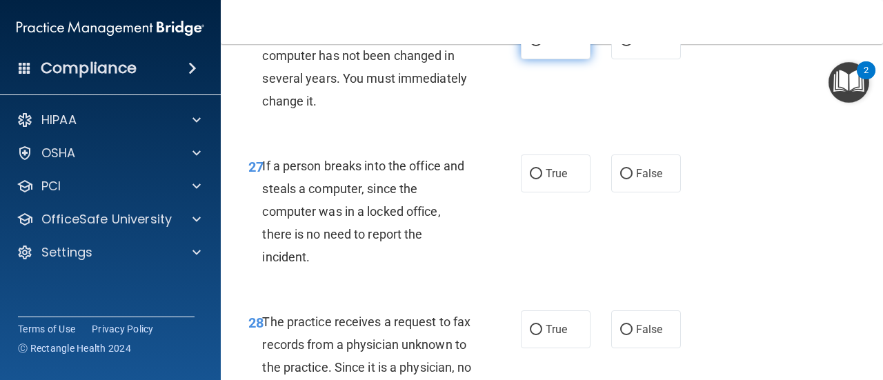
click at [535, 46] on input "True" at bounding box center [536, 41] width 12 height 10
radio input "true"
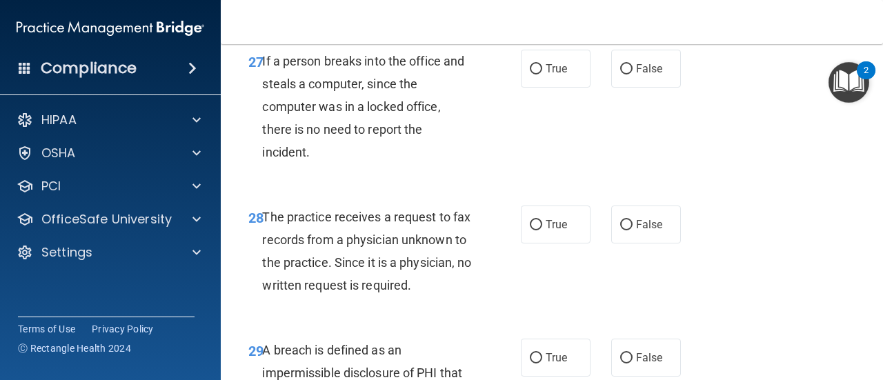
scroll to position [3783, 0]
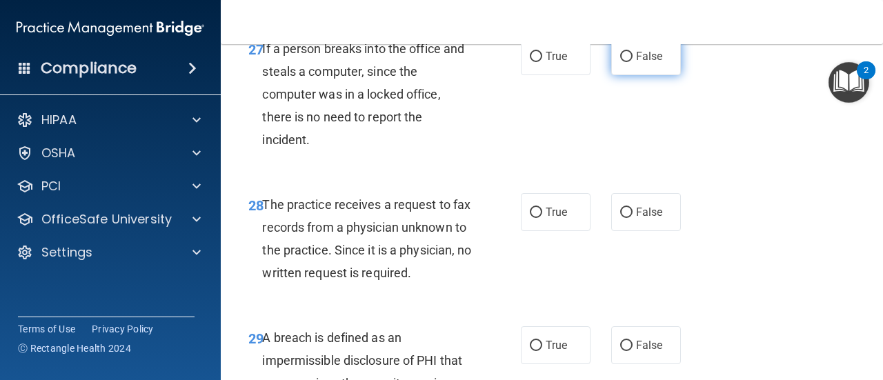
click at [641, 63] on span "False" at bounding box center [649, 56] width 27 height 13
click at [632, 62] on input "False" at bounding box center [626, 57] width 12 height 10
radio input "true"
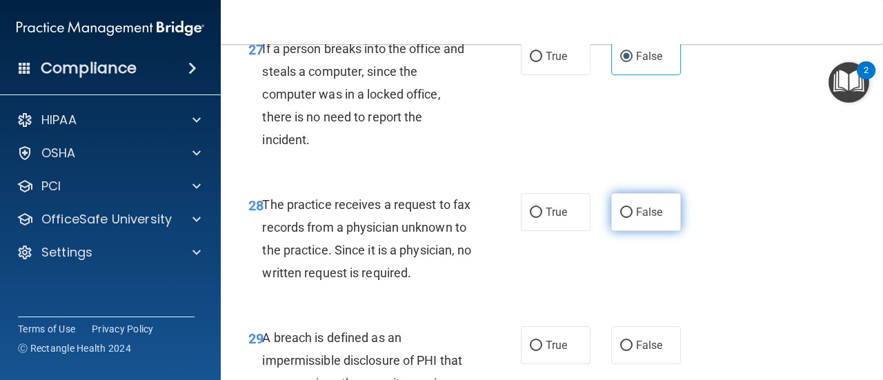
click at [639, 231] on label "False" at bounding box center [646, 212] width 70 height 38
click at [632, 218] on input "False" at bounding box center [626, 213] width 12 height 10
radio input "true"
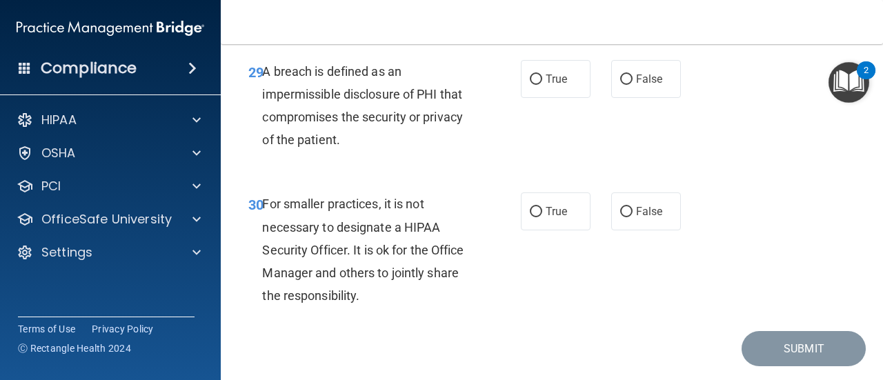
scroll to position [4052, 0]
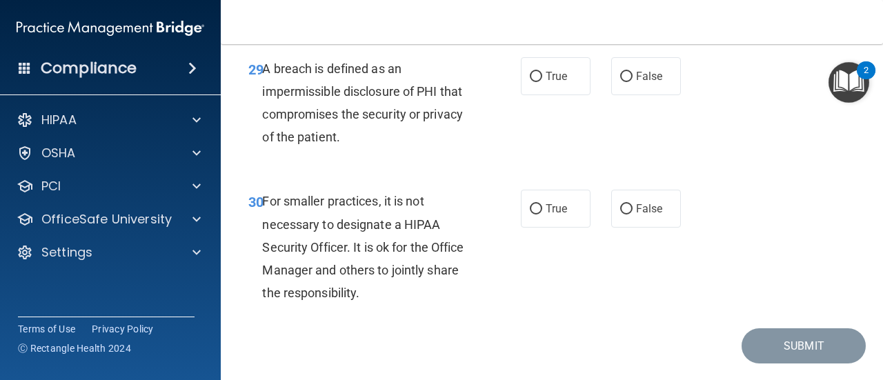
click at [543, 173] on div "29 A breach is defined as an impermissible disclosure of PHI that compromises t…" at bounding box center [552, 106] width 628 height 133
click at [562, 95] on label "True" at bounding box center [556, 76] width 70 height 38
click at [542, 82] on input "True" at bounding box center [536, 77] width 12 height 10
radio input "true"
click at [624, 214] on input "False" at bounding box center [626, 209] width 12 height 10
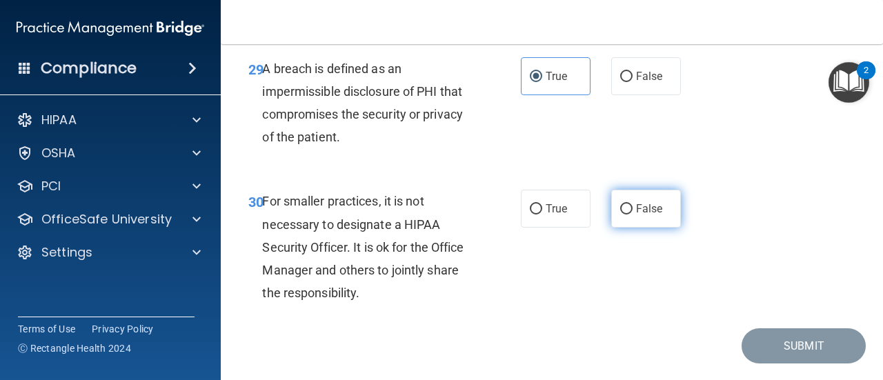
radio input "true"
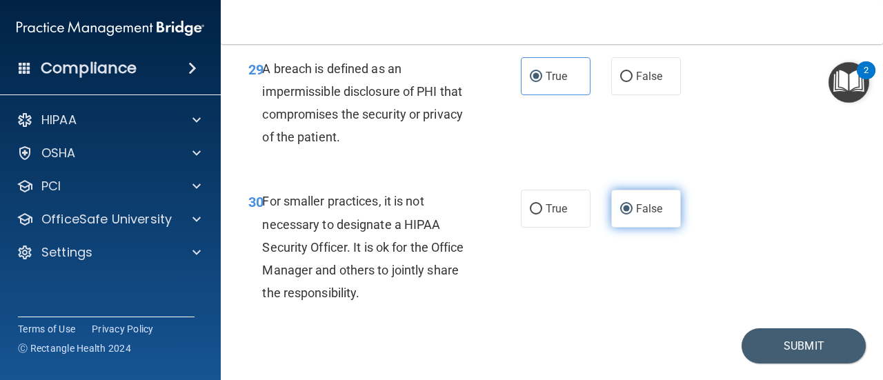
scroll to position [4159, 0]
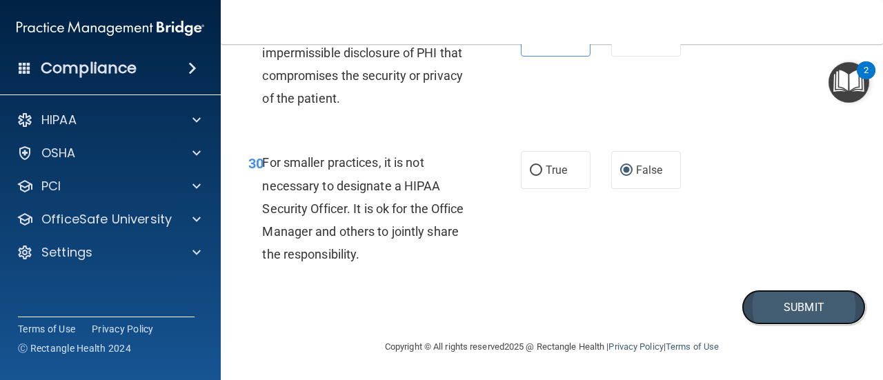
click at [812, 301] on button "Submit" at bounding box center [803, 307] width 124 height 35
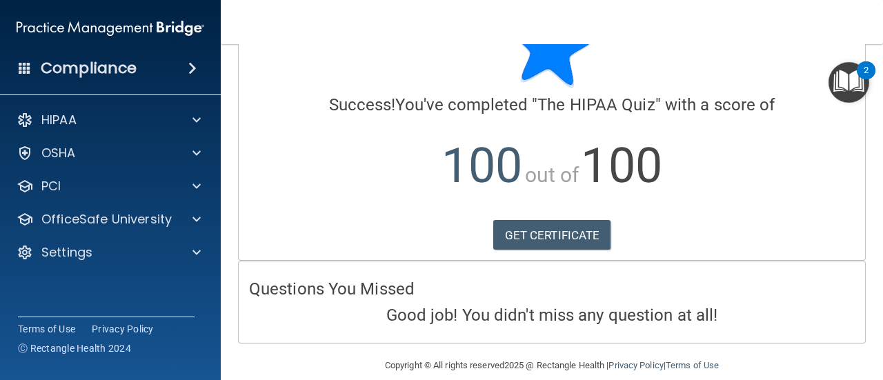
scroll to position [82, 0]
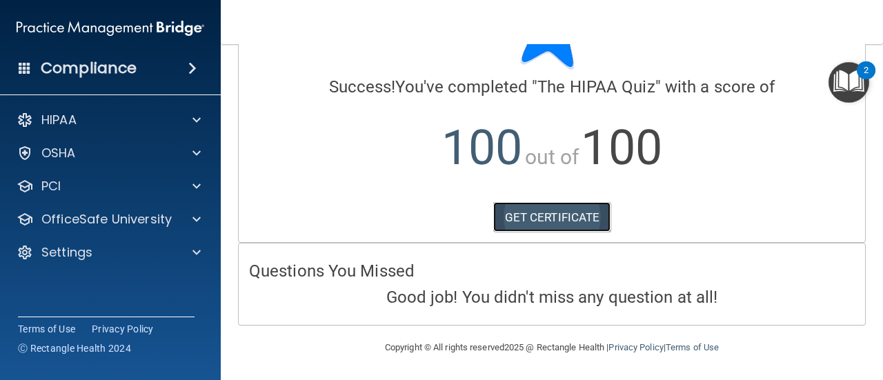
click at [574, 220] on link "GET CERTIFICATE" at bounding box center [552, 217] width 118 height 30
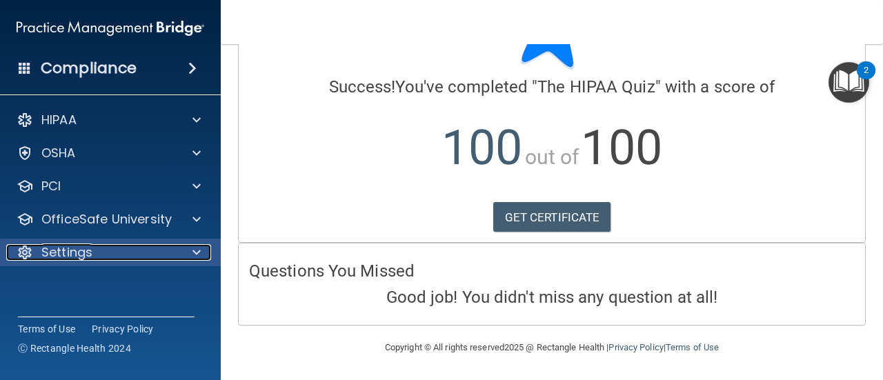
click at [196, 258] on span at bounding box center [196, 252] width 8 height 17
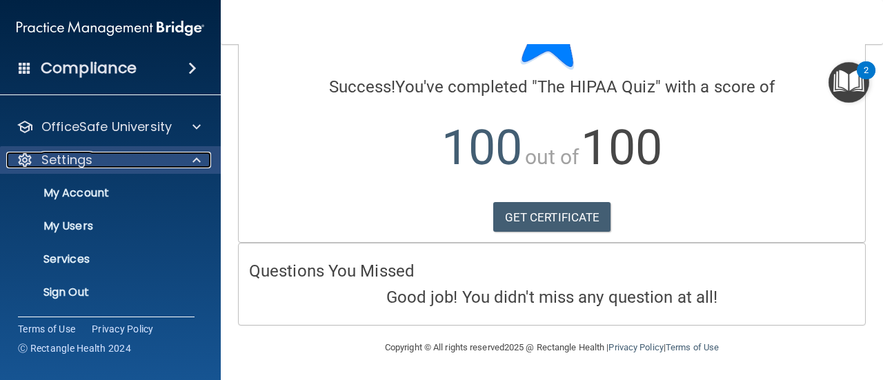
scroll to position [92, 0]
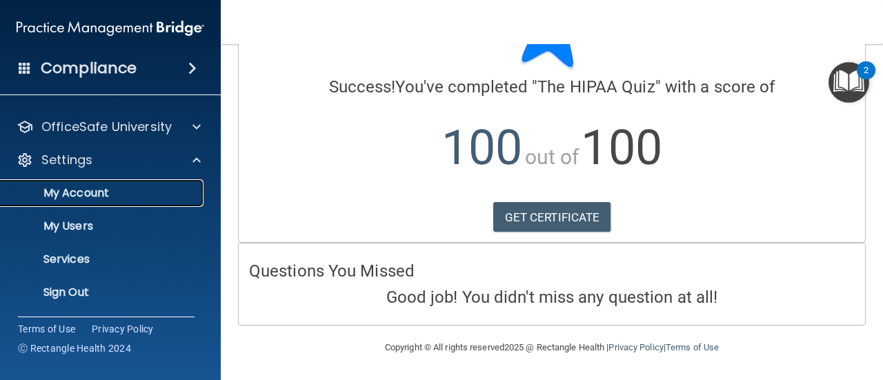
click at [141, 197] on p "My Account" at bounding box center [103, 193] width 188 height 14
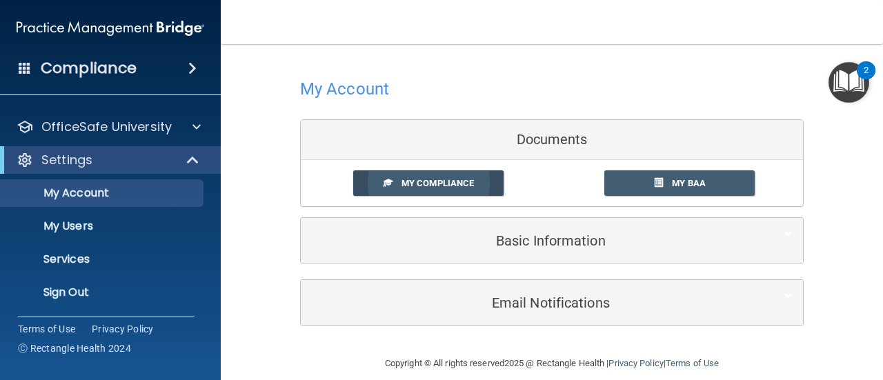
click at [462, 190] on link "My Compliance" at bounding box center [428, 183] width 151 height 26
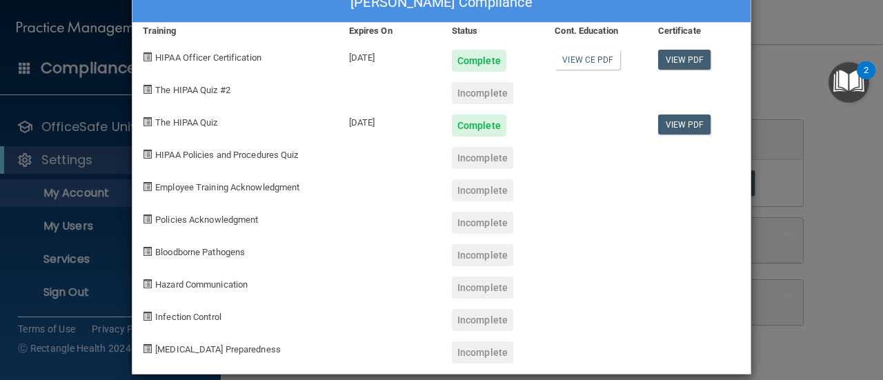
scroll to position [39, 0]
click at [808, 185] on div "Christine Lee's Compliance Training Expires On Status Cont. Education Certifica…" at bounding box center [441, 190] width 883 height 380
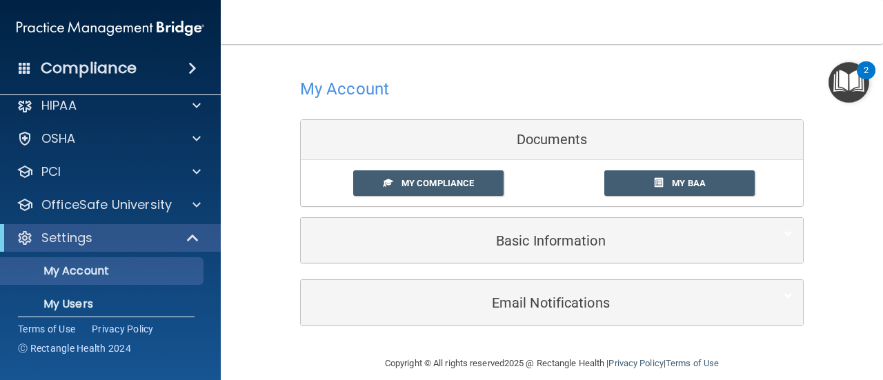
scroll to position [0, 0]
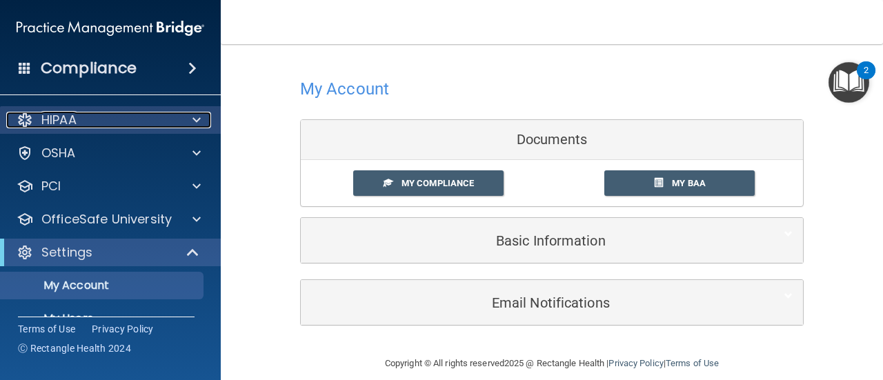
click at [53, 126] on p "HIPAA" at bounding box center [58, 120] width 35 height 17
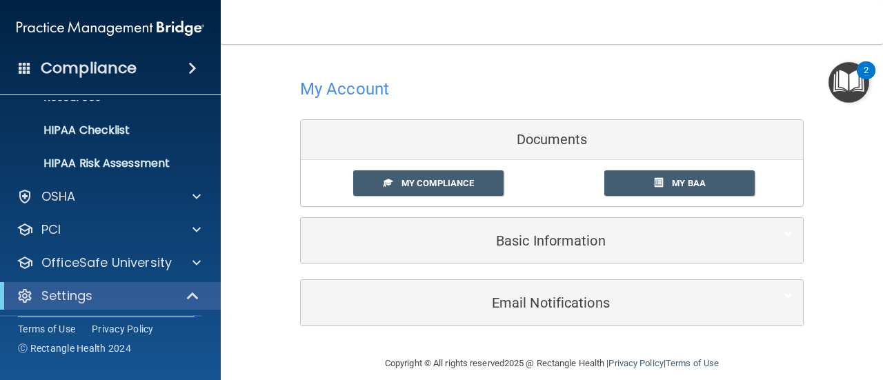
scroll to position [192, 0]
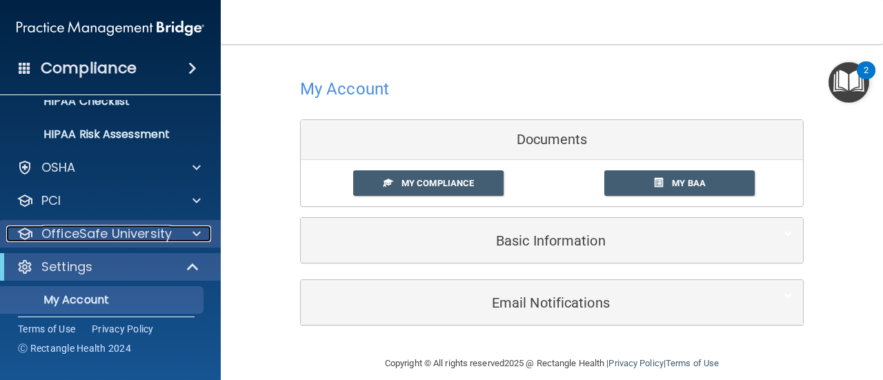
click at [72, 241] on p "OfficeSafe University" at bounding box center [106, 234] width 130 height 17
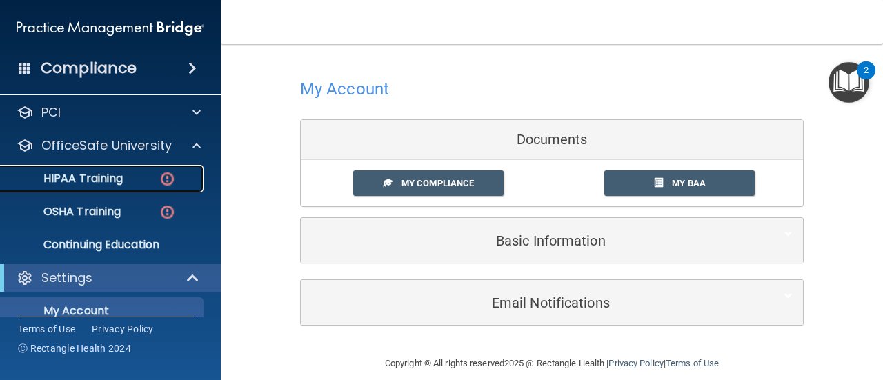
click at [67, 185] on p "HIPAA Training" at bounding box center [66, 179] width 114 height 14
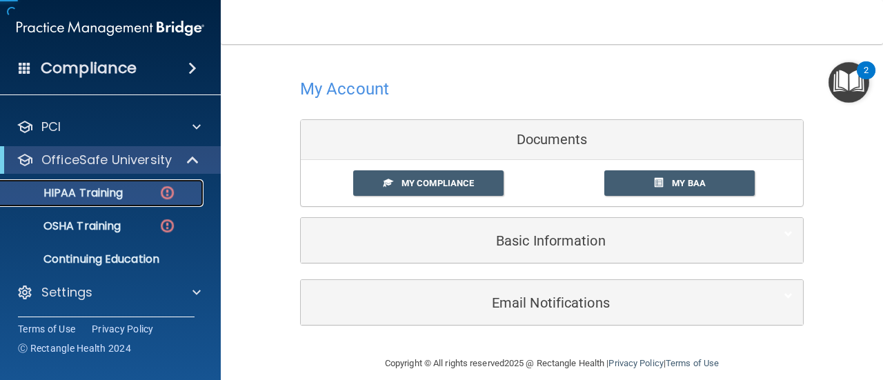
scroll to position [59, 0]
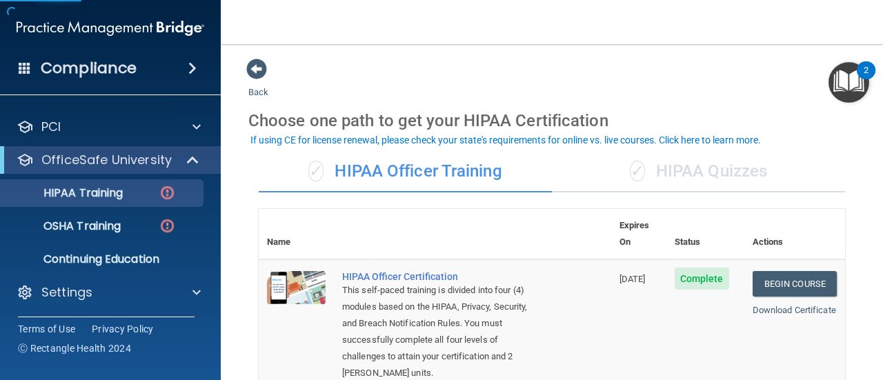
click at [657, 170] on div "✓ HIPAA Quizzes" at bounding box center [698, 171] width 293 height 41
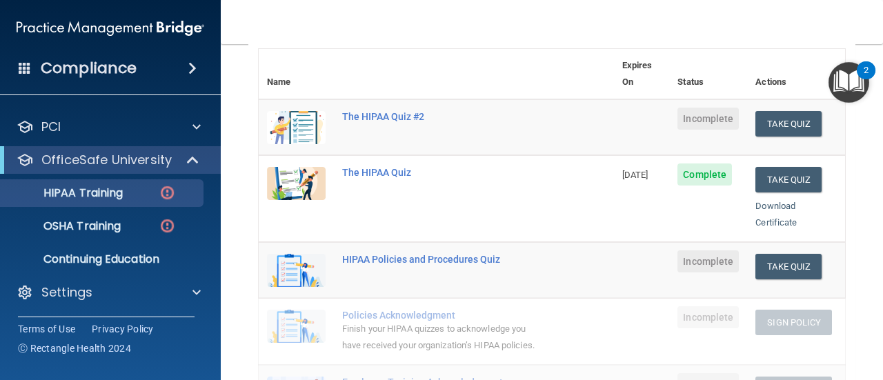
scroll to position [157, 0]
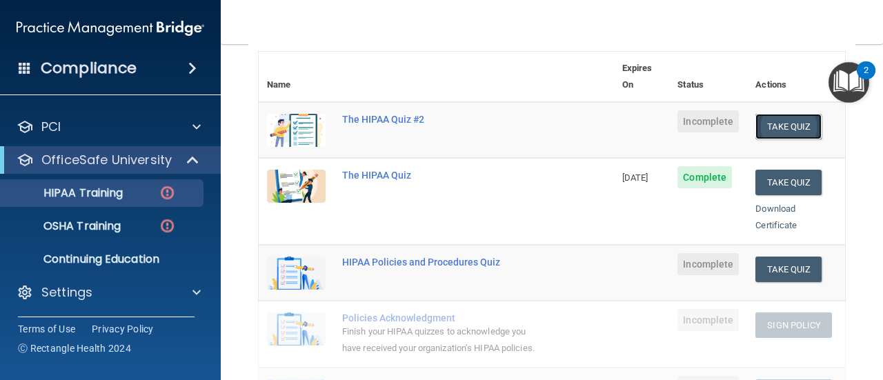
click at [779, 114] on button "Take Quiz" at bounding box center [788, 127] width 66 height 26
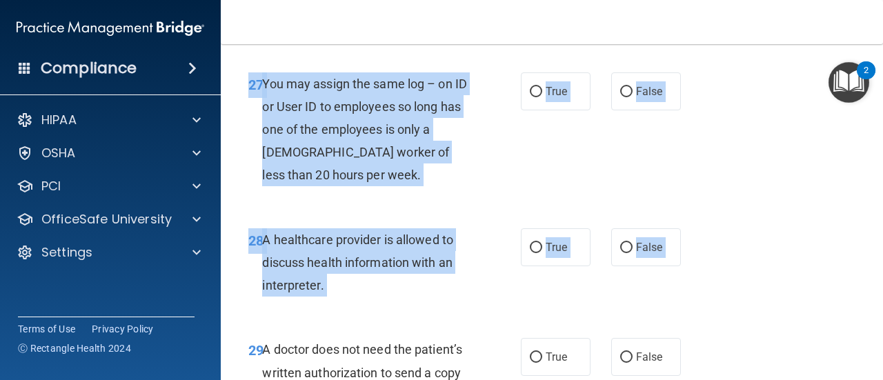
scroll to position [4114, 0]
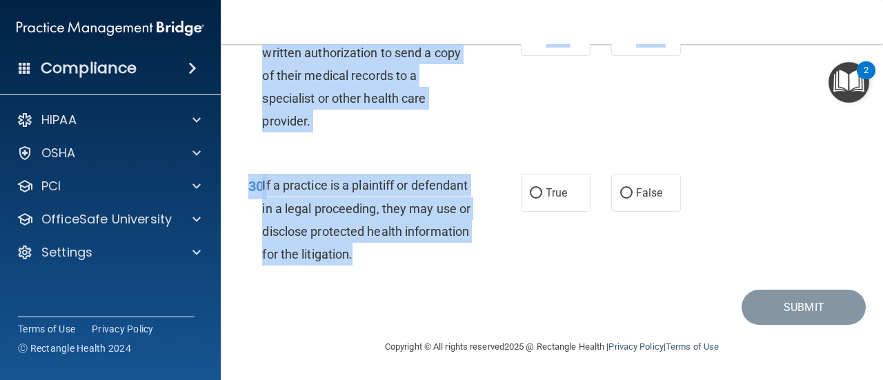
drag, startPoint x: 263, startPoint y: 118, endPoint x: 433, endPoint y: 265, distance: 224.4
copy div "A business associate agreement is required with organizations or persons where …"
click at [400, 226] on span "If a practice is a plaintiff or defendant in a legal proceeding, they may use o…" at bounding box center [366, 219] width 208 height 83
click at [459, 185] on div "If a practice is a plaintiff or defendant in a legal proceeding, they may use o…" at bounding box center [372, 220] width 220 height 92
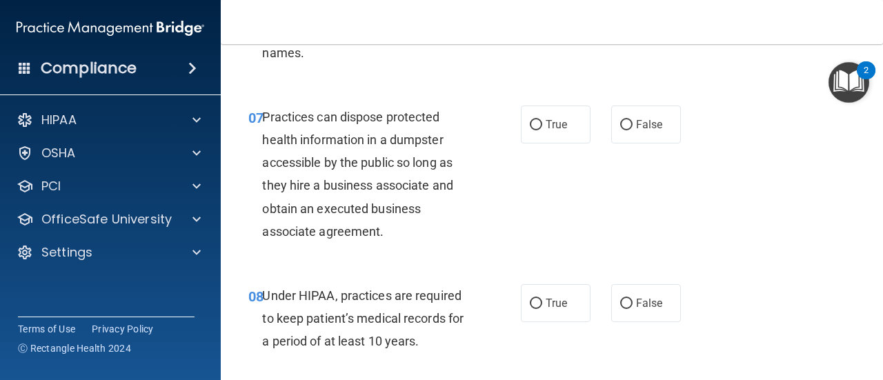
scroll to position [0, 0]
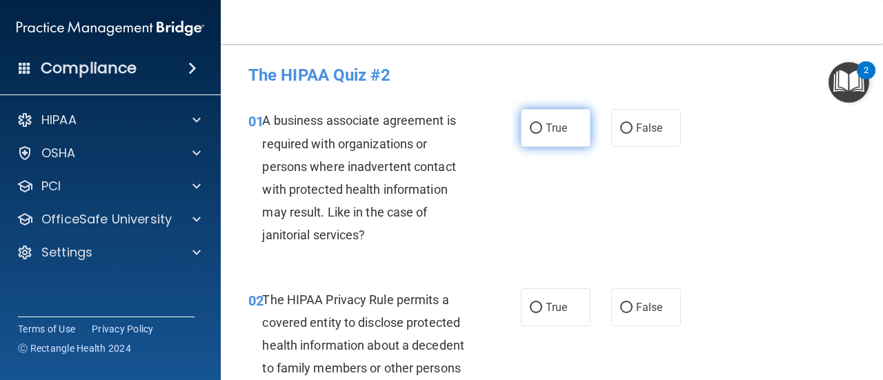
click at [534, 128] on input "True" at bounding box center [536, 128] width 12 height 10
radio input "true"
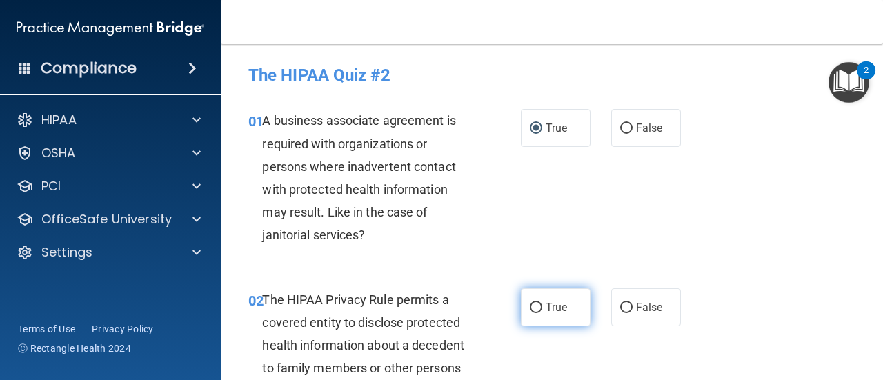
click at [548, 309] on span "True" at bounding box center [555, 307] width 21 height 13
click at [542, 309] on input "True" at bounding box center [536, 308] width 12 height 10
radio input "true"
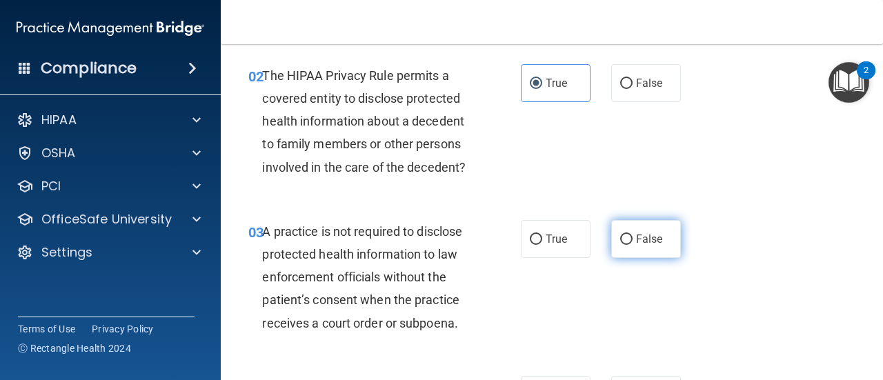
click at [625, 239] on input "False" at bounding box center [626, 239] width 12 height 10
radio input "true"
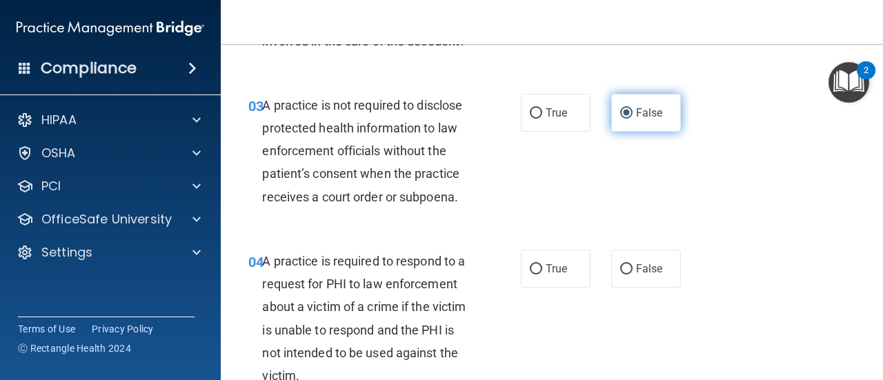
scroll to position [463, 0]
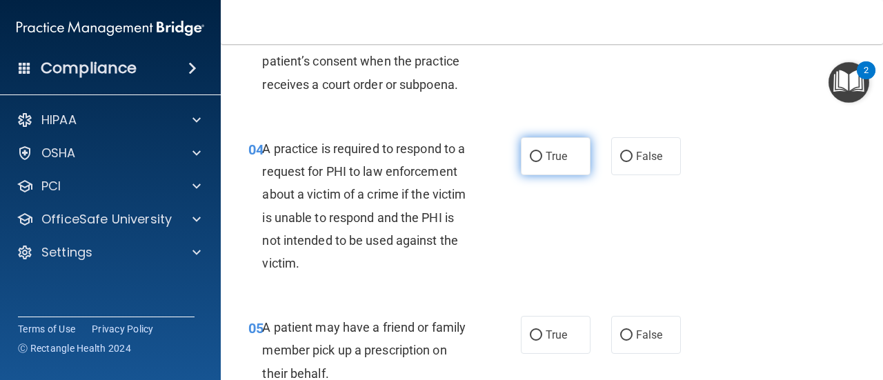
click at [554, 157] on span "True" at bounding box center [555, 156] width 21 height 13
click at [542, 157] on input "True" at bounding box center [536, 157] width 12 height 10
radio input "true"
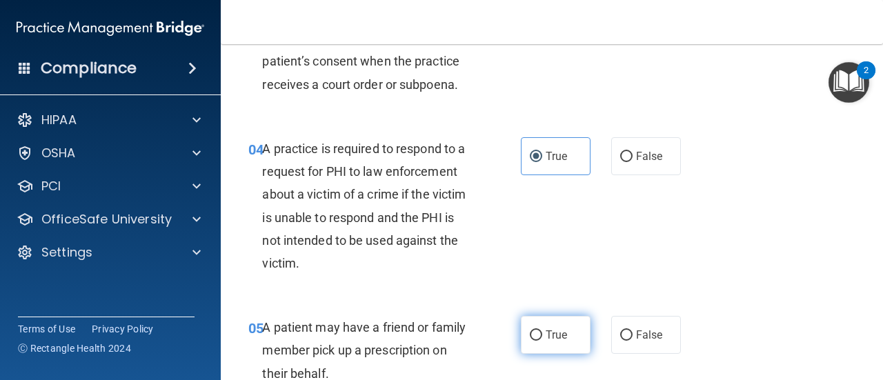
click at [548, 322] on label "True" at bounding box center [556, 335] width 70 height 38
click at [542, 330] on input "True" at bounding box center [536, 335] width 12 height 10
radio input "true"
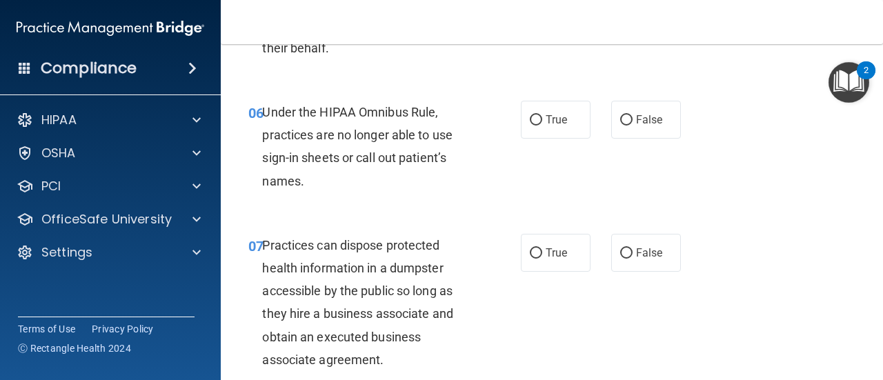
scroll to position [789, 0]
click at [642, 122] on span "False" at bounding box center [649, 118] width 27 height 13
click at [632, 122] on input "False" at bounding box center [626, 119] width 12 height 10
radio input "true"
click at [625, 252] on input "False" at bounding box center [626, 253] width 12 height 10
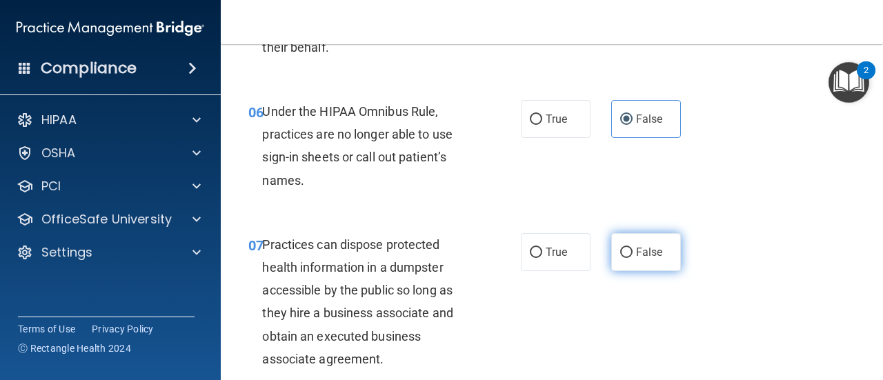
radio input "true"
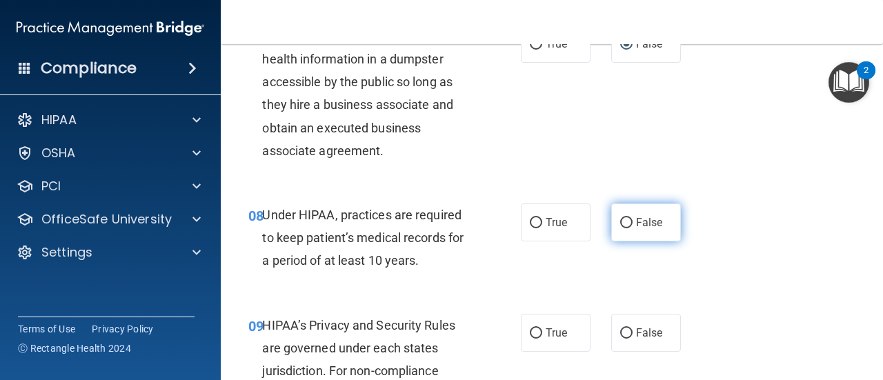
click at [624, 226] on input "False" at bounding box center [626, 223] width 12 height 10
radio input "true"
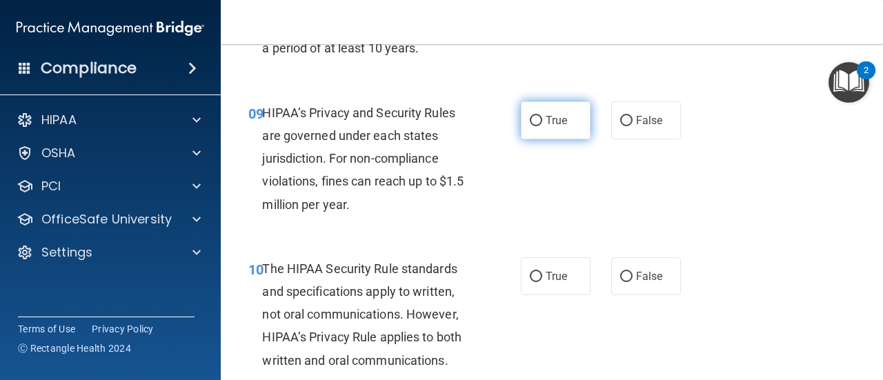
click at [535, 121] on input "True" at bounding box center [536, 121] width 12 height 10
radio input "true"
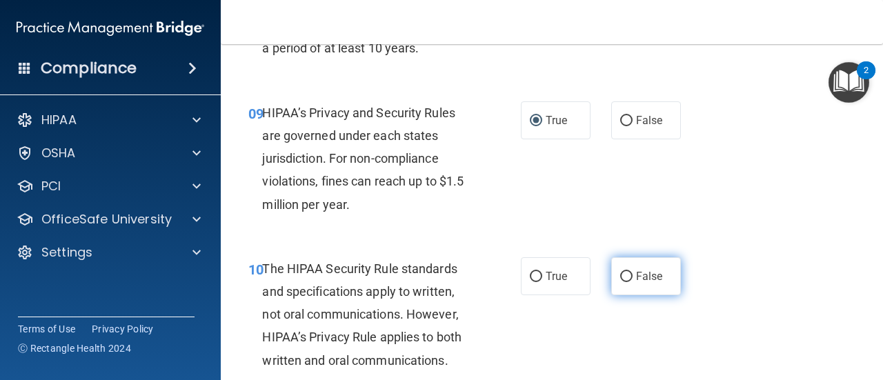
click at [625, 275] on input "False" at bounding box center [626, 277] width 12 height 10
radio input "true"
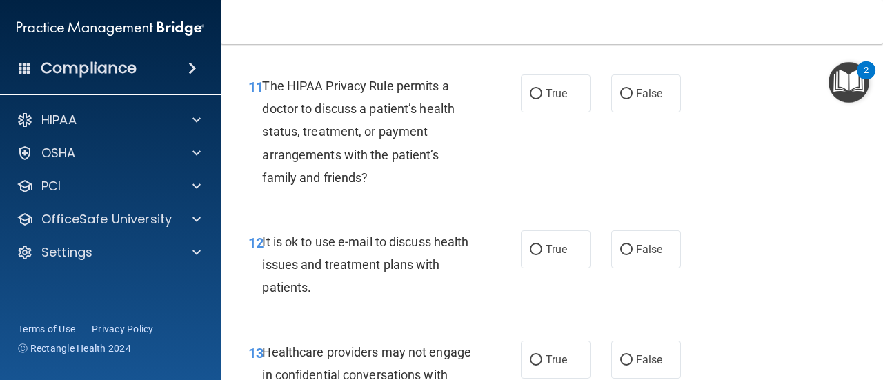
scroll to position [1553, 0]
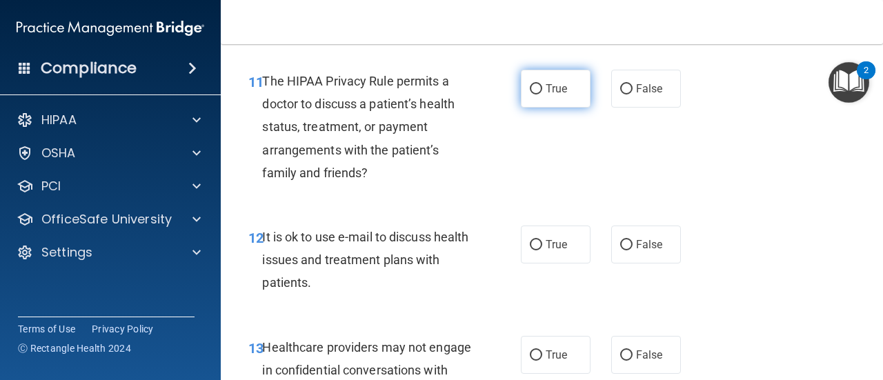
click at [559, 94] on span "True" at bounding box center [555, 88] width 21 height 13
click at [542, 94] on input "True" at bounding box center [536, 89] width 12 height 10
radio input "true"
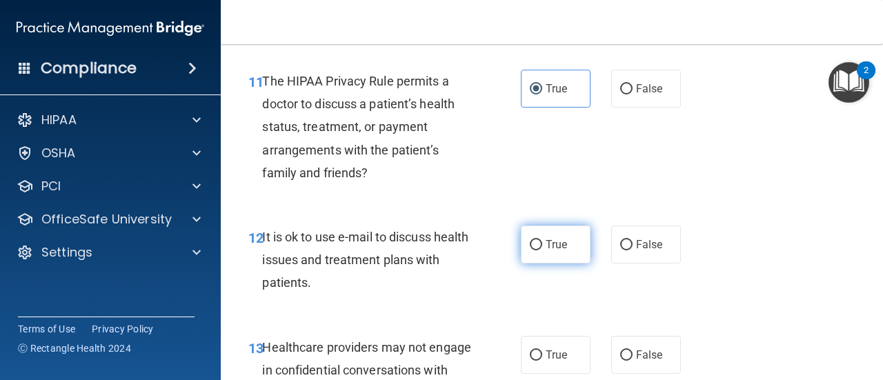
click at [553, 254] on label "True" at bounding box center [556, 245] width 70 height 38
click at [542, 250] on input "True" at bounding box center [536, 245] width 12 height 10
radio input "true"
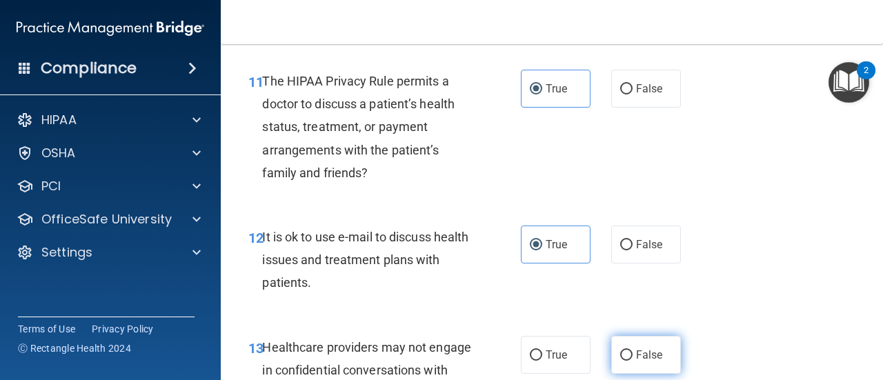
click at [641, 358] on span "False" at bounding box center [649, 354] width 27 height 13
click at [632, 358] on input "False" at bounding box center [626, 355] width 12 height 10
radio input "true"
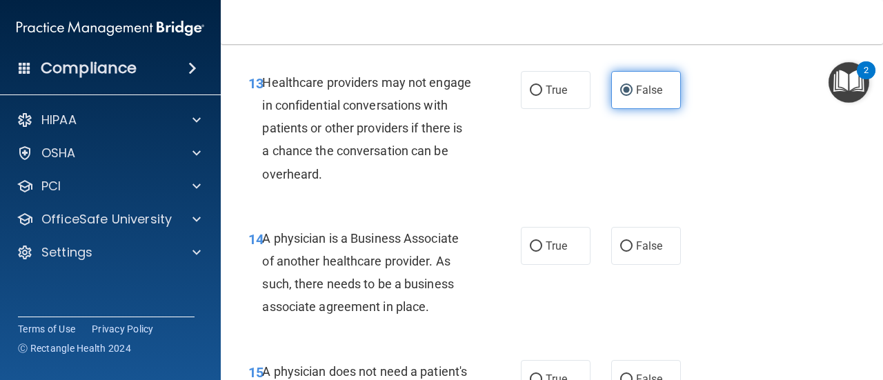
scroll to position [1825, 0]
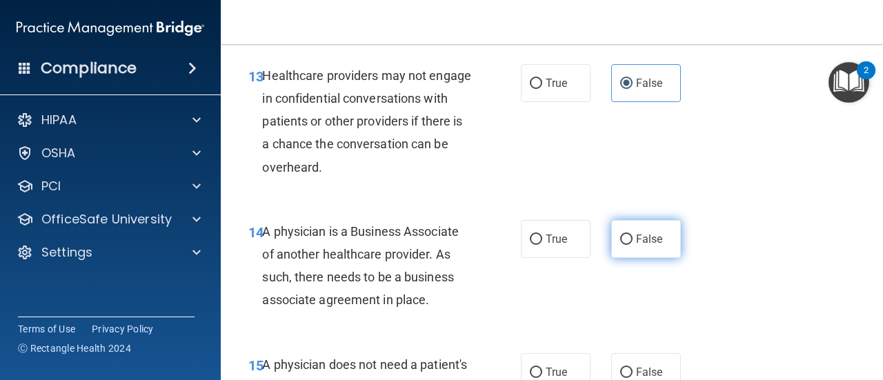
click at [625, 239] on input "False" at bounding box center [626, 239] width 12 height 10
radio input "true"
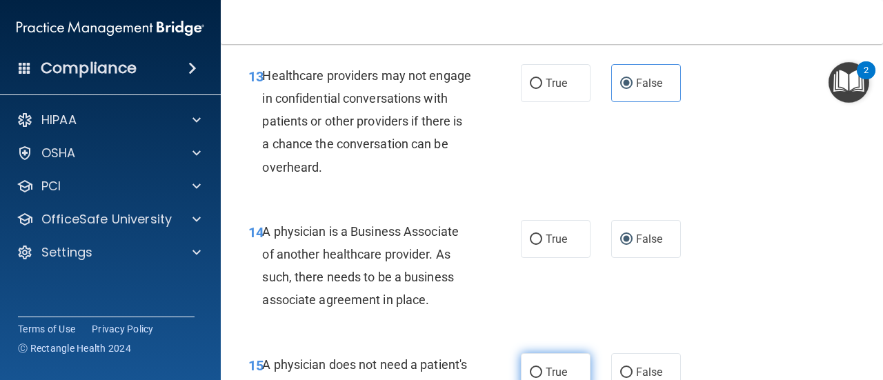
click at [564, 359] on label "True" at bounding box center [556, 372] width 70 height 38
click at [542, 368] on input "True" at bounding box center [536, 373] width 12 height 10
radio input "true"
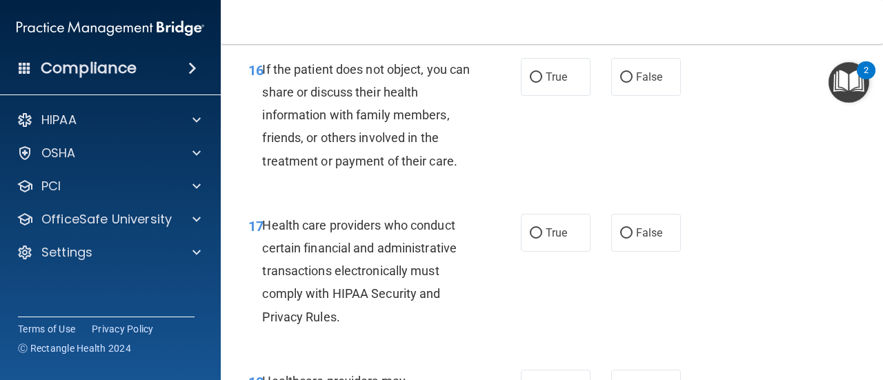
scroll to position [2281, 0]
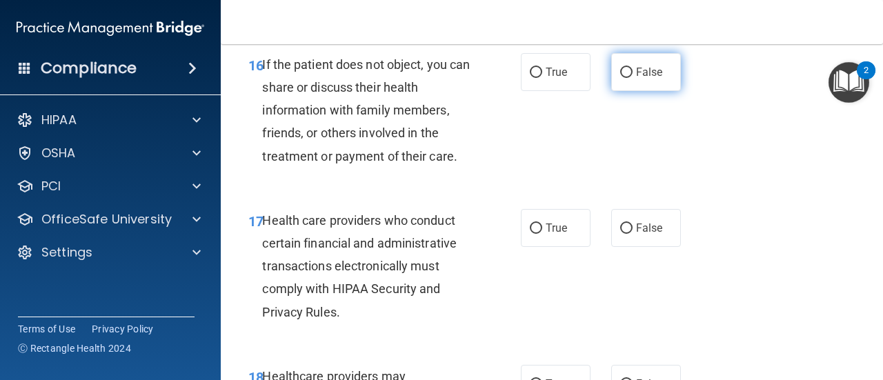
click at [644, 91] on label "False" at bounding box center [646, 72] width 70 height 38
click at [632, 78] on input "False" at bounding box center [626, 73] width 12 height 10
radio input "true"
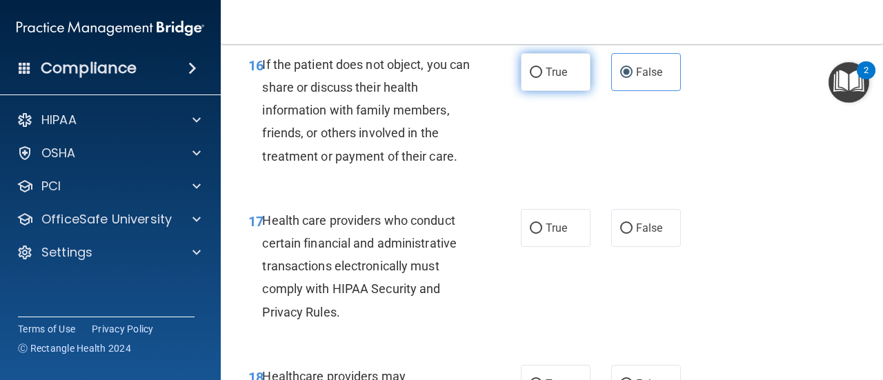
click at [549, 79] on span "True" at bounding box center [555, 72] width 21 height 13
click at [542, 78] on input "True" at bounding box center [536, 73] width 12 height 10
radio input "true"
radio input "false"
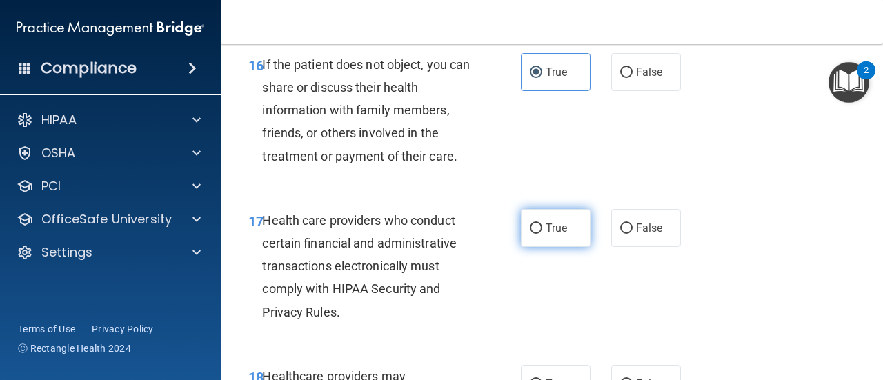
click at [555, 234] on span "True" at bounding box center [555, 227] width 21 height 13
click at [542, 234] on input "True" at bounding box center [536, 228] width 12 height 10
radio input "true"
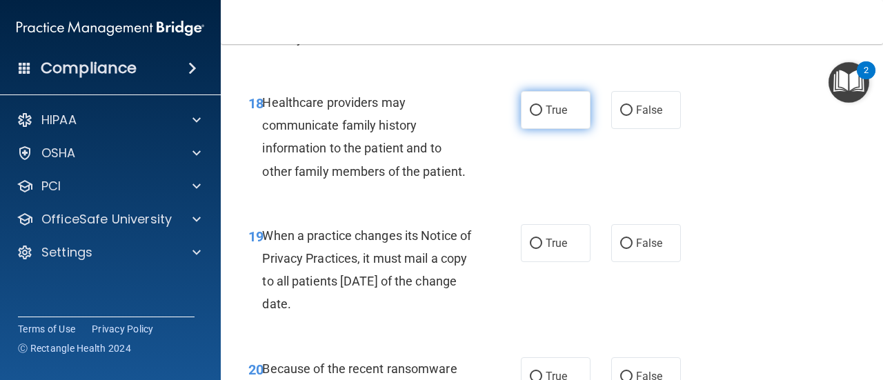
click at [557, 129] on label "True" at bounding box center [556, 110] width 70 height 38
click at [542, 116] on input "True" at bounding box center [536, 111] width 12 height 10
radio input "true"
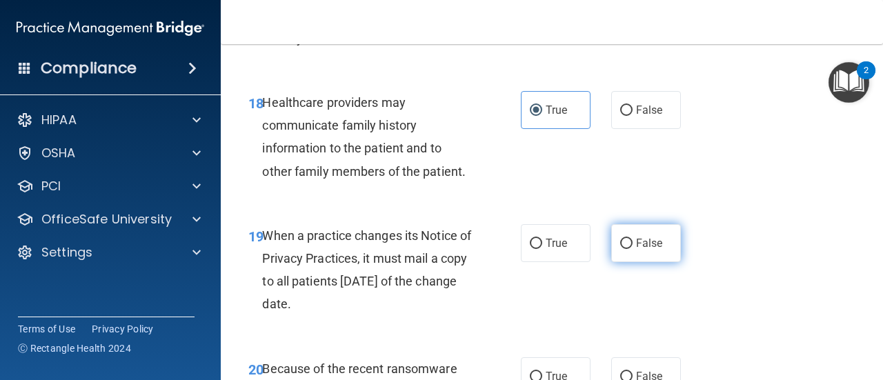
click at [621, 249] on input "False" at bounding box center [626, 244] width 12 height 10
radio input "true"
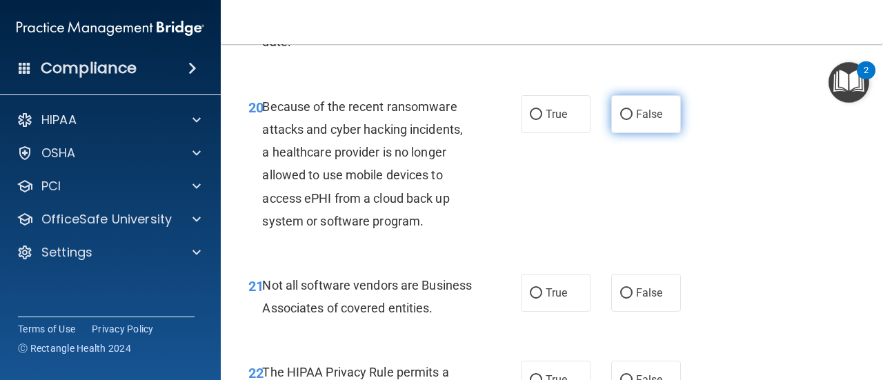
click at [645, 133] on label "False" at bounding box center [646, 114] width 70 height 38
click at [632, 120] on input "False" at bounding box center [626, 115] width 12 height 10
radio input "true"
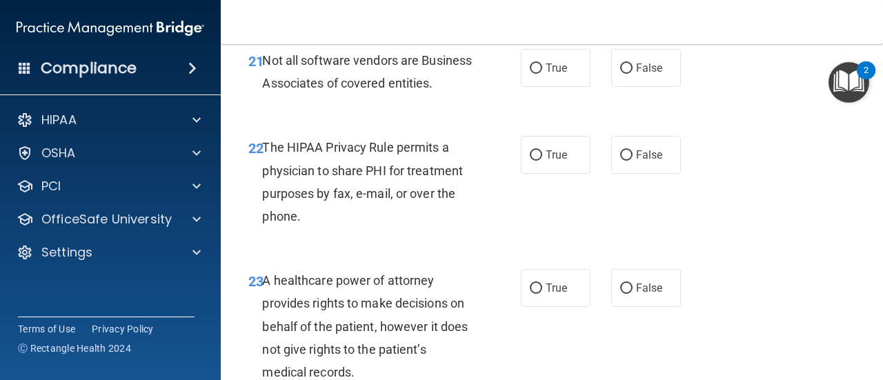
scroll to position [3049, 0]
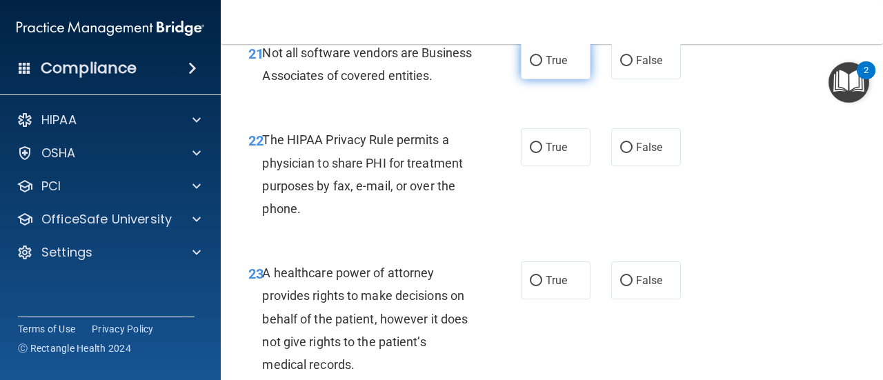
click at [565, 79] on label "True" at bounding box center [556, 60] width 70 height 38
click at [542, 66] on input "True" at bounding box center [536, 61] width 12 height 10
radio input "true"
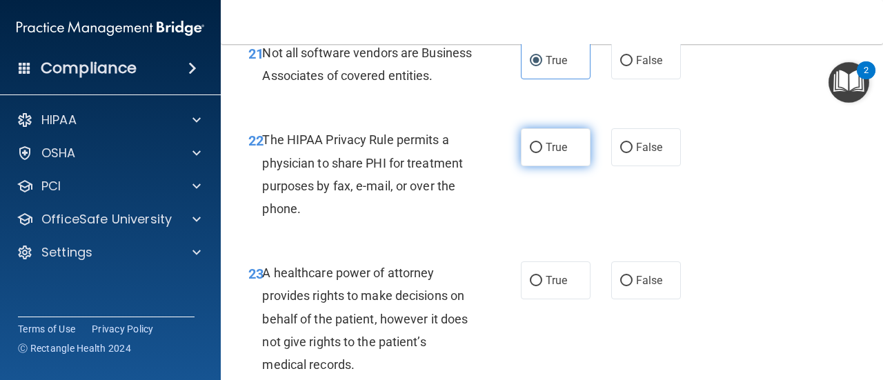
click at [550, 166] on label "True" at bounding box center [556, 147] width 70 height 38
click at [542, 153] on input "True" at bounding box center [536, 148] width 12 height 10
radio input "true"
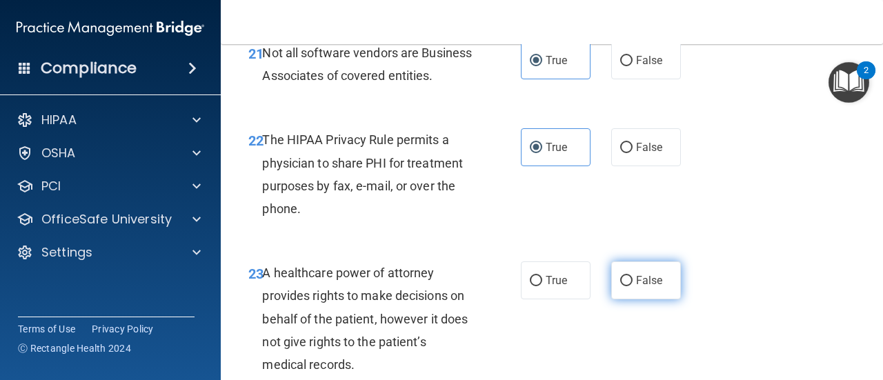
click at [641, 299] on label "False" at bounding box center [646, 280] width 70 height 38
click at [632, 286] on input "False" at bounding box center [626, 281] width 12 height 10
radio input "true"
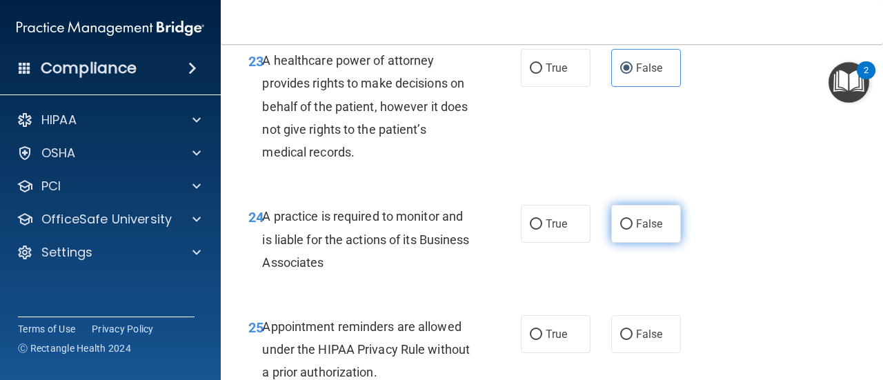
click at [624, 230] on input "False" at bounding box center [626, 224] width 12 height 10
radio input "true"
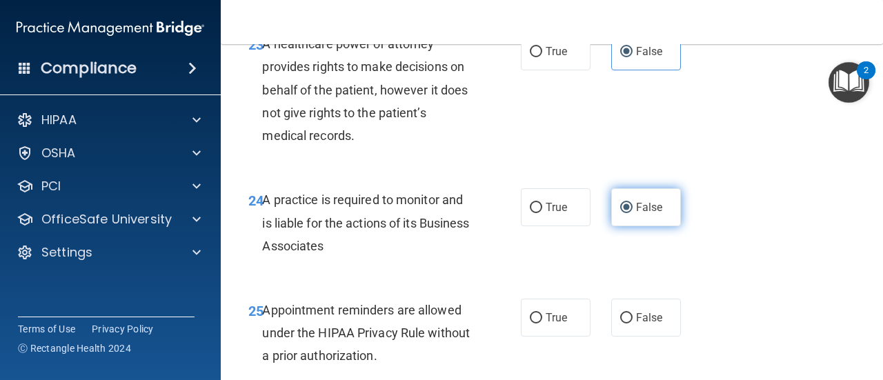
scroll to position [3301, 0]
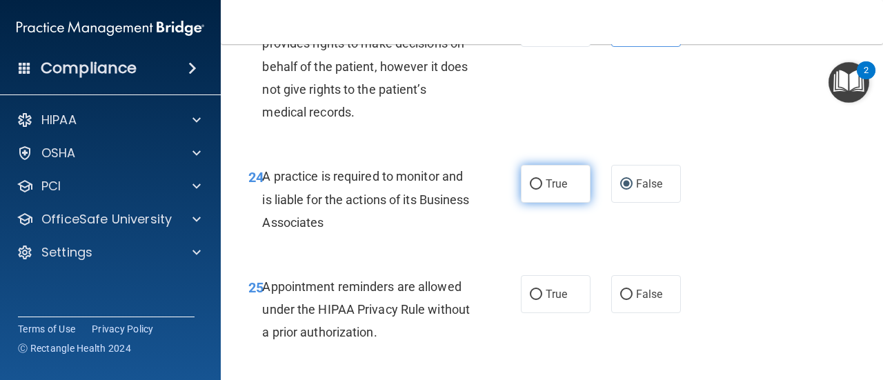
click at [551, 203] on label "True" at bounding box center [556, 184] width 70 height 38
click at [542, 190] on input "True" at bounding box center [536, 184] width 12 height 10
radio input "true"
radio input "false"
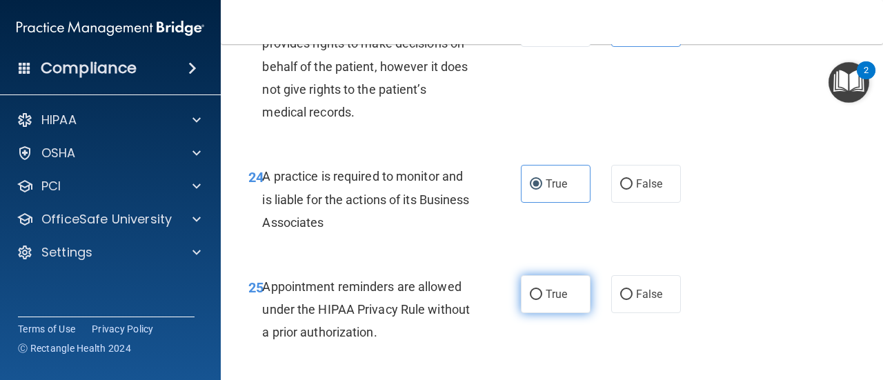
click at [550, 313] on label "True" at bounding box center [556, 294] width 70 height 38
click at [542, 300] on input "True" at bounding box center [536, 295] width 12 height 10
radio input "true"
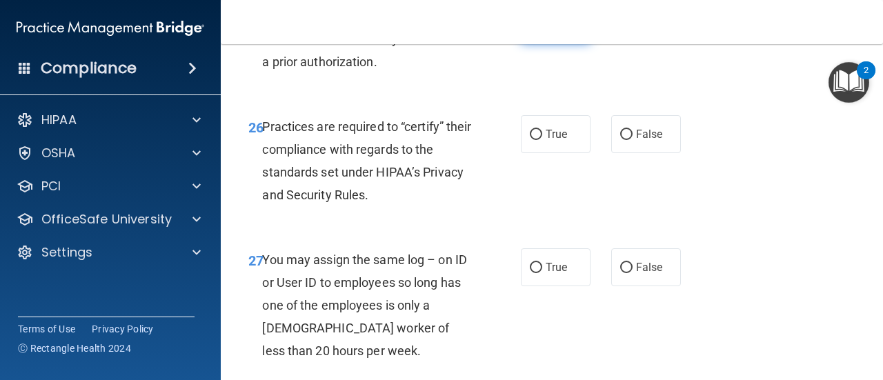
scroll to position [3571, 0]
click at [611, 154] on label "False" at bounding box center [646, 135] width 70 height 38
click at [620, 141] on input "False" at bounding box center [626, 135] width 12 height 10
radio input "true"
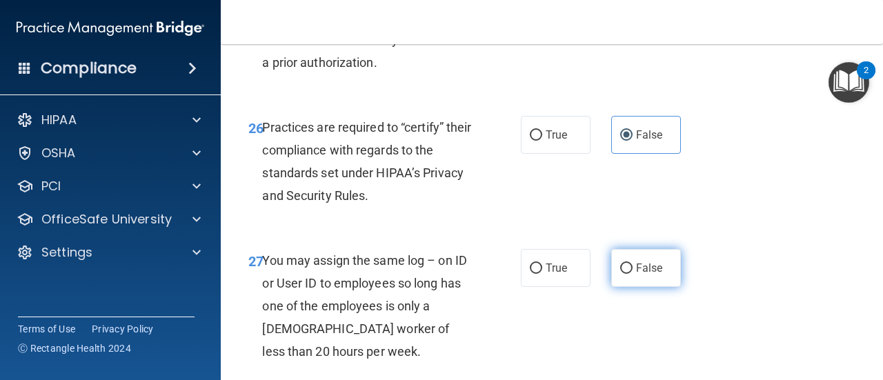
click at [625, 274] on input "False" at bounding box center [626, 268] width 12 height 10
radio input "true"
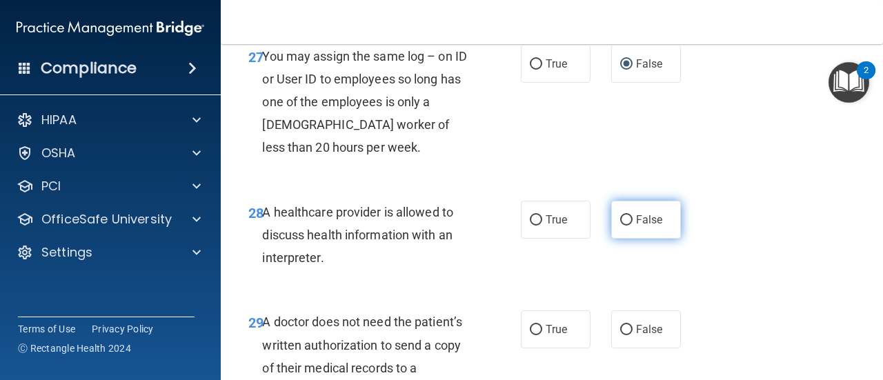
click at [625, 226] on input "False" at bounding box center [626, 220] width 12 height 10
radio input "true"
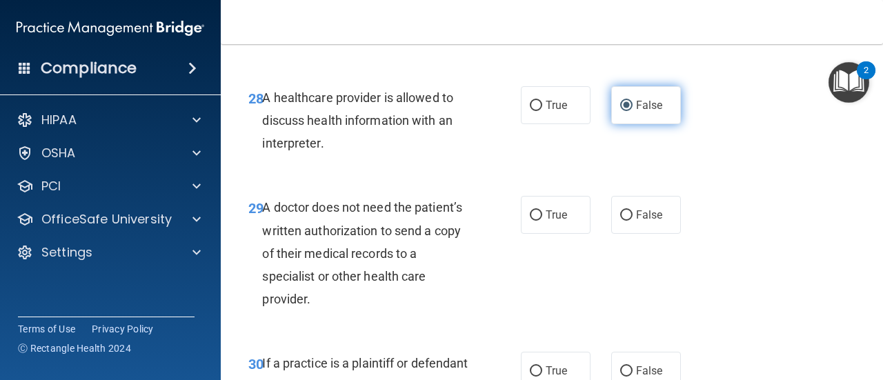
scroll to position [3967, 0]
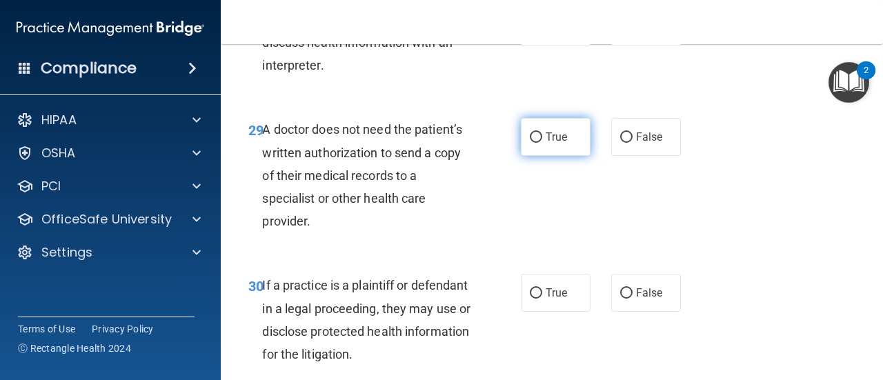
click at [554, 156] on label "True" at bounding box center [556, 137] width 70 height 38
click at [542, 143] on input "True" at bounding box center [536, 137] width 12 height 10
radio input "true"
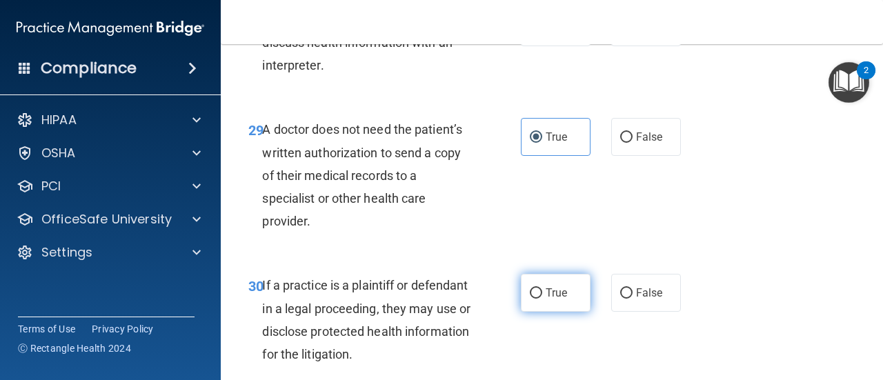
click at [535, 299] on input "True" at bounding box center [536, 293] width 12 height 10
radio input "true"
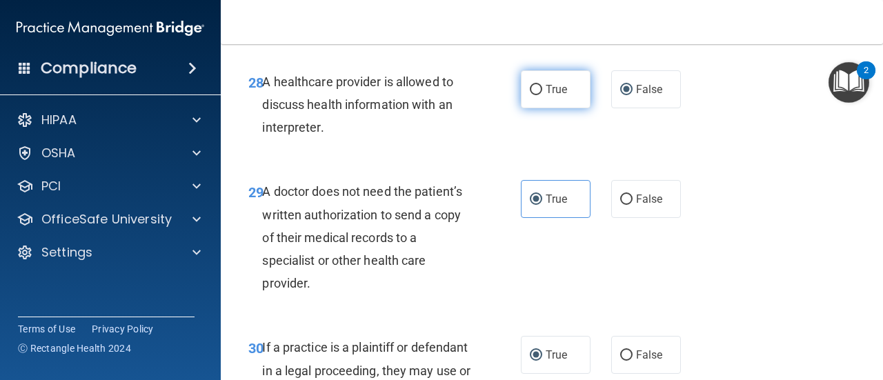
click at [550, 108] on label "True" at bounding box center [556, 89] width 70 height 38
click at [542, 95] on input "True" at bounding box center [536, 90] width 12 height 10
radio input "true"
radio input "false"
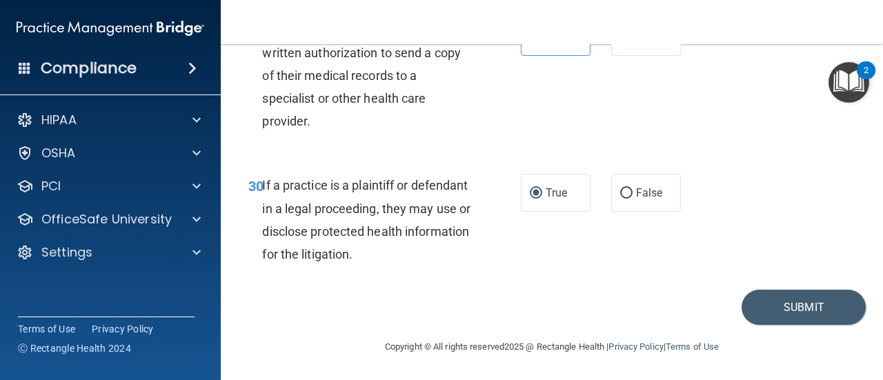
scroll to position [4113, 0]
click at [784, 313] on button "Submit" at bounding box center [803, 307] width 124 height 35
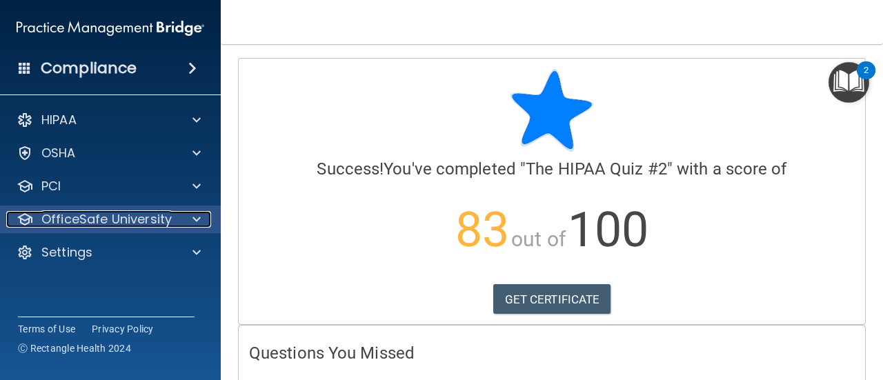
click at [196, 223] on span at bounding box center [196, 219] width 8 height 17
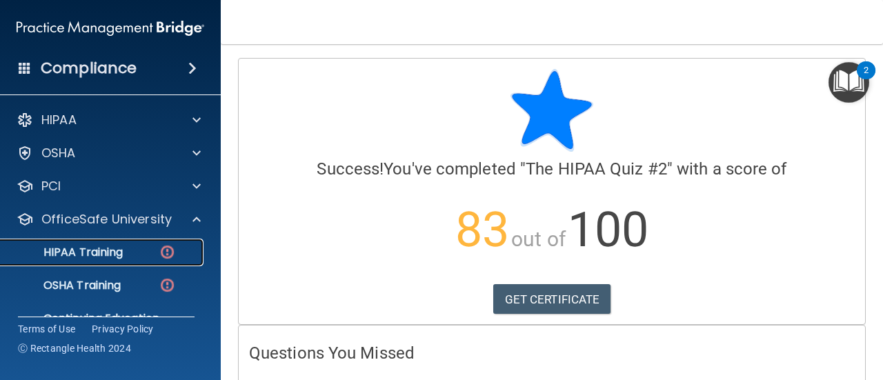
click at [160, 257] on img at bounding box center [167, 251] width 17 height 17
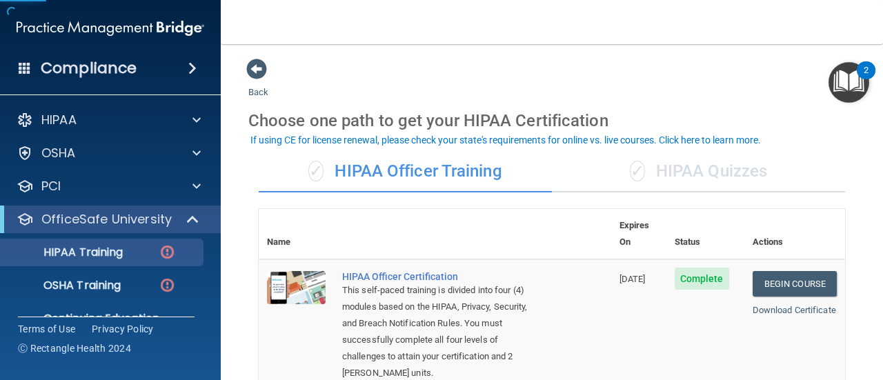
click at [736, 178] on div "✓ HIPAA Quizzes" at bounding box center [698, 171] width 293 height 41
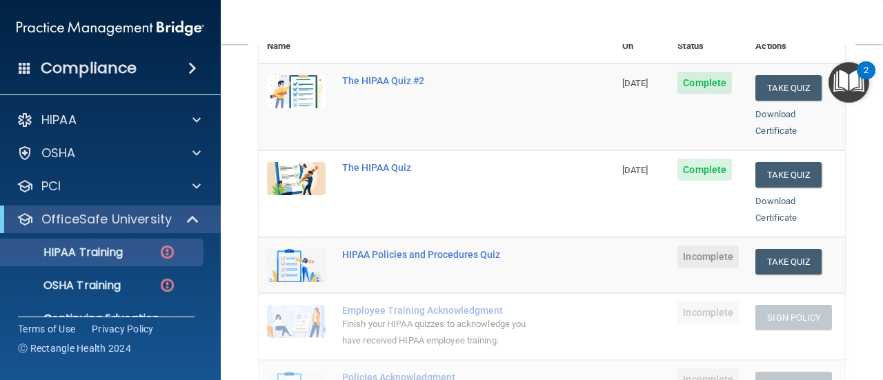
scroll to position [195, 0]
click at [776, 256] on button "Take Quiz" at bounding box center [788, 263] width 66 height 26
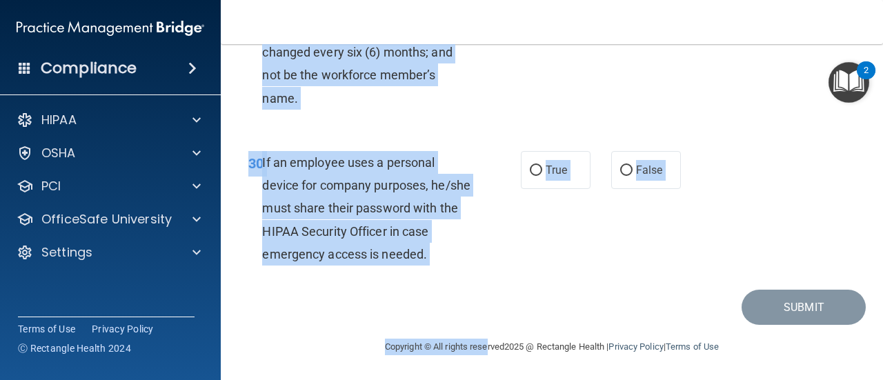
scroll to position [4549, 0]
drag, startPoint x: 259, startPoint y: 117, endPoint x: 470, endPoint y: 258, distance: 254.2
copy div "1 It is ok to share your password with a co-worker in case immediate access of …"
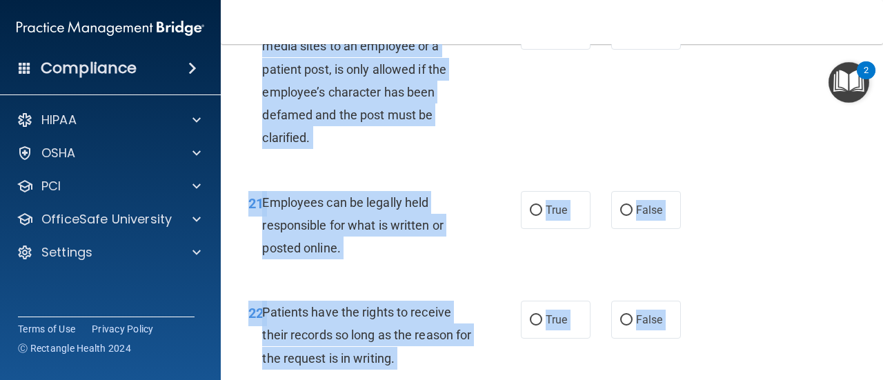
scroll to position [2758, 0]
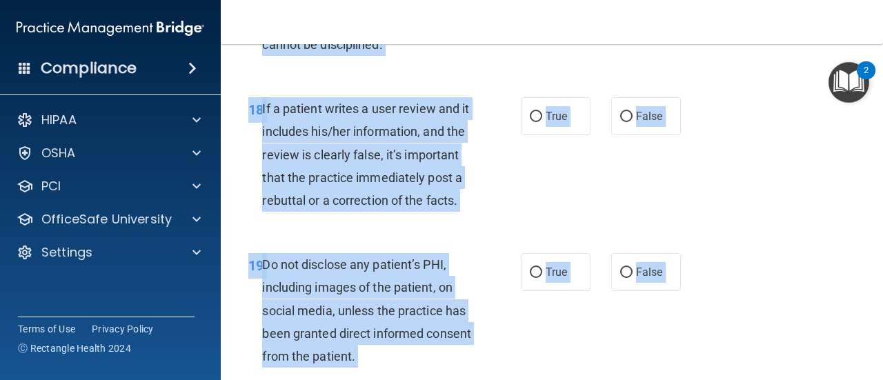
click at [394, 212] on div "If a patient writes a user review and it includes his/her information, and the …" at bounding box center [372, 154] width 220 height 114
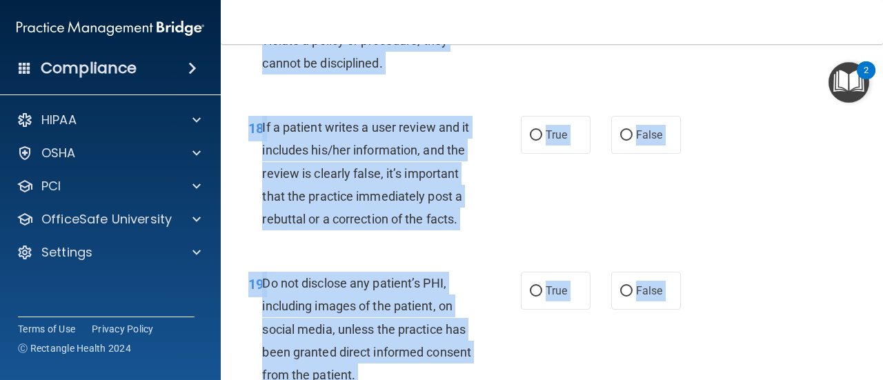
click at [434, 201] on span "If a patient writes a user review and it includes his/her information, and the …" at bounding box center [365, 173] width 207 height 106
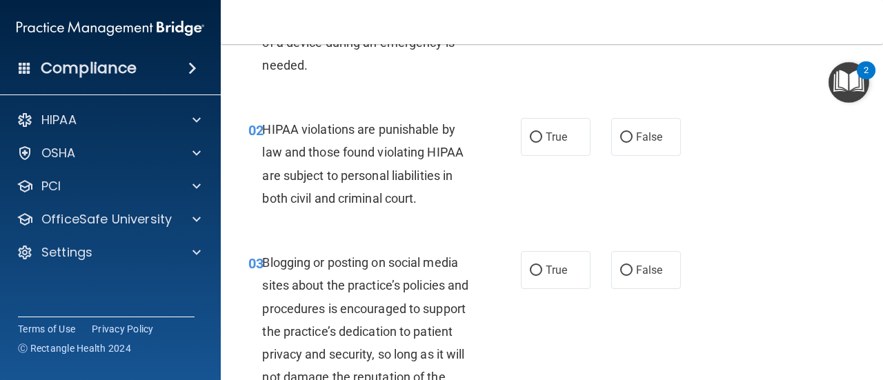
scroll to position [0, 0]
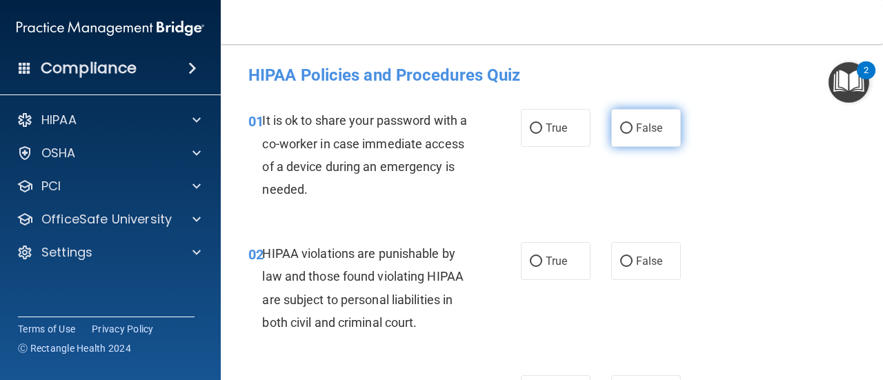
click at [641, 117] on label "False" at bounding box center [646, 128] width 70 height 38
click at [632, 123] on input "False" at bounding box center [626, 128] width 12 height 10
radio input "true"
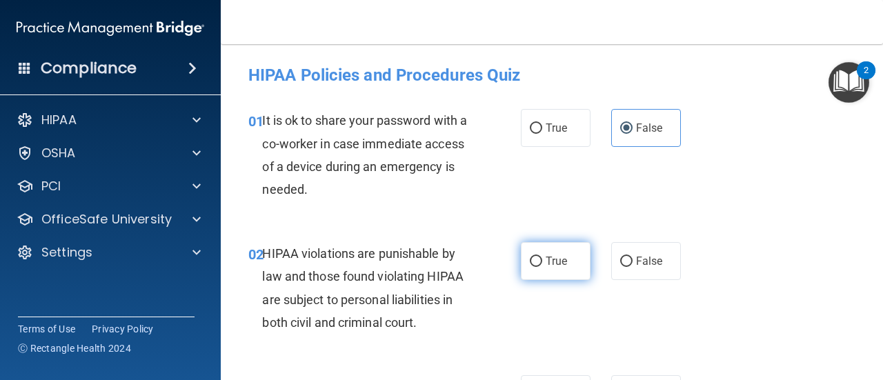
click at [551, 270] on label "True" at bounding box center [556, 261] width 70 height 38
click at [542, 267] on input "True" at bounding box center [536, 262] width 12 height 10
radio input "true"
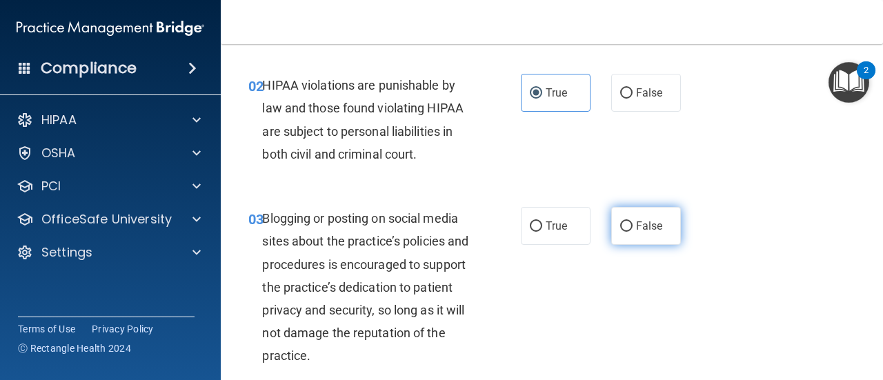
click at [621, 225] on input "False" at bounding box center [626, 226] width 12 height 10
radio input "true"
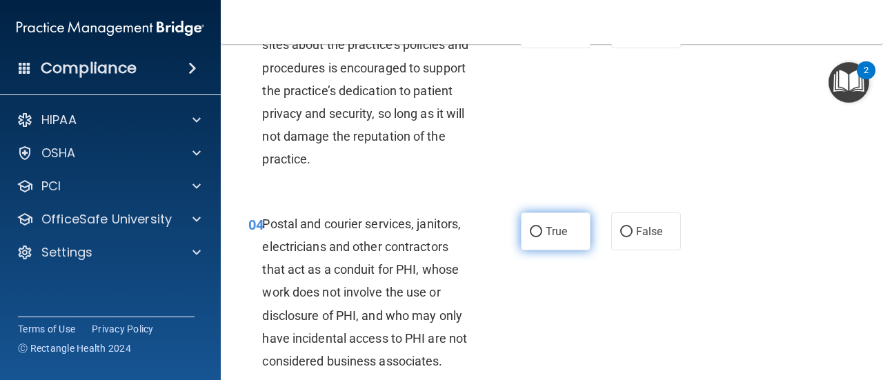
click at [535, 234] on input "True" at bounding box center [536, 232] width 12 height 10
radio input "true"
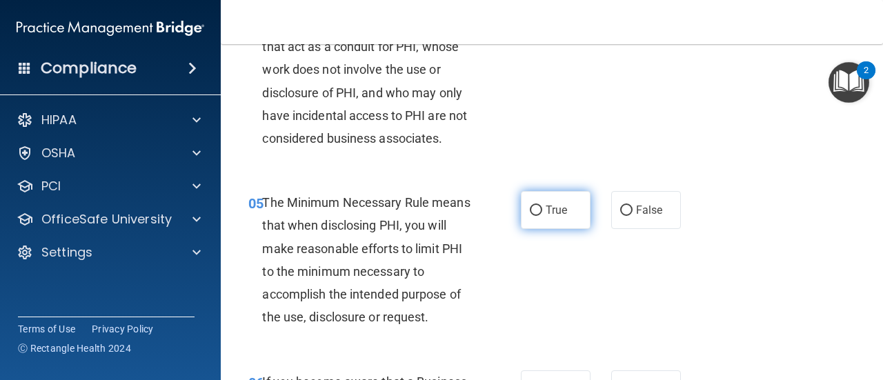
click at [534, 211] on input "True" at bounding box center [536, 211] width 12 height 10
radio input "true"
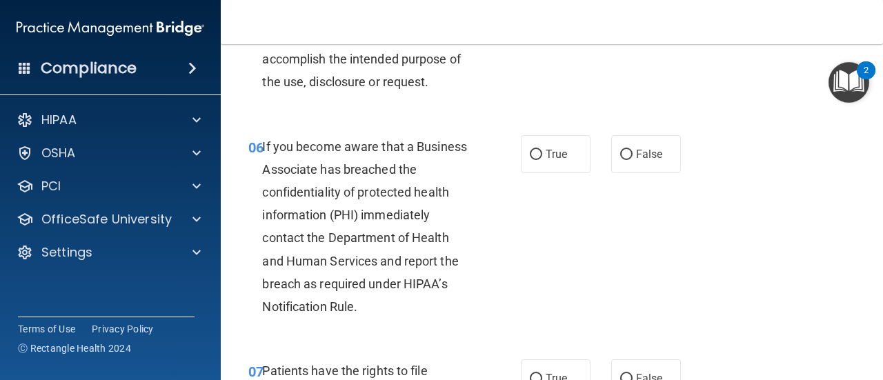
scroll to position [826, 0]
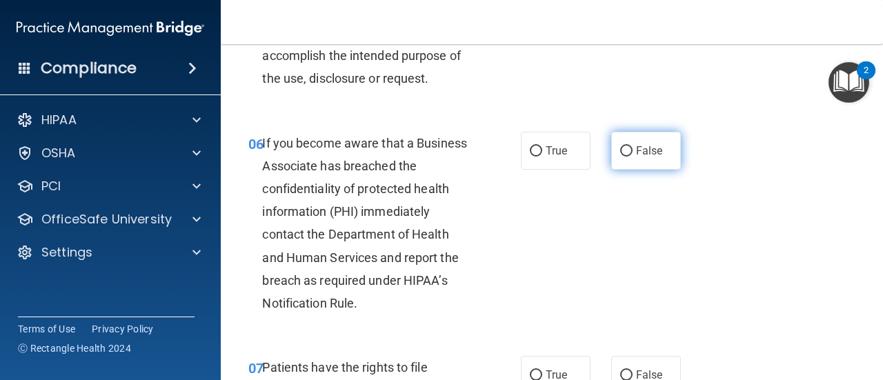
click at [643, 161] on label "False" at bounding box center [646, 151] width 70 height 38
click at [632, 157] on input "False" at bounding box center [626, 151] width 12 height 10
radio input "true"
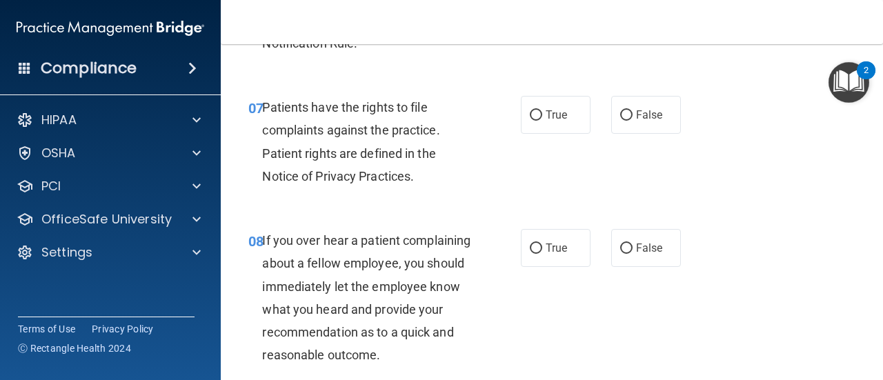
scroll to position [1094, 0]
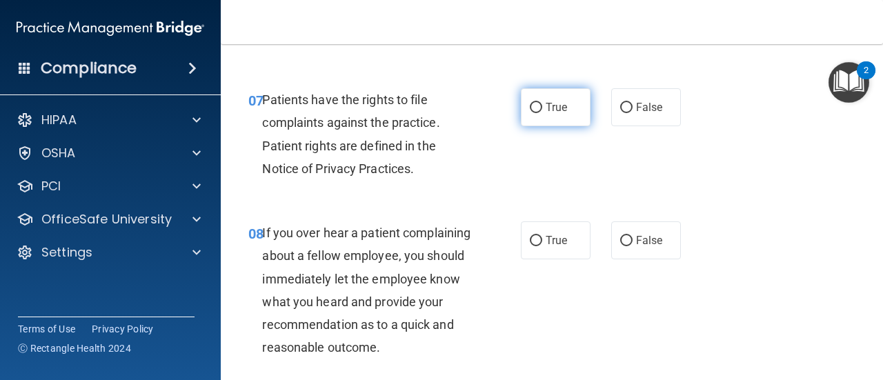
click at [559, 117] on label "True" at bounding box center [556, 107] width 70 height 38
click at [542, 113] on input "True" at bounding box center [536, 108] width 12 height 10
radio input "true"
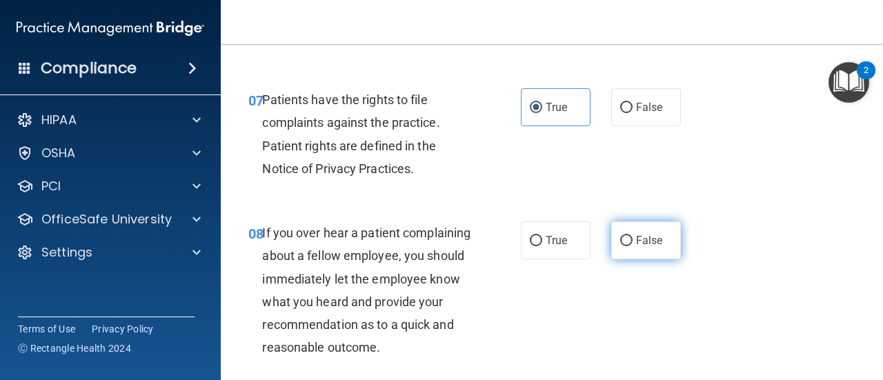
click at [651, 256] on label "False" at bounding box center [646, 240] width 70 height 38
click at [632, 246] on input "False" at bounding box center [626, 241] width 12 height 10
radio input "true"
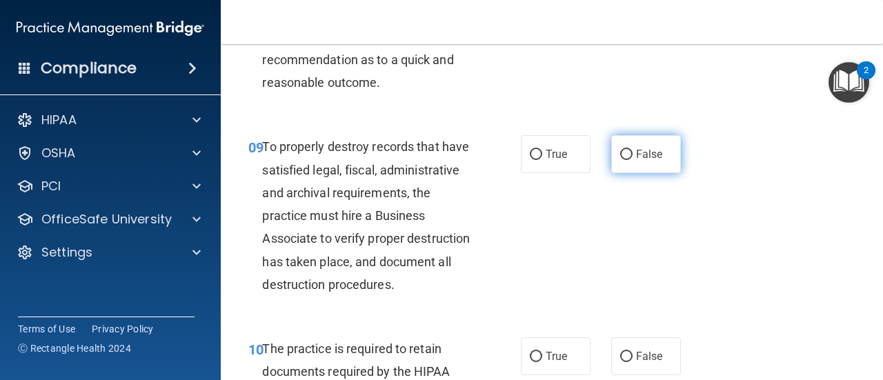
click at [623, 160] on input "False" at bounding box center [626, 155] width 12 height 10
radio input "true"
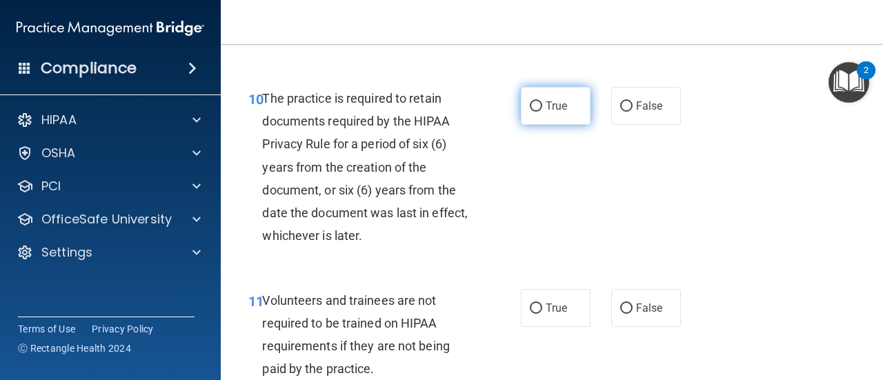
click at [553, 112] on span "True" at bounding box center [555, 105] width 21 height 13
click at [542, 112] on input "True" at bounding box center [536, 106] width 12 height 10
radio input "true"
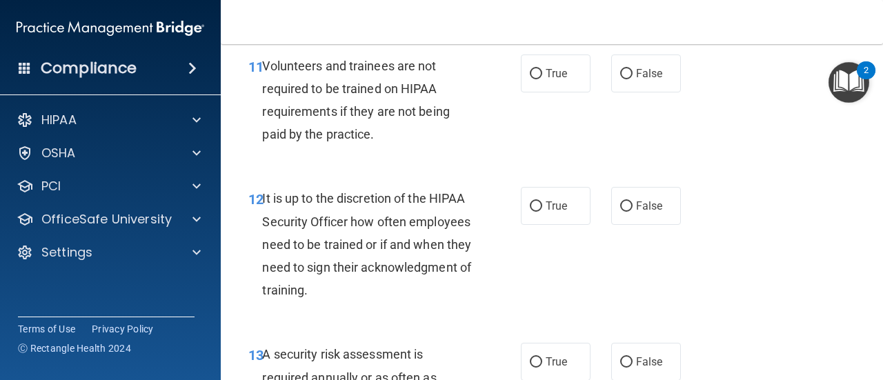
scroll to position [1846, 0]
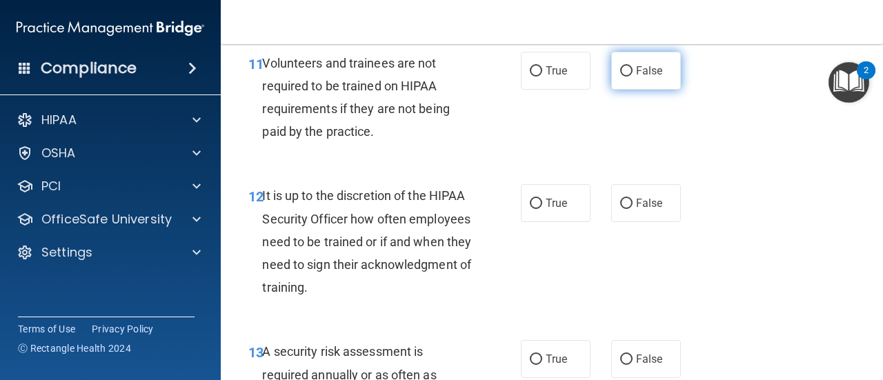
click at [645, 90] on label "False" at bounding box center [646, 71] width 70 height 38
click at [632, 77] on input "False" at bounding box center [626, 71] width 12 height 10
radio input "true"
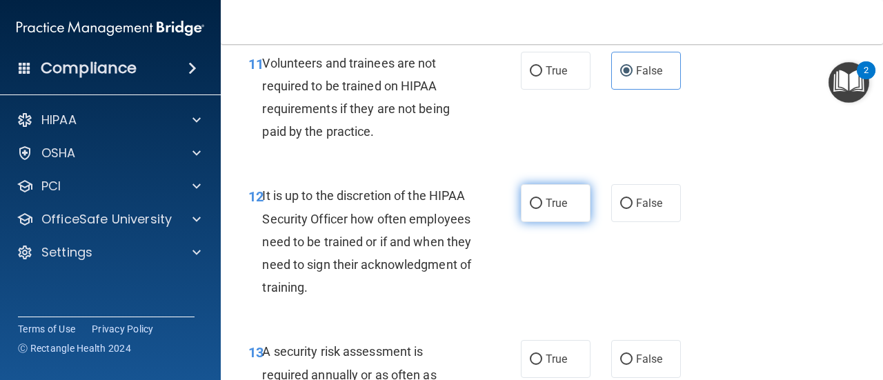
click at [534, 209] on input "True" at bounding box center [536, 204] width 12 height 10
radio input "true"
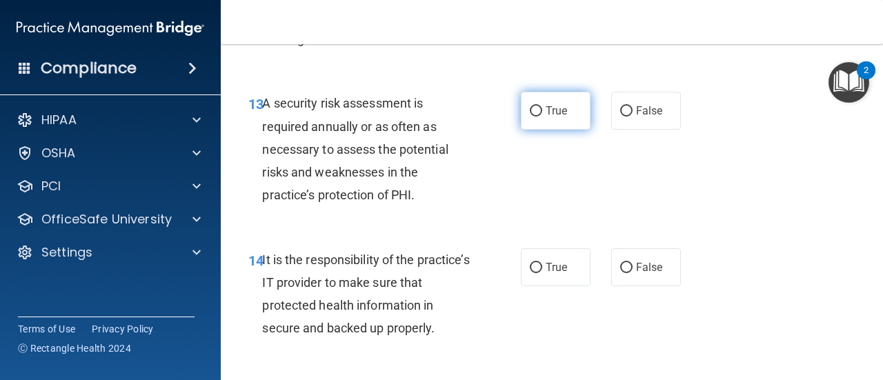
click at [557, 130] on label "True" at bounding box center [556, 111] width 70 height 38
click at [542, 117] on input "True" at bounding box center [536, 111] width 12 height 10
radio input "true"
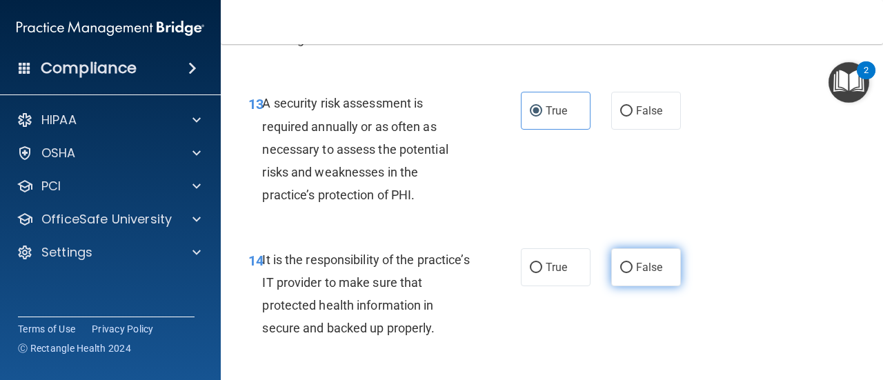
click at [622, 273] on input "False" at bounding box center [626, 268] width 12 height 10
radio input "true"
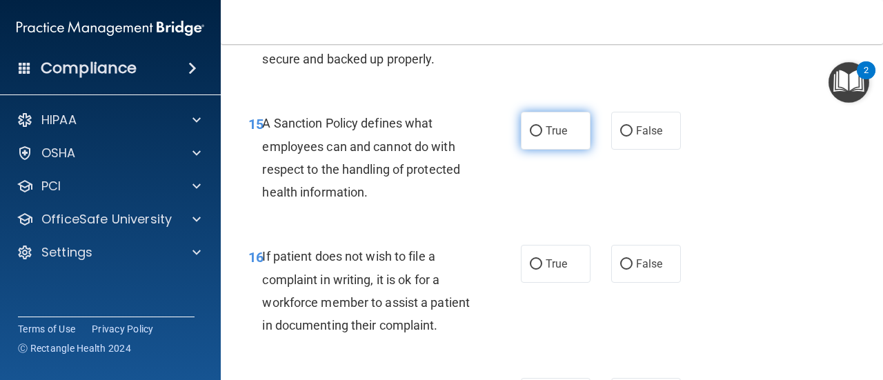
click at [557, 150] on label "True" at bounding box center [556, 131] width 70 height 38
click at [542, 137] on input "True" at bounding box center [536, 131] width 12 height 10
radio input "true"
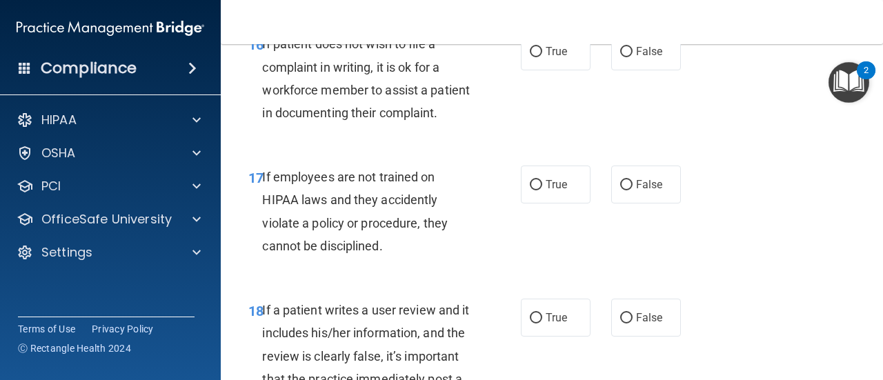
scroll to position [2583, 0]
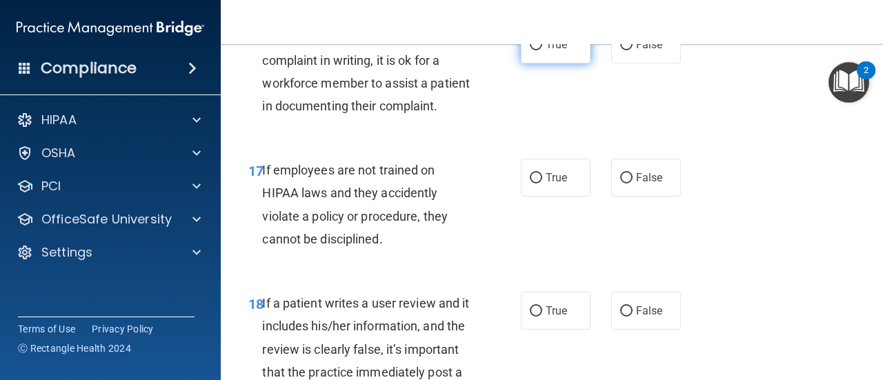
click at [552, 63] on label "True" at bounding box center [556, 45] width 70 height 38
click at [542, 50] on input "True" at bounding box center [536, 45] width 12 height 10
radio input "true"
click at [621, 183] on input "False" at bounding box center [626, 178] width 12 height 10
radio input "true"
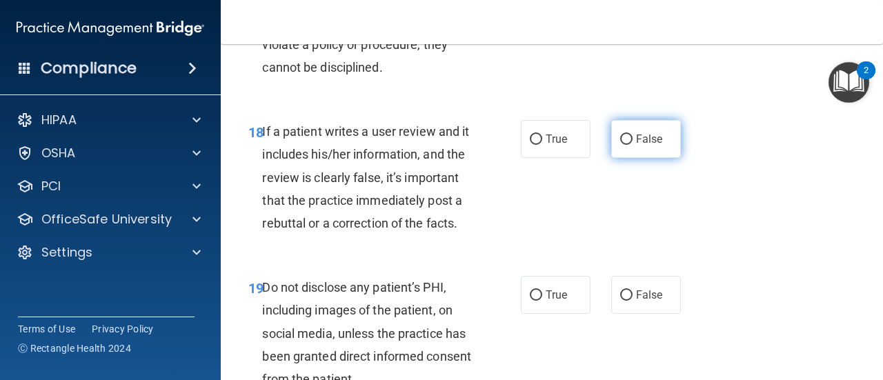
click at [641, 146] on span "False" at bounding box center [649, 138] width 27 height 13
click at [632, 145] on input "False" at bounding box center [626, 139] width 12 height 10
radio input "true"
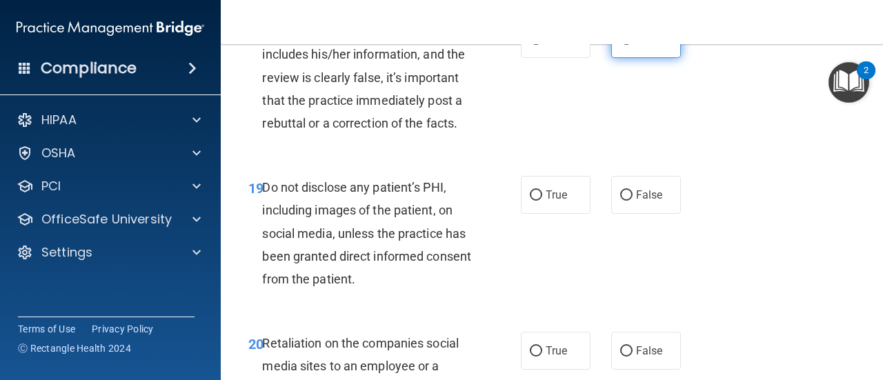
scroll to position [2970, 0]
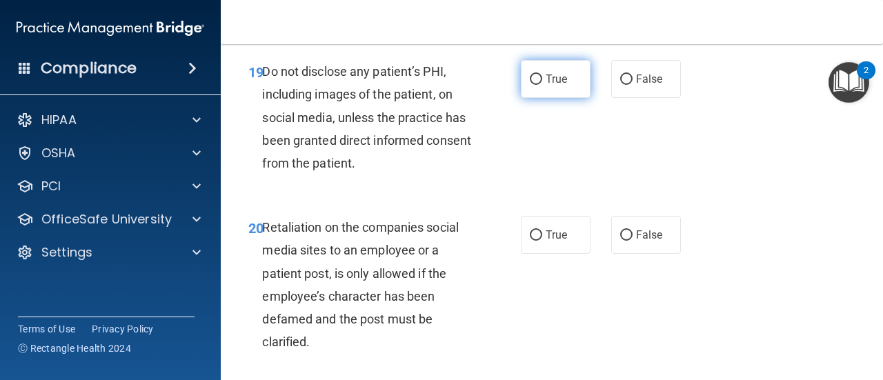
click at [565, 98] on label "True" at bounding box center [556, 79] width 70 height 38
click at [542, 85] on input "True" at bounding box center [536, 79] width 12 height 10
radio input "true"
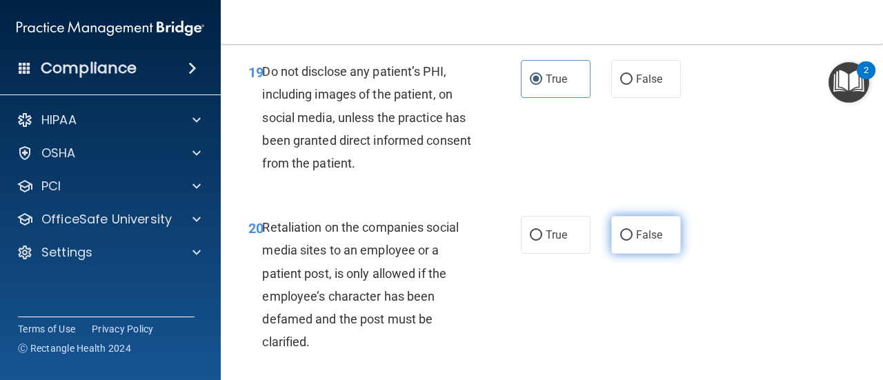
click at [621, 241] on input "False" at bounding box center [626, 235] width 12 height 10
radio input "true"
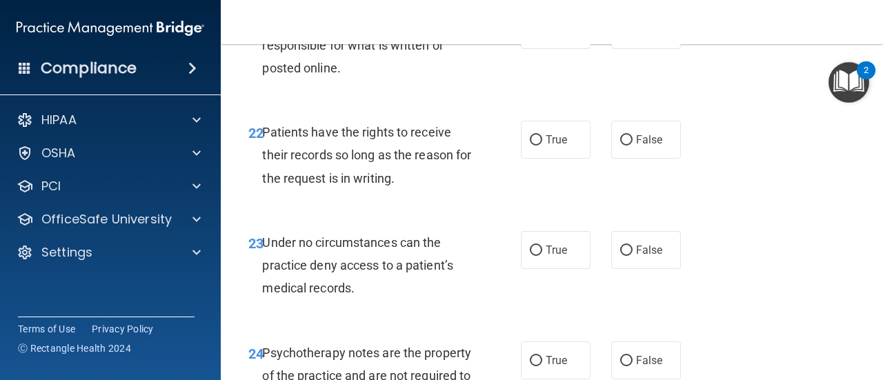
scroll to position [3358, 0]
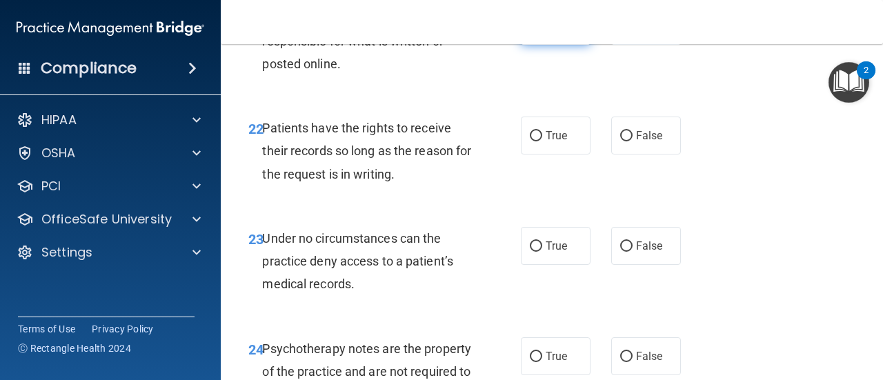
click at [554, 45] on label "True" at bounding box center [556, 26] width 70 height 38
click at [542, 32] on input "True" at bounding box center [536, 26] width 12 height 10
radio input "true"
click at [625, 141] on input "False" at bounding box center [626, 136] width 12 height 10
radio input "true"
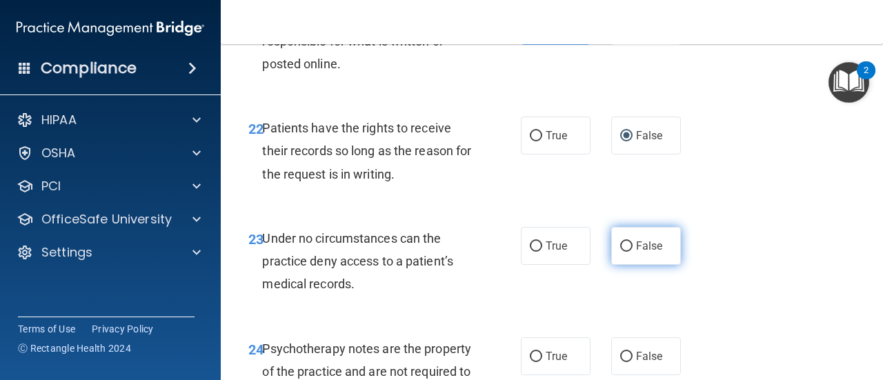
click at [638, 252] on span "False" at bounding box center [649, 245] width 27 height 13
click at [632, 252] on input "False" at bounding box center [626, 246] width 12 height 10
radio input "true"
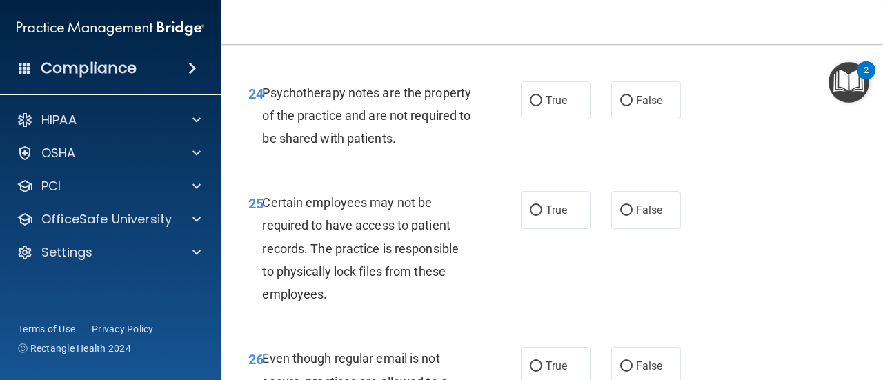
scroll to position [3623, 0]
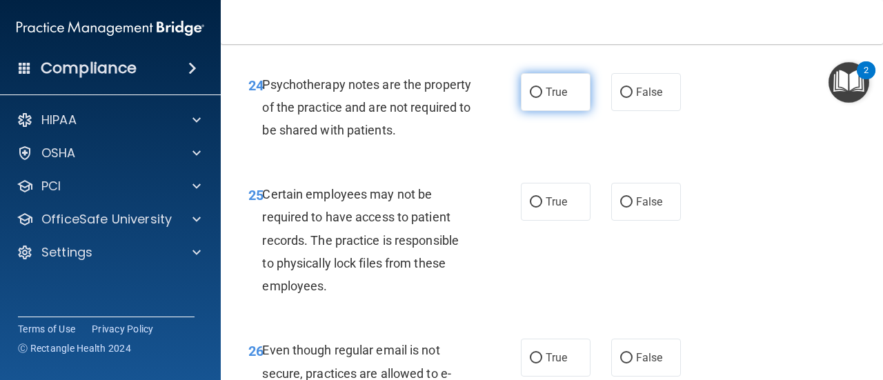
click at [556, 111] on label "True" at bounding box center [556, 92] width 70 height 38
click at [542, 98] on input "True" at bounding box center [536, 93] width 12 height 10
radio input "true"
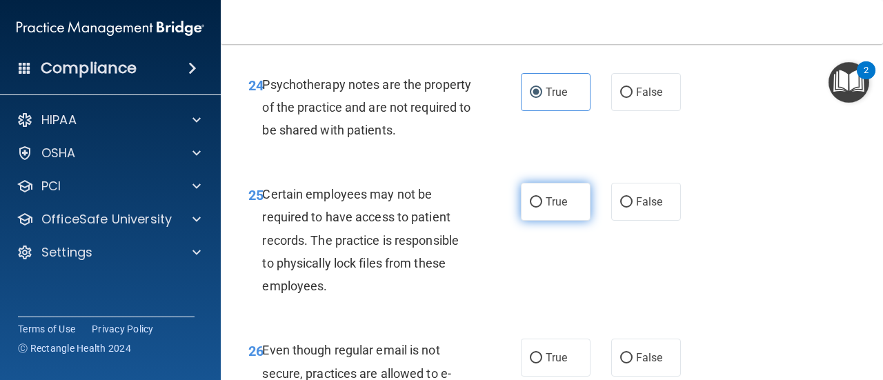
click at [552, 221] on label "True" at bounding box center [556, 202] width 70 height 38
click at [542, 208] on input "True" at bounding box center [536, 202] width 12 height 10
radio input "true"
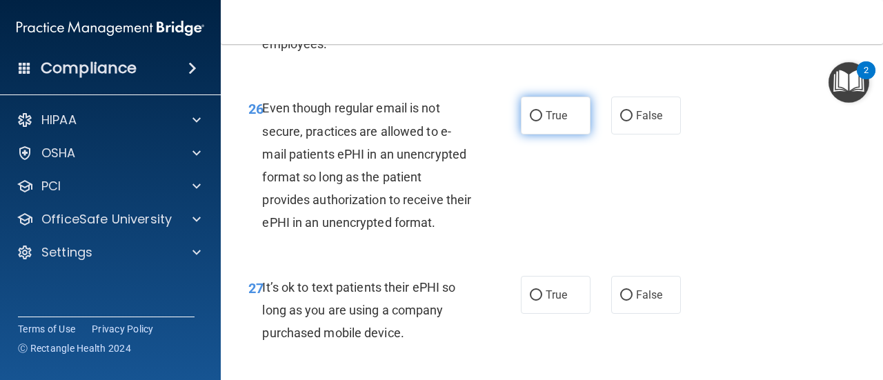
click at [535, 121] on input "True" at bounding box center [536, 116] width 12 height 10
radio input "true"
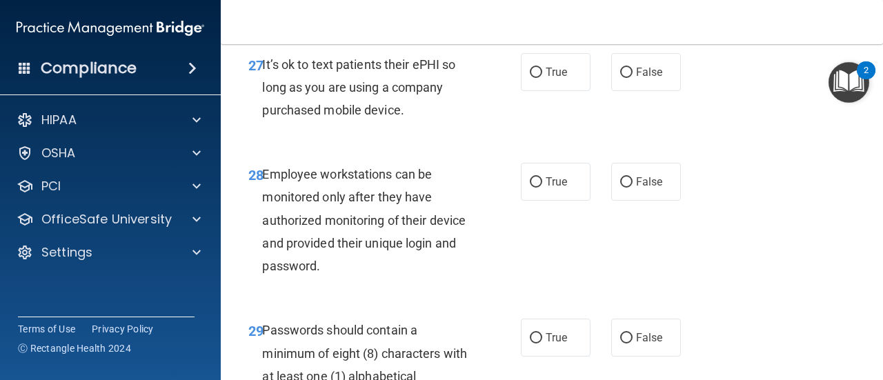
scroll to position [4092, 0]
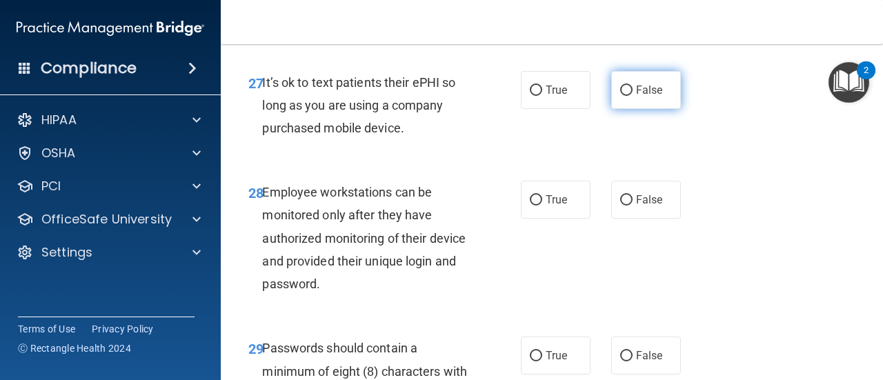
click at [639, 109] on label "False" at bounding box center [646, 90] width 70 height 38
click at [632, 96] on input "False" at bounding box center [626, 91] width 12 height 10
radio input "true"
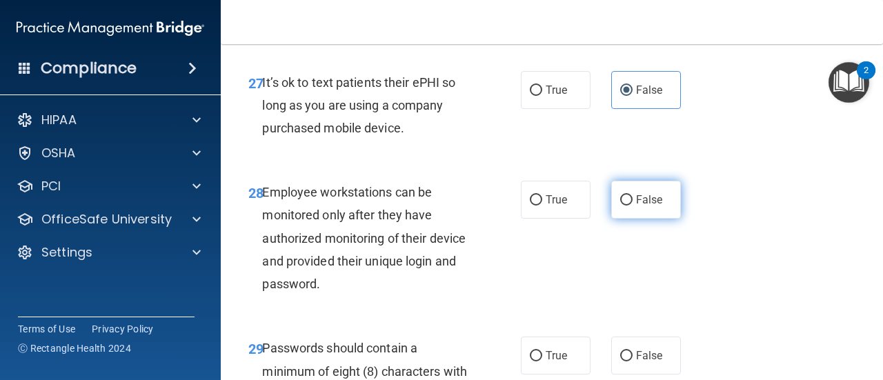
click at [625, 206] on input "False" at bounding box center [626, 200] width 12 height 10
radio input "true"
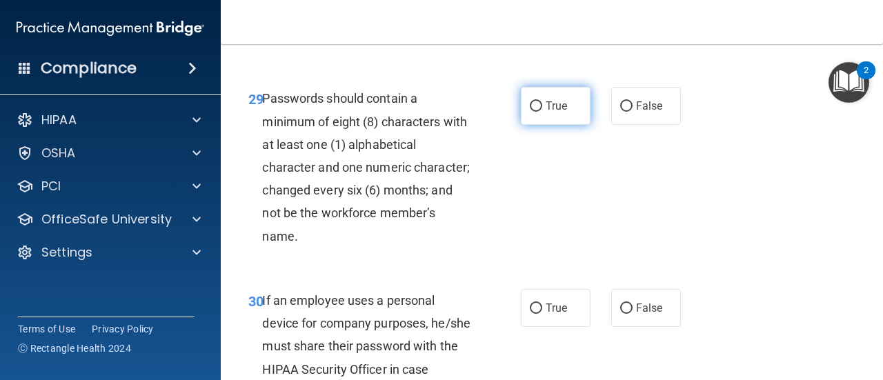
click at [554, 112] on span "True" at bounding box center [555, 105] width 21 height 13
click at [542, 112] on input "True" at bounding box center [536, 106] width 12 height 10
radio input "true"
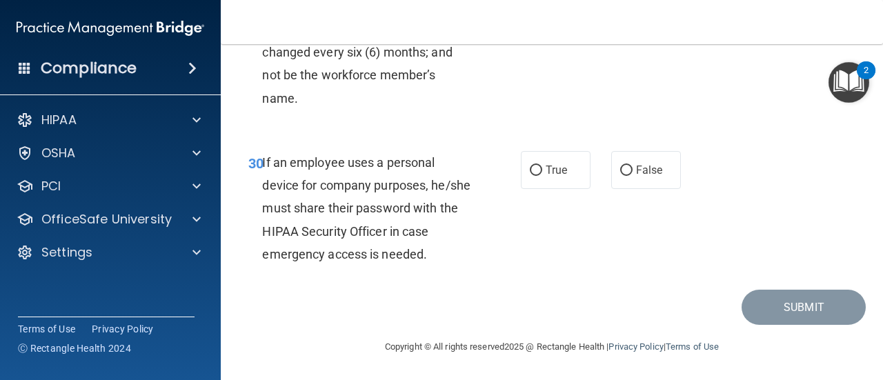
scroll to position [4549, 0]
click at [638, 175] on span "False" at bounding box center [649, 169] width 27 height 13
click at [632, 175] on input "False" at bounding box center [626, 171] width 12 height 10
radio input "true"
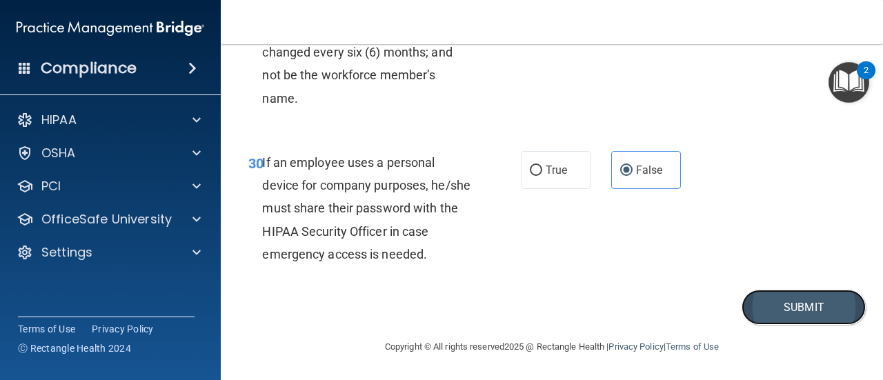
click at [783, 315] on button "Submit" at bounding box center [803, 307] width 124 height 35
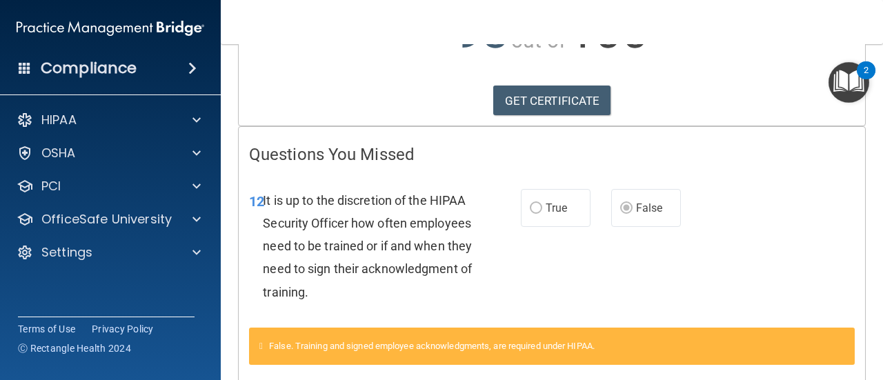
scroll to position [206, 0]
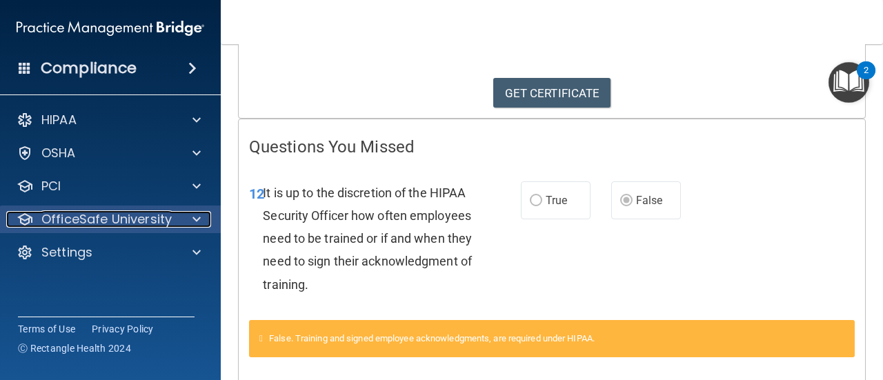
click at [185, 219] on div at bounding box center [194, 219] width 34 height 17
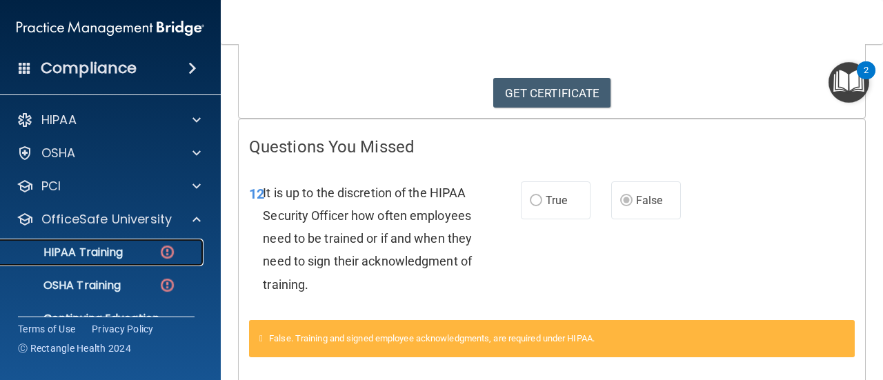
click at [146, 261] on link "HIPAA Training" at bounding box center [94, 253] width 217 height 28
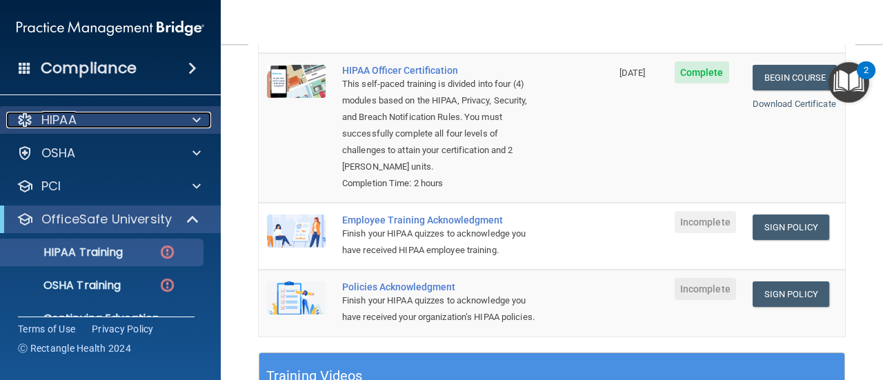
click at [198, 115] on span at bounding box center [196, 120] width 8 height 17
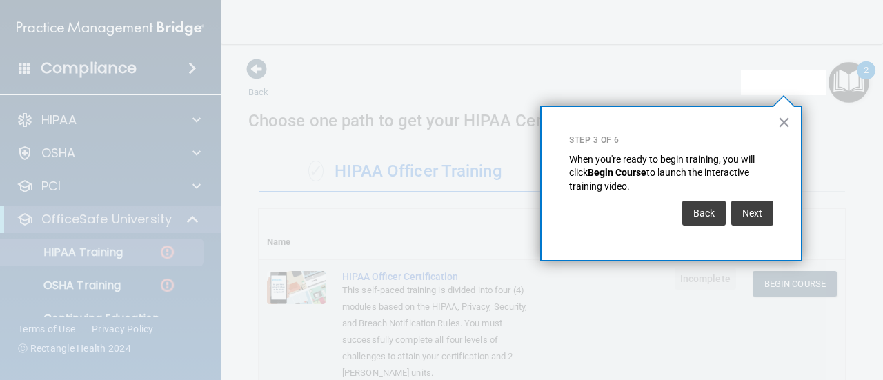
scroll to position [201, 0]
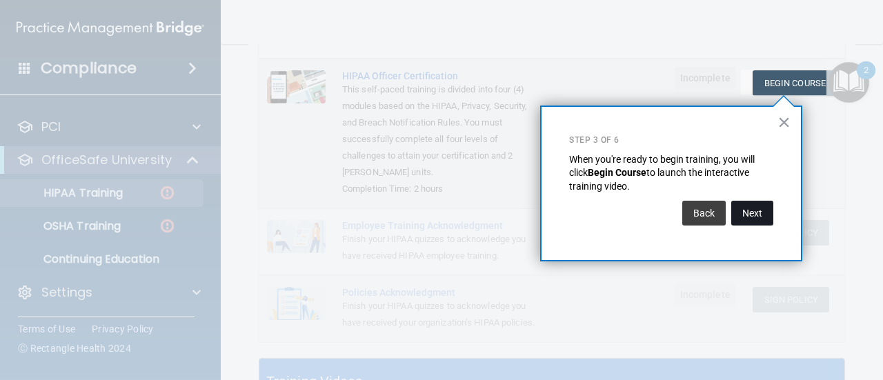
click at [756, 210] on button "Next" at bounding box center [752, 213] width 42 height 25
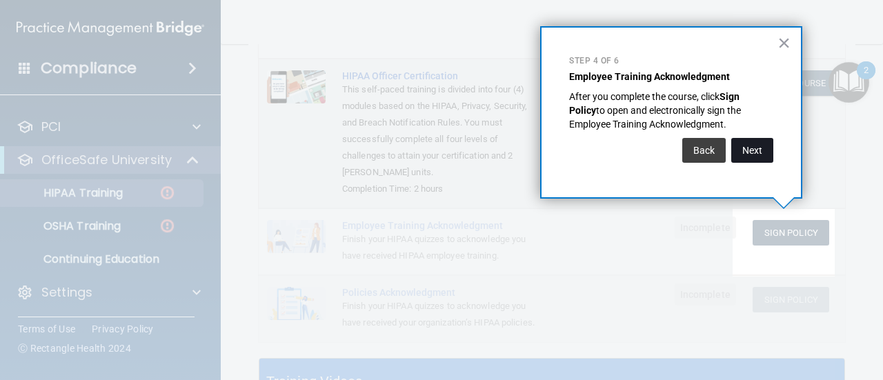
click at [754, 151] on button "Next" at bounding box center [752, 150] width 42 height 25
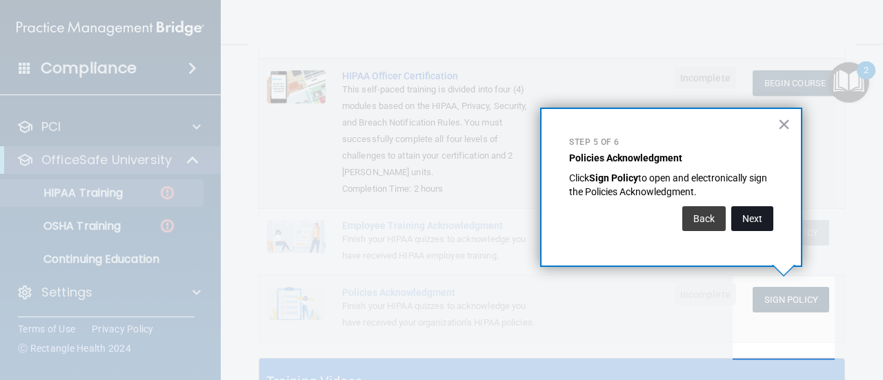
click at [758, 214] on button "Next" at bounding box center [752, 218] width 42 height 25
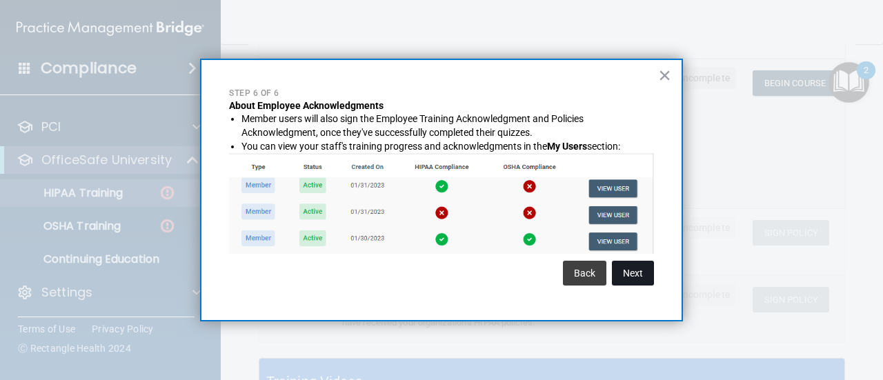
click at [634, 276] on button "Next" at bounding box center [633, 273] width 42 height 25
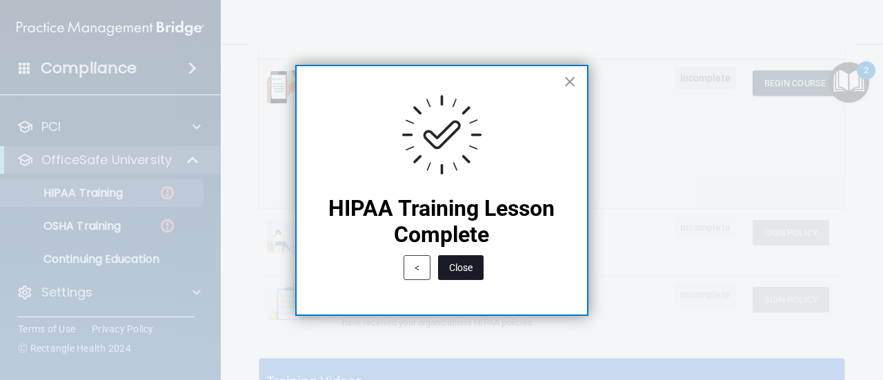
click at [463, 266] on button "Close" at bounding box center [461, 267] width 46 height 25
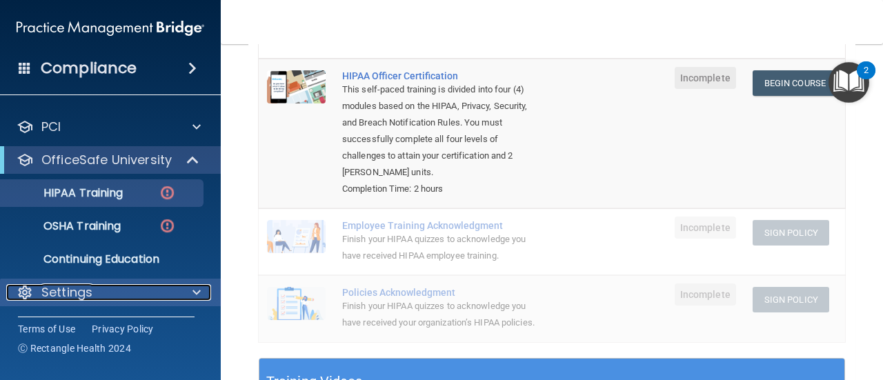
click at [182, 292] on div at bounding box center [194, 292] width 34 height 17
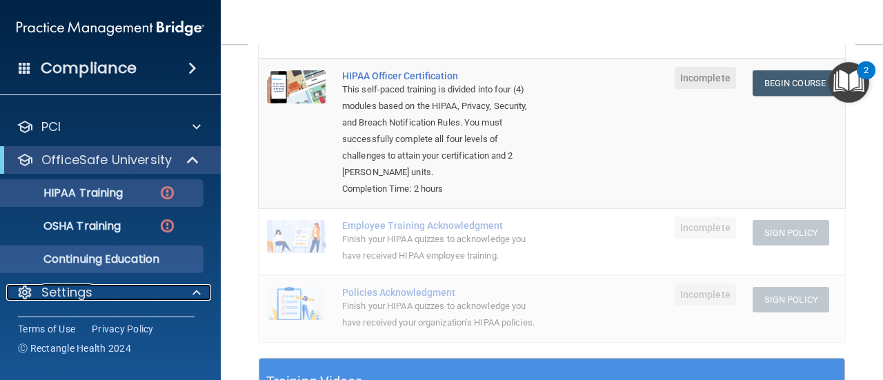
scroll to position [192, 0]
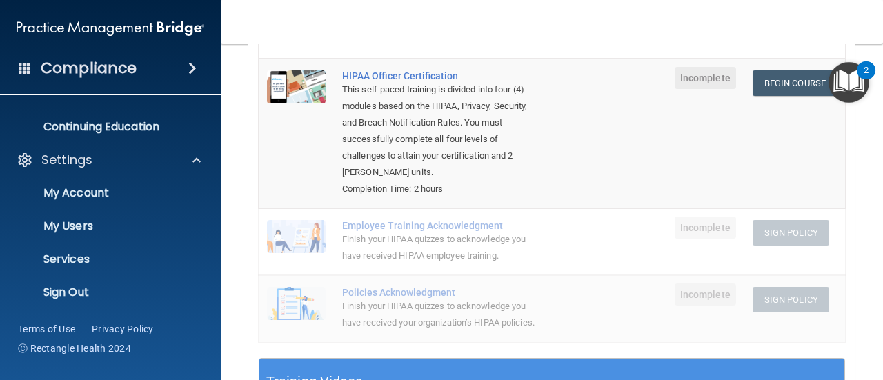
click at [529, 28] on nav "Toggle navigation Steven Yang leedentalstudios@gmail.com Manage My Enterprise L…" at bounding box center [552, 22] width 662 height 44
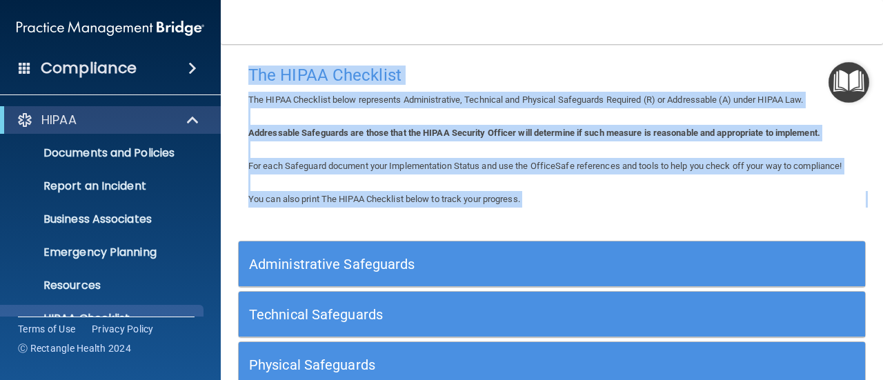
drag, startPoint x: 251, startPoint y: 75, endPoint x: 552, endPoint y: 230, distance: 338.0
click at [552, 230] on div "The HIPAA Checklist The HIPAA Checklist below represents Administrative, Techni…" at bounding box center [551, 263] width 607 height 410
copy div "The HIPAA Checklist The HIPAA Checklist below represents Administrative, Techni…"
click at [463, 132] on b "Addressable Safeguards are those that the HIPAA Security Officer will determine…" at bounding box center [534, 133] width 572 height 10
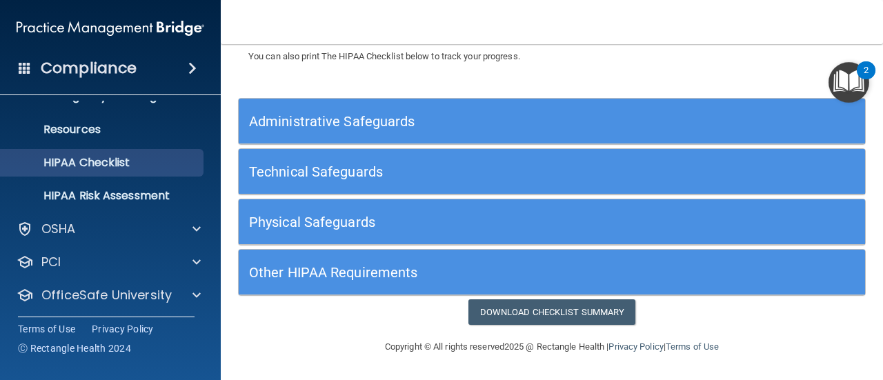
scroll to position [159, 0]
click at [849, 83] on img "Open Resource Center, 2 new notifications" at bounding box center [848, 82] width 41 height 41
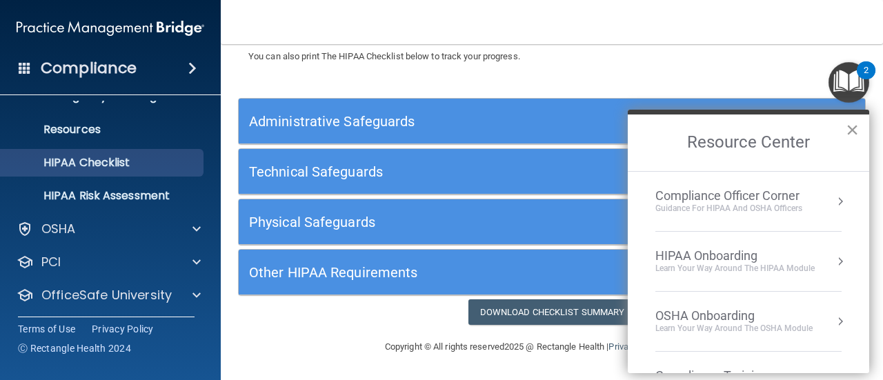
click at [854, 134] on button "×" at bounding box center [851, 130] width 13 height 22
